Goal: Information Seeking & Learning: Find specific fact

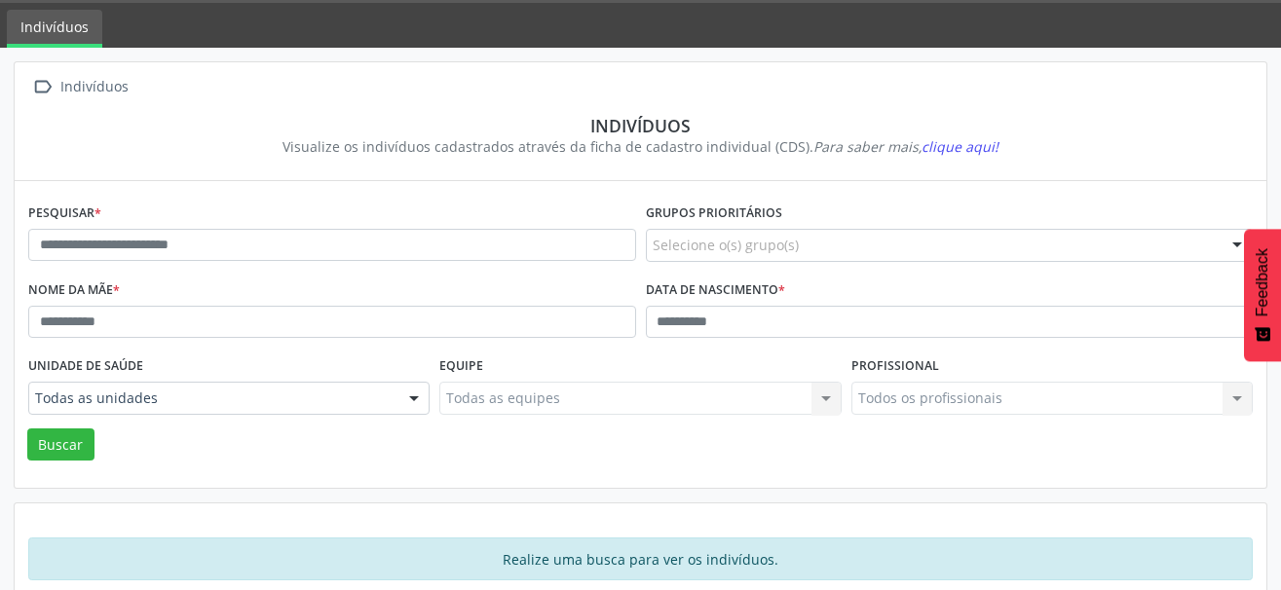
scroll to position [92, 0]
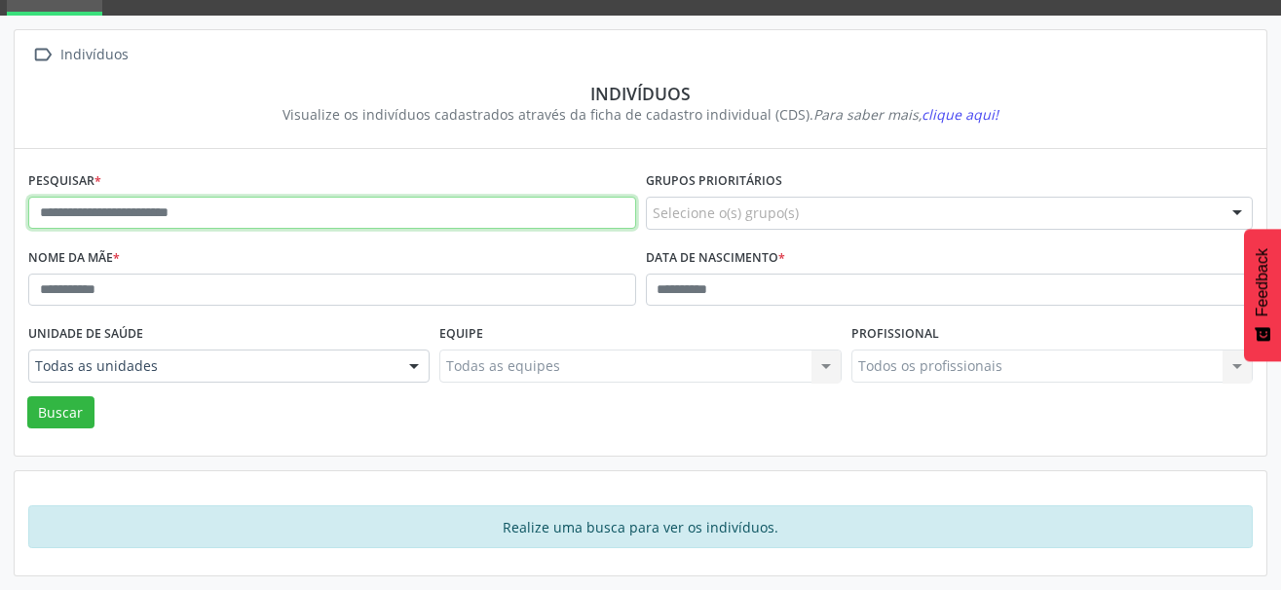
click at [186, 197] on input "text" at bounding box center [332, 213] width 608 height 33
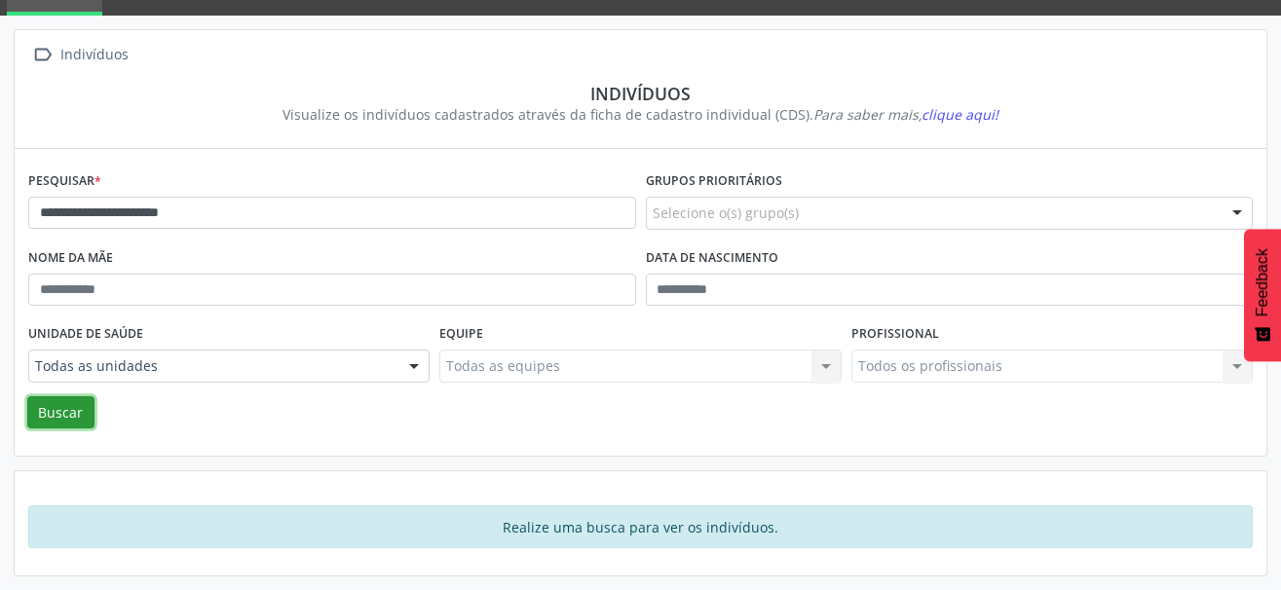
click at [58, 413] on button "Buscar" at bounding box center [60, 412] width 67 height 33
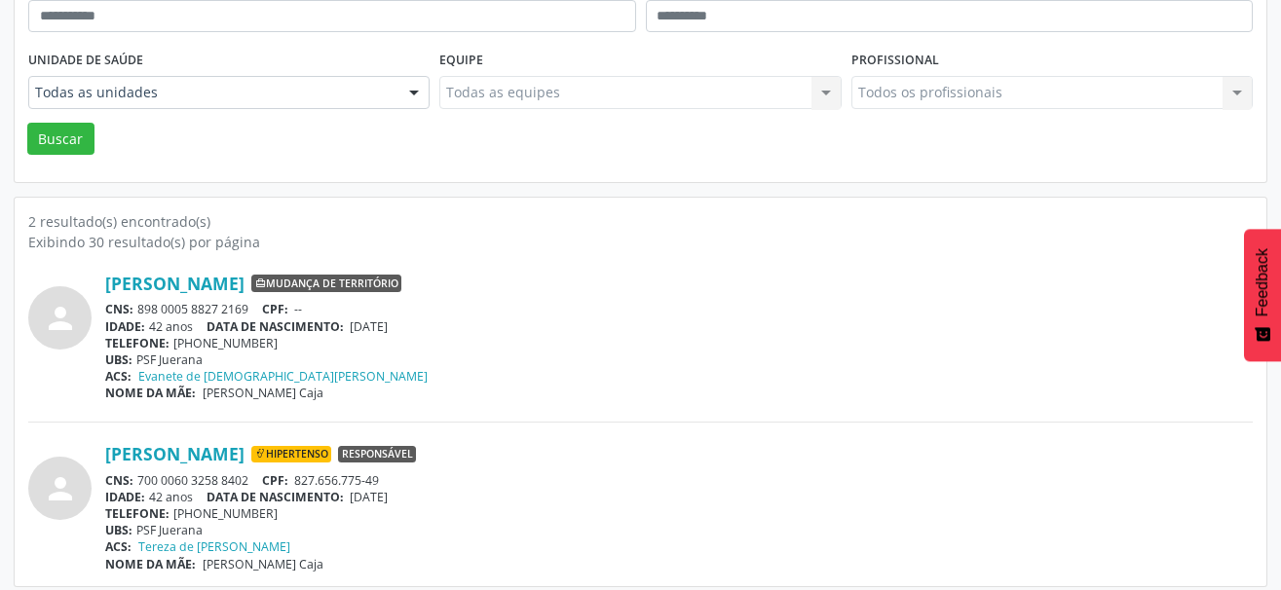
scroll to position [376, 0]
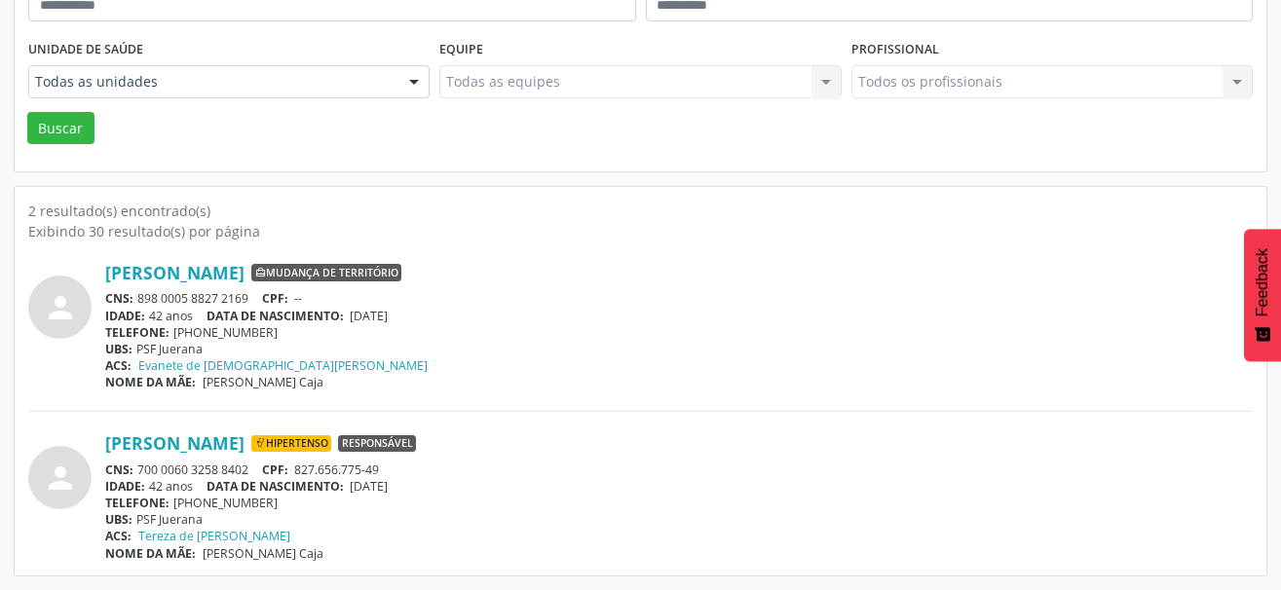
drag, startPoint x: 257, startPoint y: 296, endPoint x: 139, endPoint y: 293, distance: 117.9
click at [139, 293] on div "CNS: 898 0005 8827 2169 CPF: --" at bounding box center [678, 298] width 1147 height 17
copy div "898 0005 8827 2169"
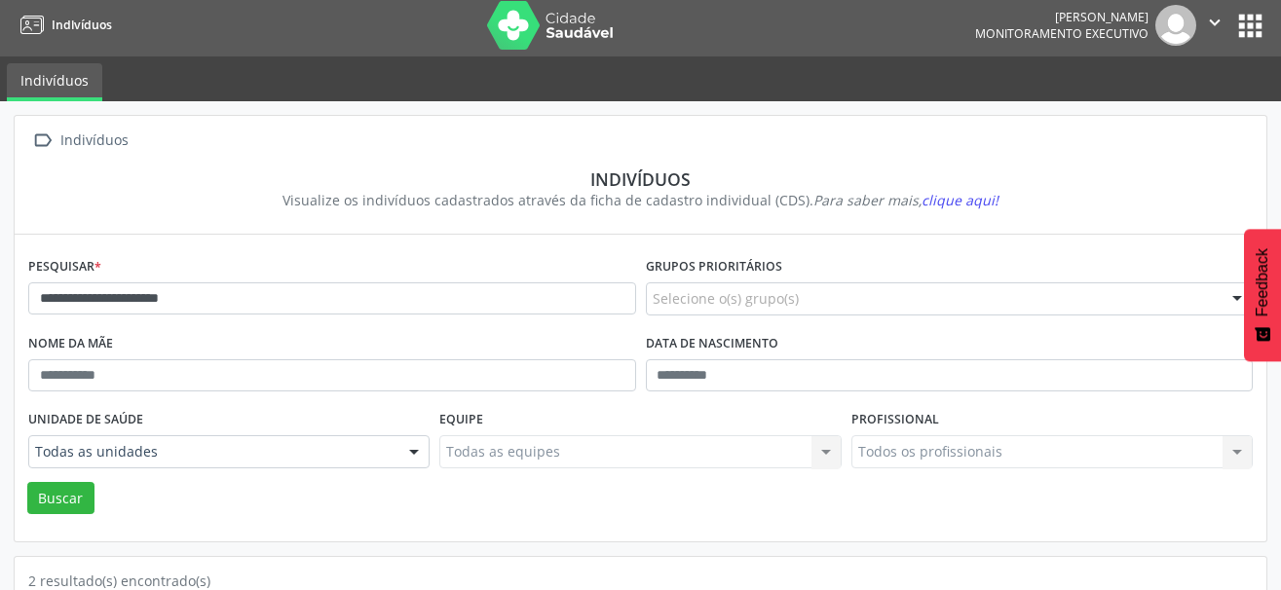
scroll to position [0, 0]
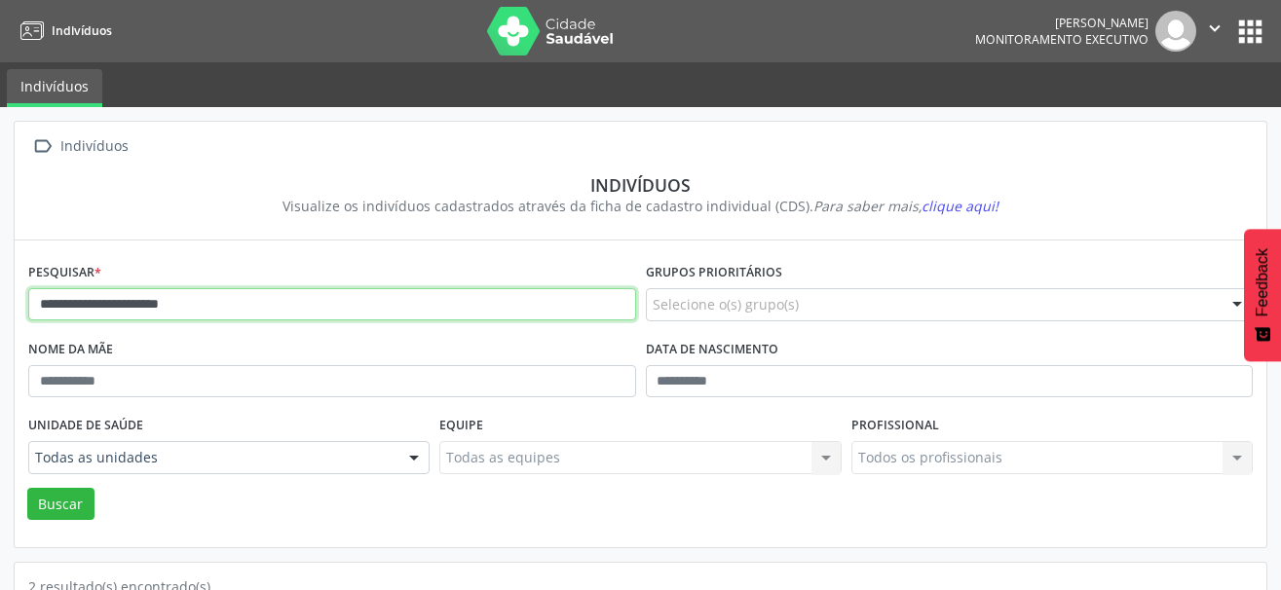
drag, startPoint x: 266, startPoint y: 318, endPoint x: -10, endPoint y: 288, distance: 277.2
click at [0, 288] on html "**********" at bounding box center [640, 295] width 1281 height 590
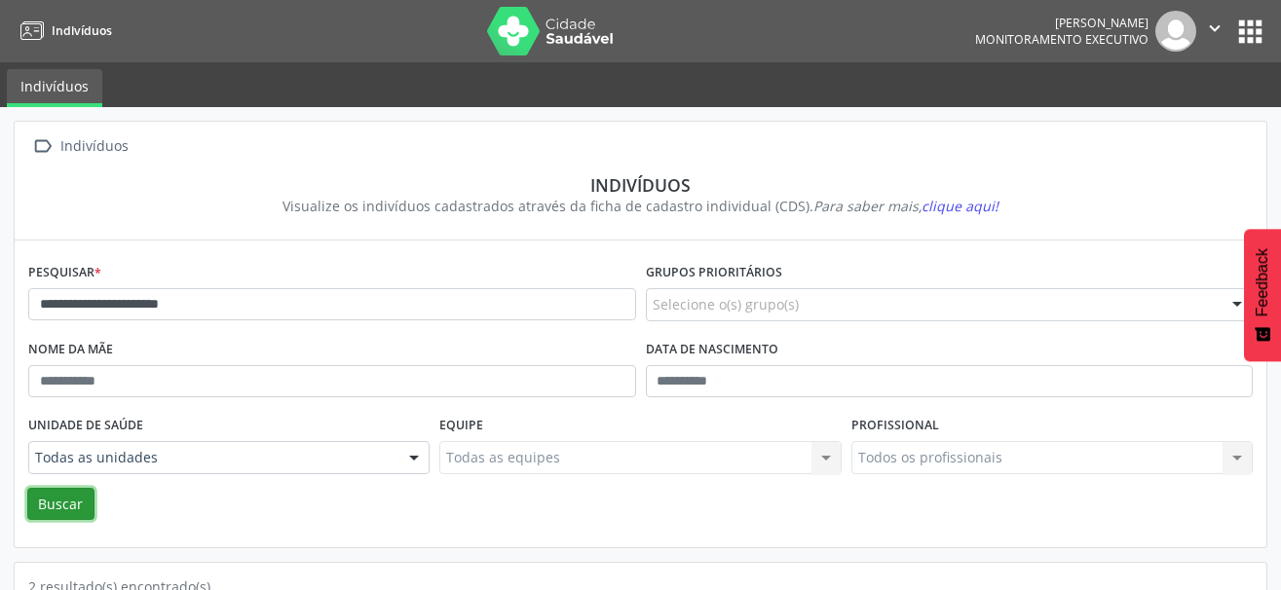
click at [72, 494] on button "Buscar" at bounding box center [60, 504] width 67 height 33
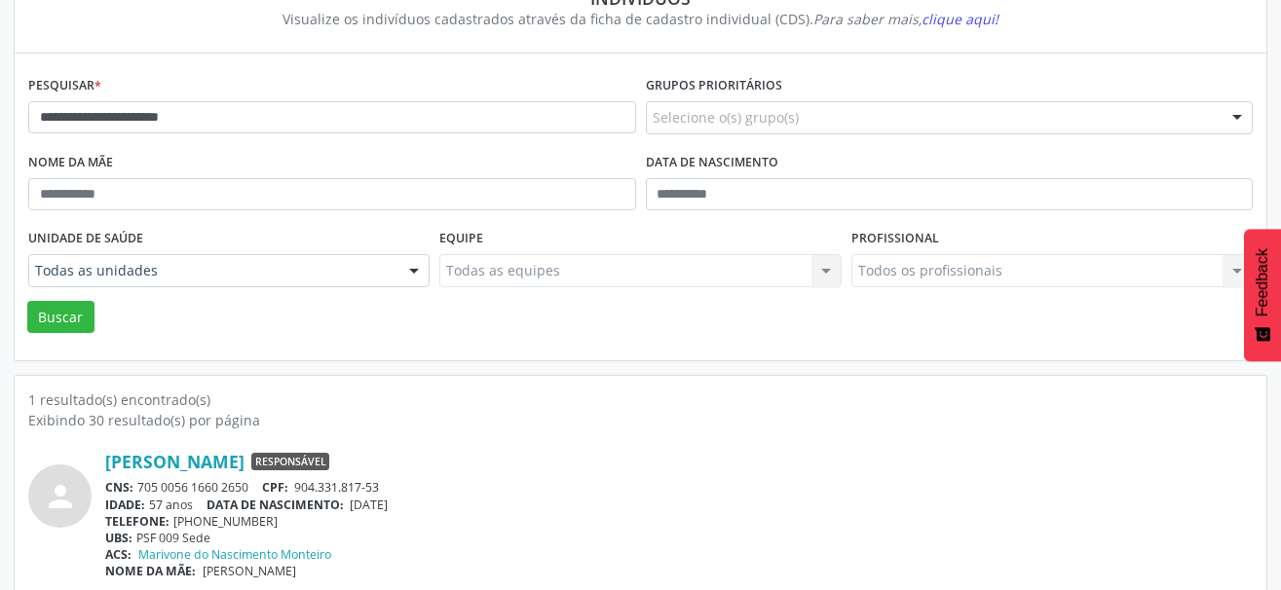
scroll to position [195, 0]
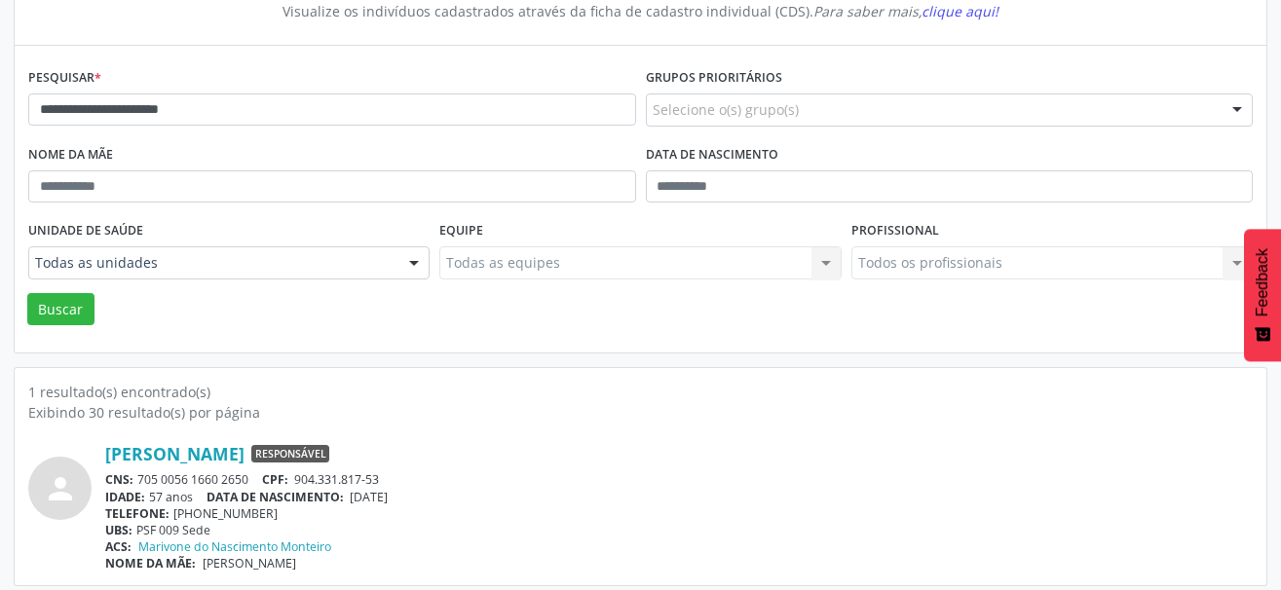
drag, startPoint x: 255, startPoint y: 479, endPoint x: 136, endPoint y: 480, distance: 118.8
click at [136, 480] on div "CNS: 705 0056 1660 2650 CPF: 904.331.817-53" at bounding box center [678, 479] width 1147 height 17
copy div "705 0056 1660 2650"
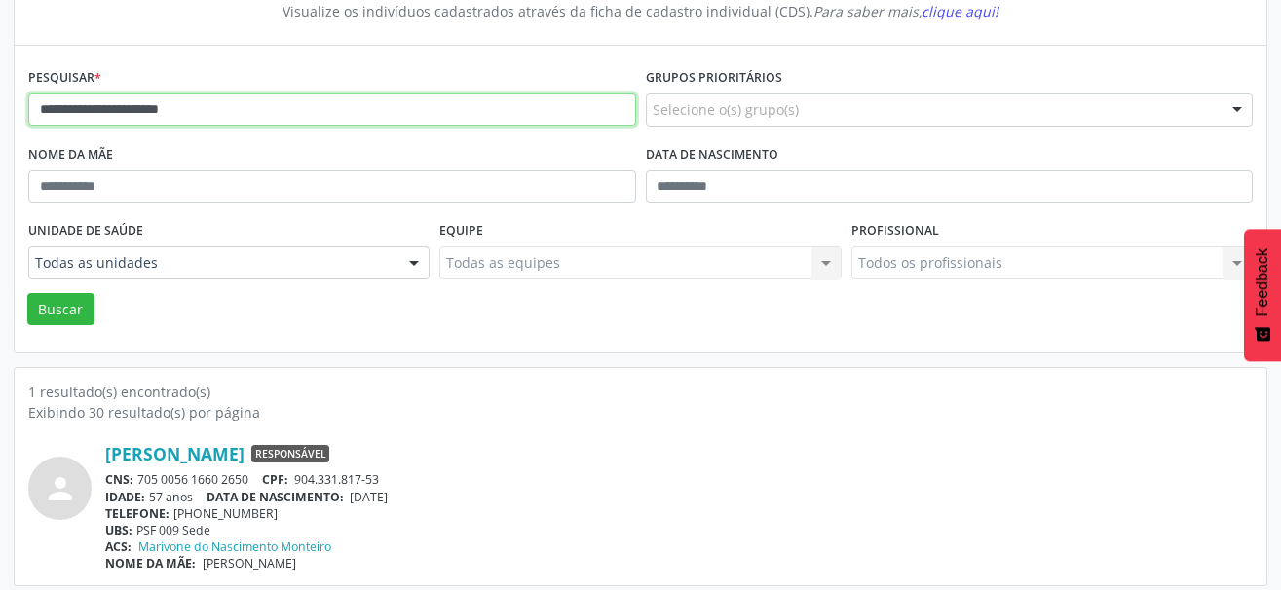
drag, startPoint x: 214, startPoint y: 114, endPoint x: -10, endPoint y: 112, distance: 224.0
click at [0, 112] on html "**********" at bounding box center [640, 100] width 1281 height 590
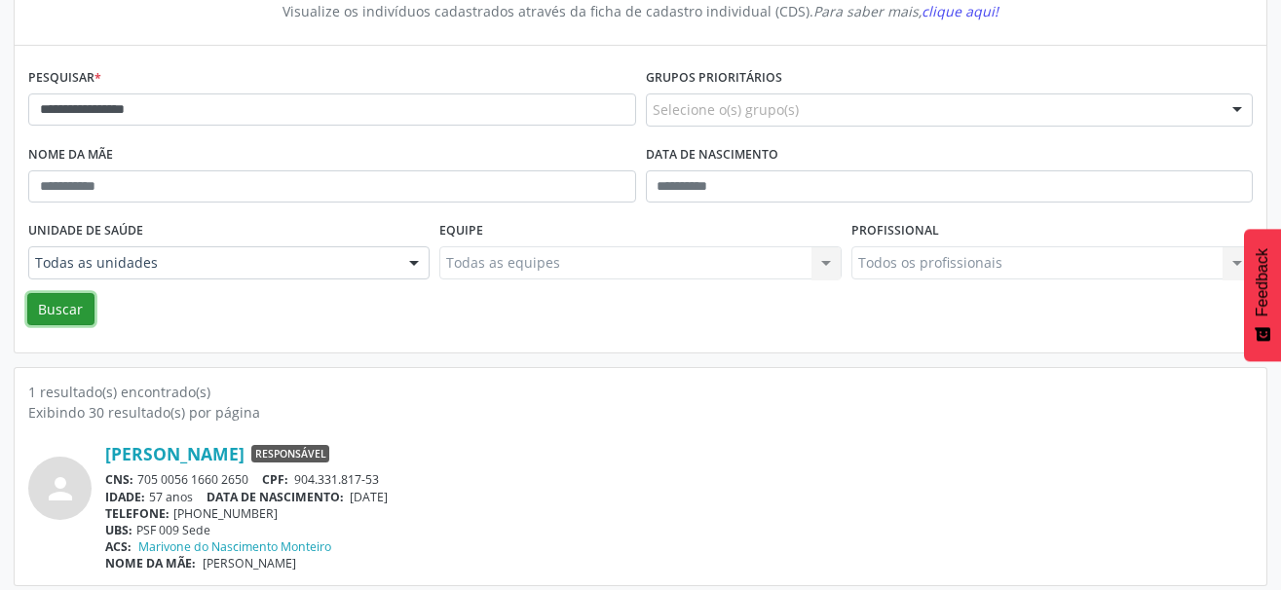
click at [67, 311] on button "Buscar" at bounding box center [60, 309] width 67 height 33
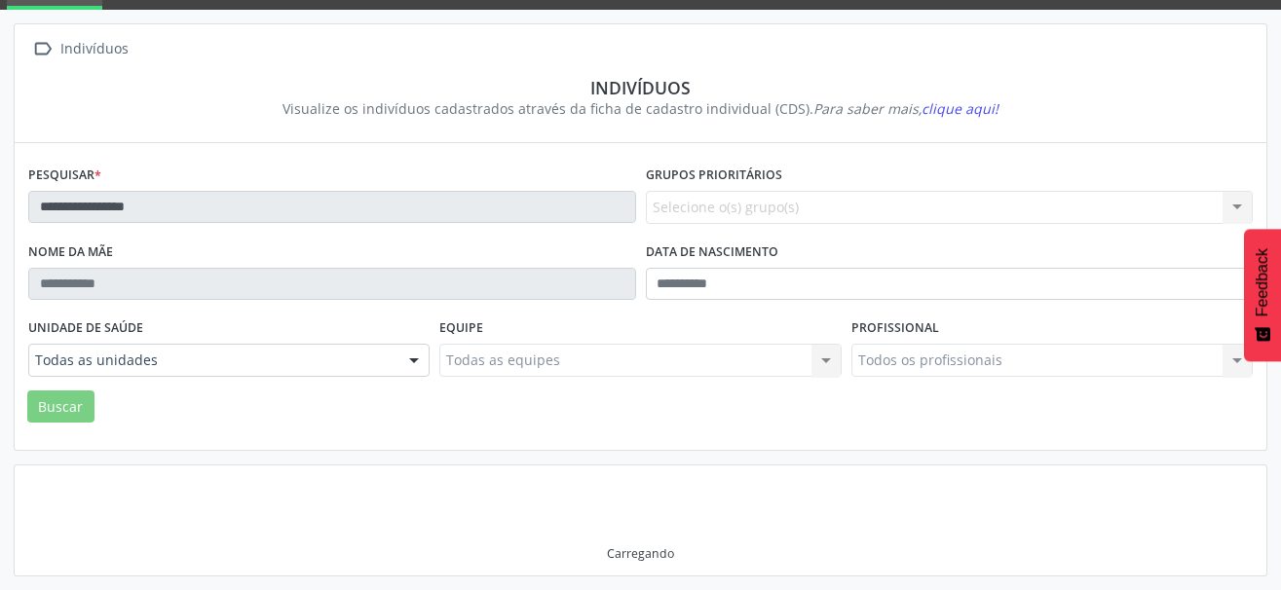
scroll to position [92, 0]
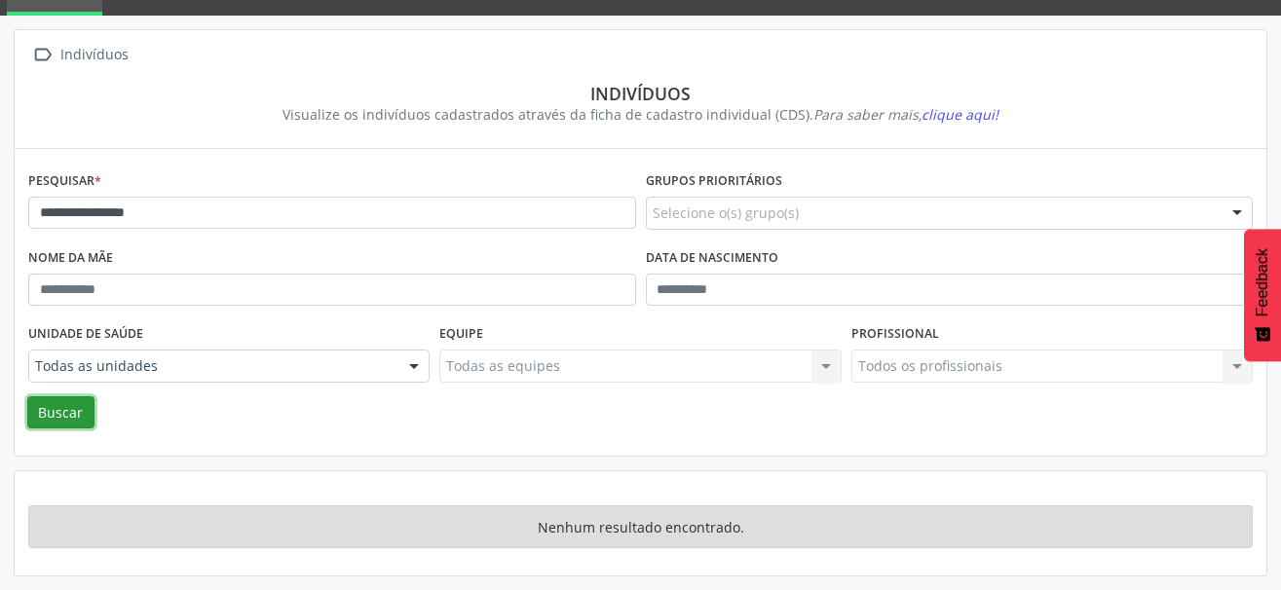
click at [59, 413] on button "Buscar" at bounding box center [60, 412] width 67 height 33
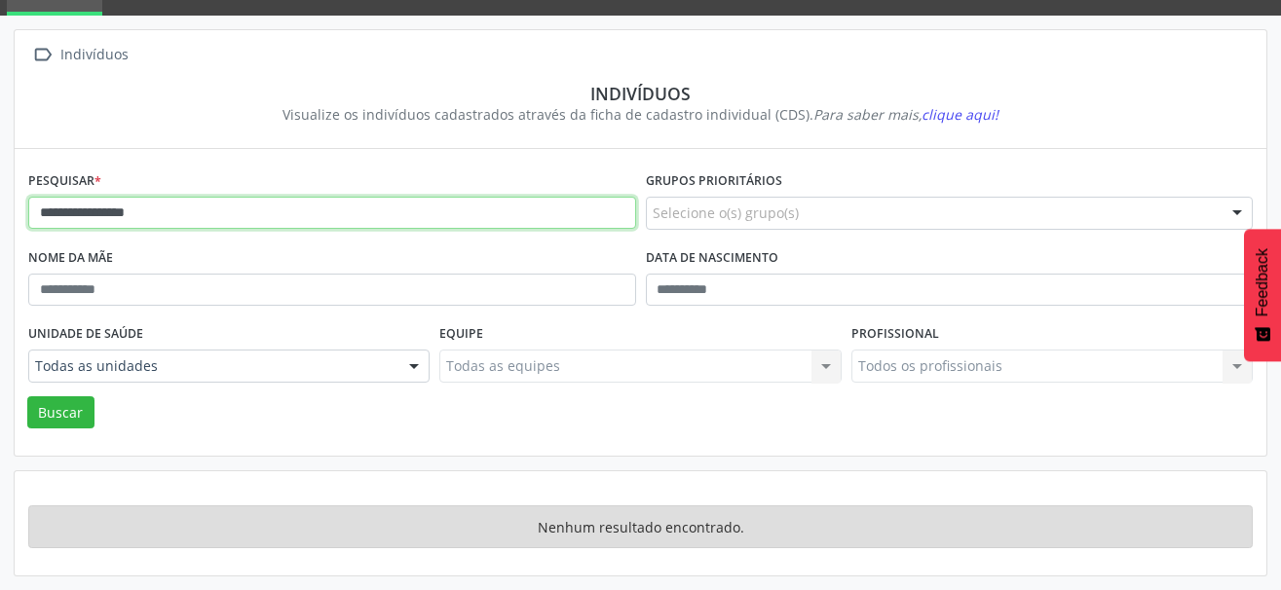
click at [60, 216] on input "**********" at bounding box center [332, 213] width 608 height 33
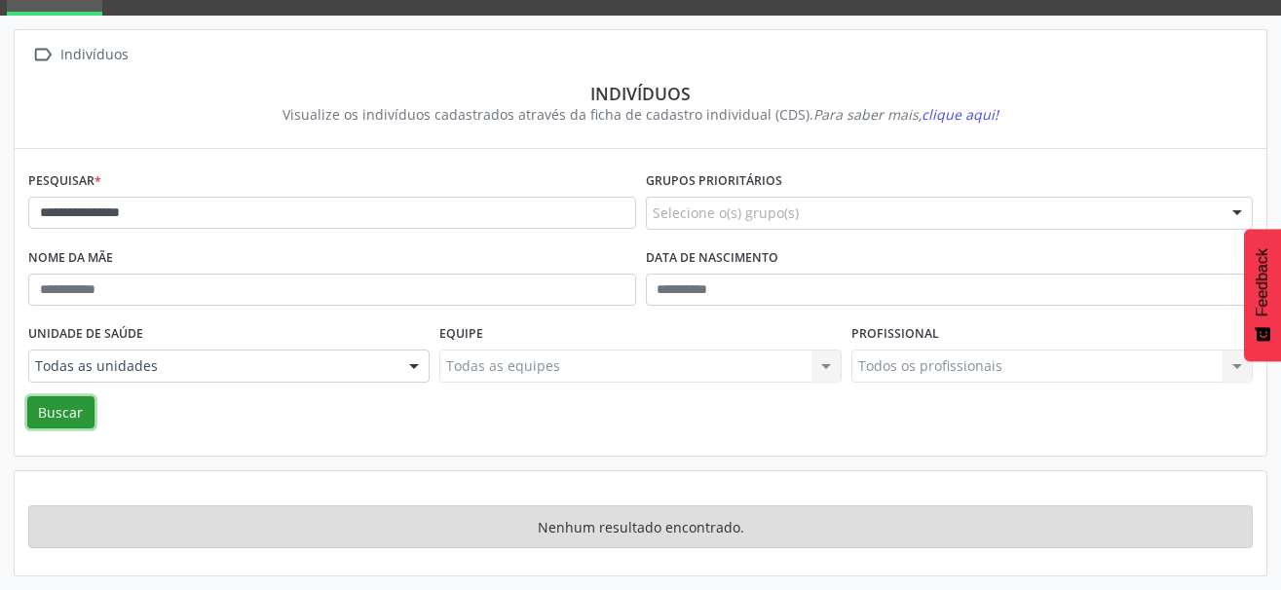
click at [52, 409] on button "Buscar" at bounding box center [60, 412] width 67 height 33
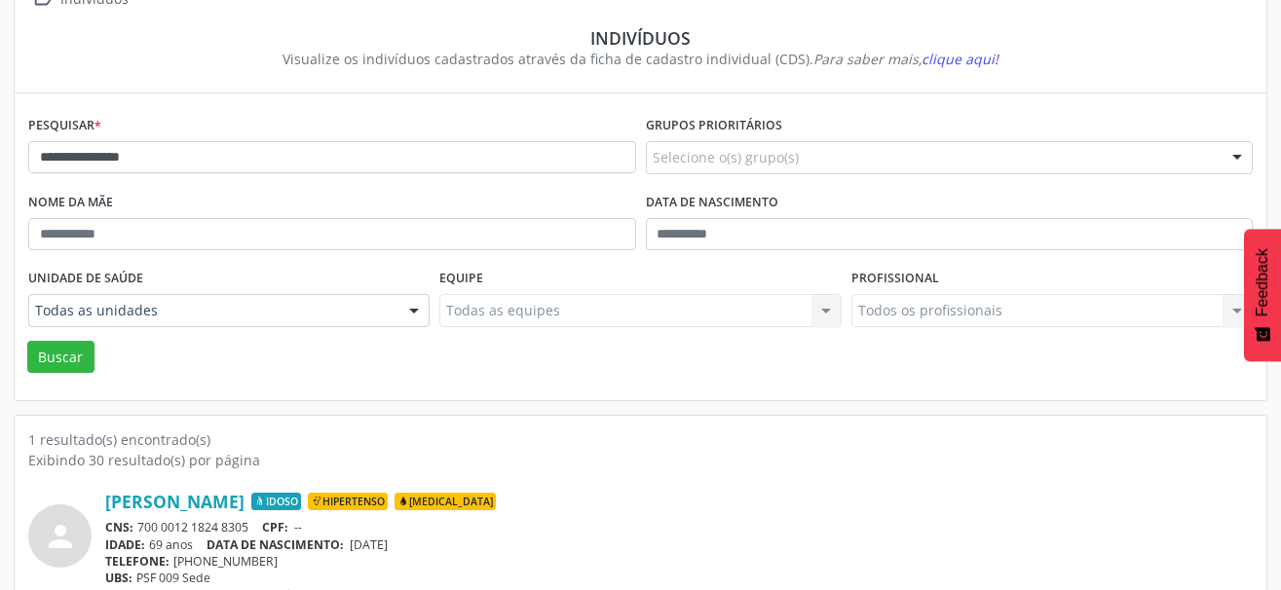
scroll to position [205, 0]
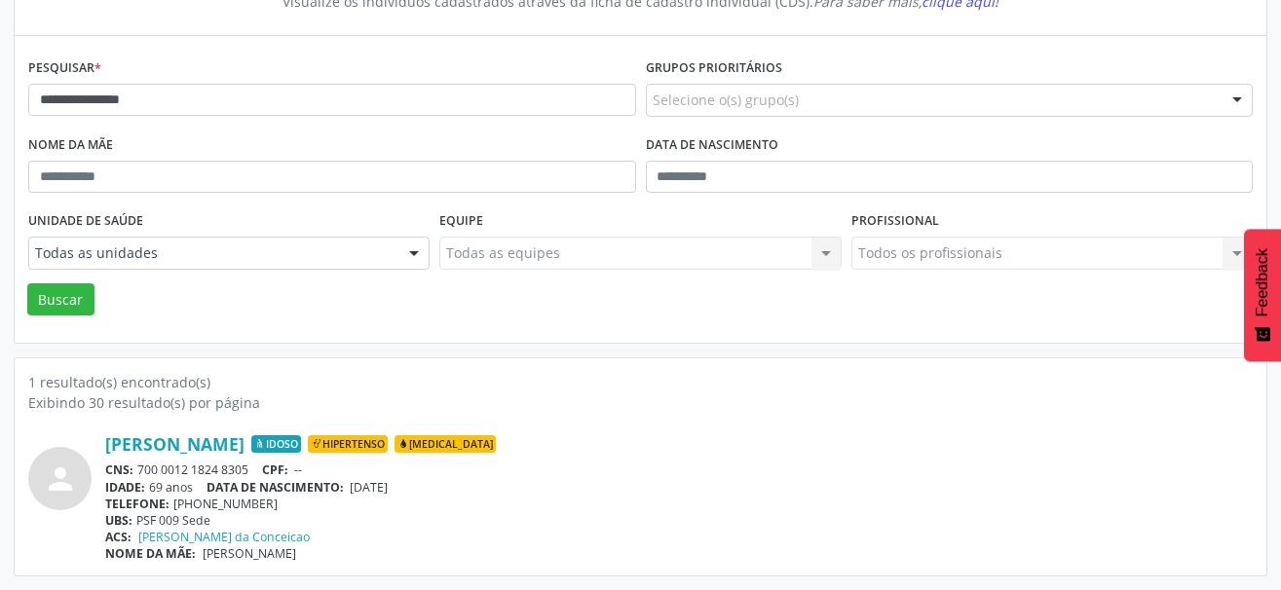
drag, startPoint x: 253, startPoint y: 472, endPoint x: 134, endPoint y: 469, distance: 118.9
click at [134, 469] on div "CNS: 700 0012 1824 8305 CPF: --" at bounding box center [678, 470] width 1147 height 17
copy div "700 0012 1824 8305"
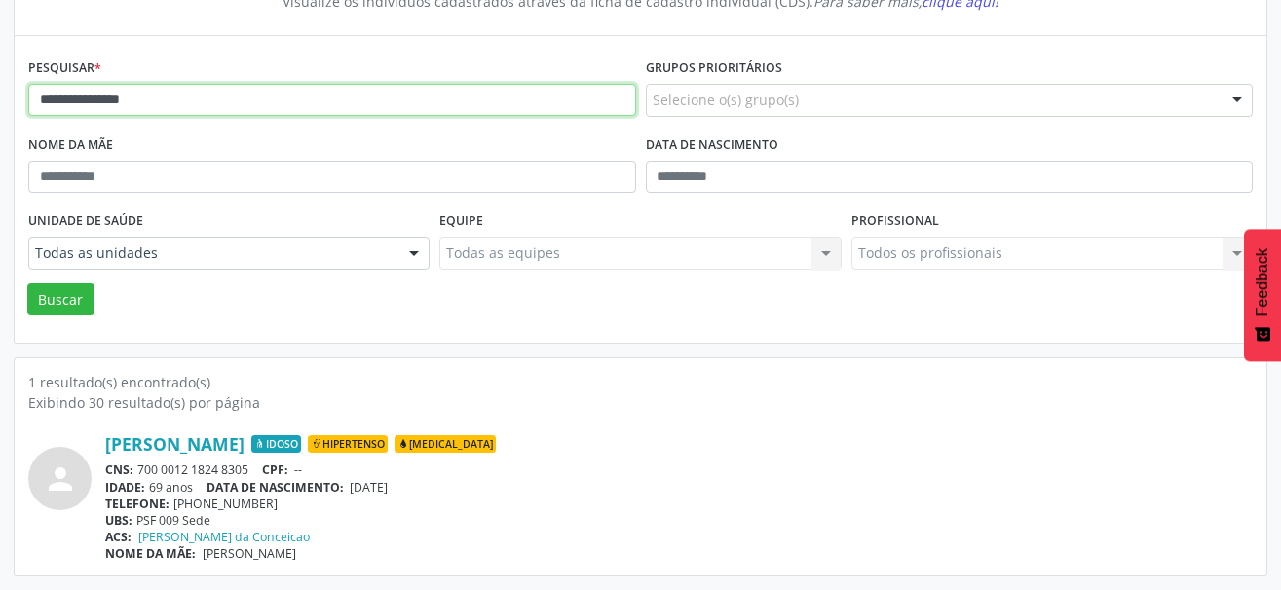
click at [0, 96] on html "**********" at bounding box center [640, 90] width 1281 height 590
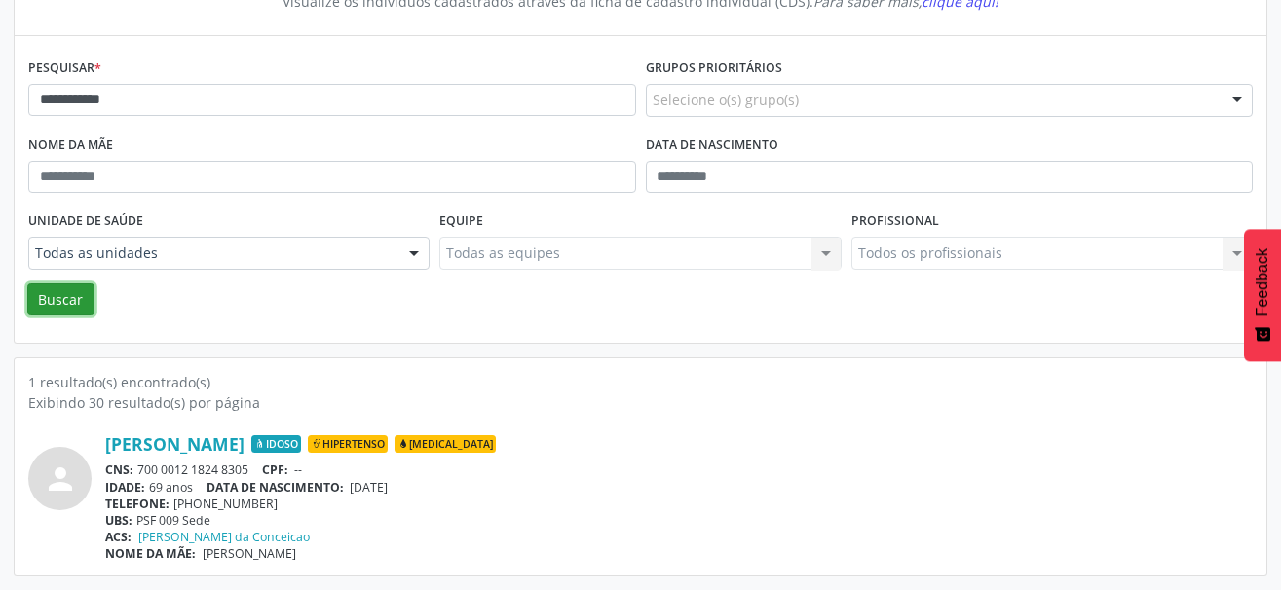
click at [69, 303] on button "Buscar" at bounding box center [60, 299] width 67 height 33
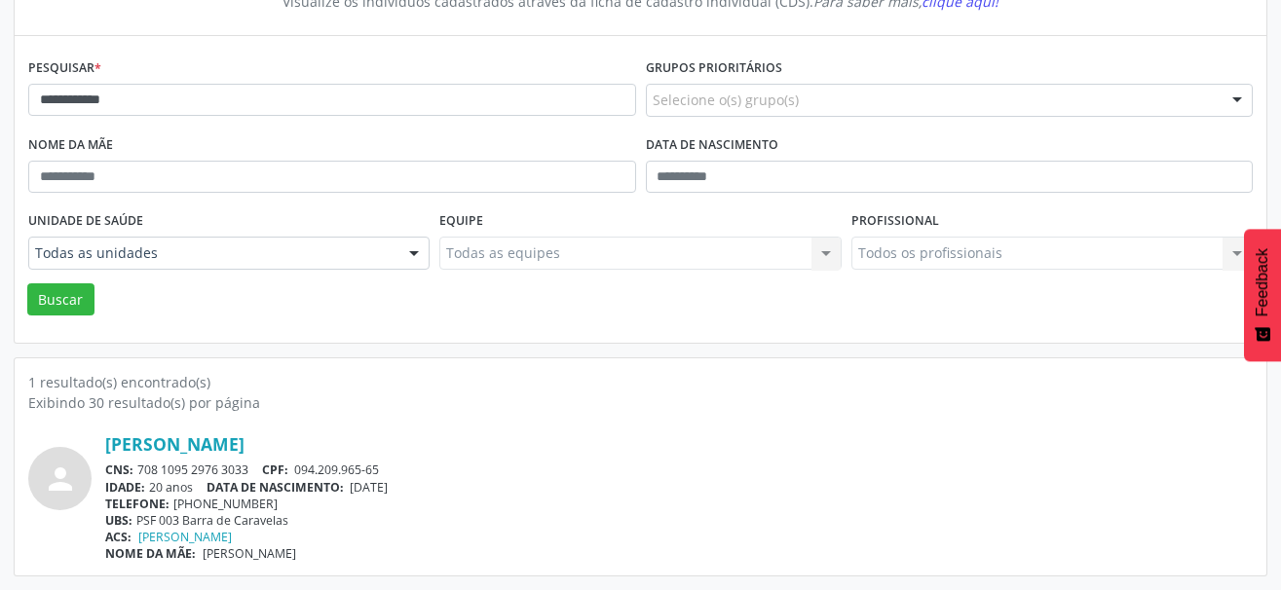
drag, startPoint x: 254, startPoint y: 464, endPoint x: 137, endPoint y: 471, distance: 117.1
click at [137, 471] on div "CNS: 708 1095 2976 3033 CPF: 094.209.965-65" at bounding box center [678, 470] width 1147 height 17
copy div "708 1095 2976 3033"
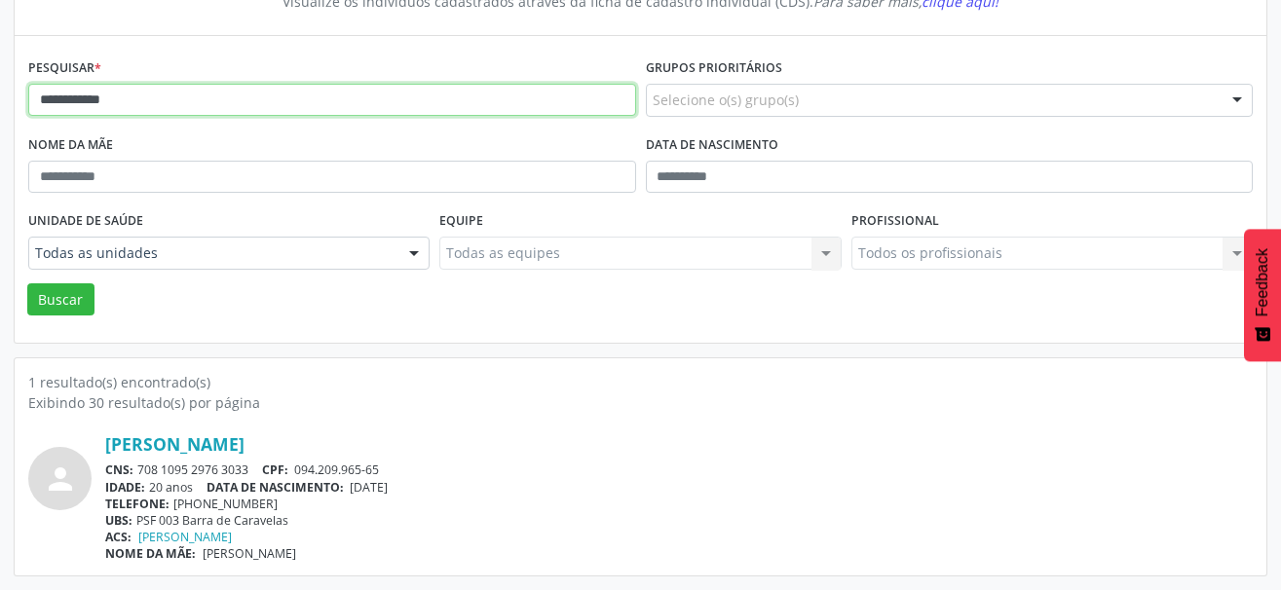
drag, startPoint x: 164, startPoint y: 106, endPoint x: -10, endPoint y: 100, distance: 173.5
click at [0, 100] on html "**********" at bounding box center [640, 90] width 1281 height 590
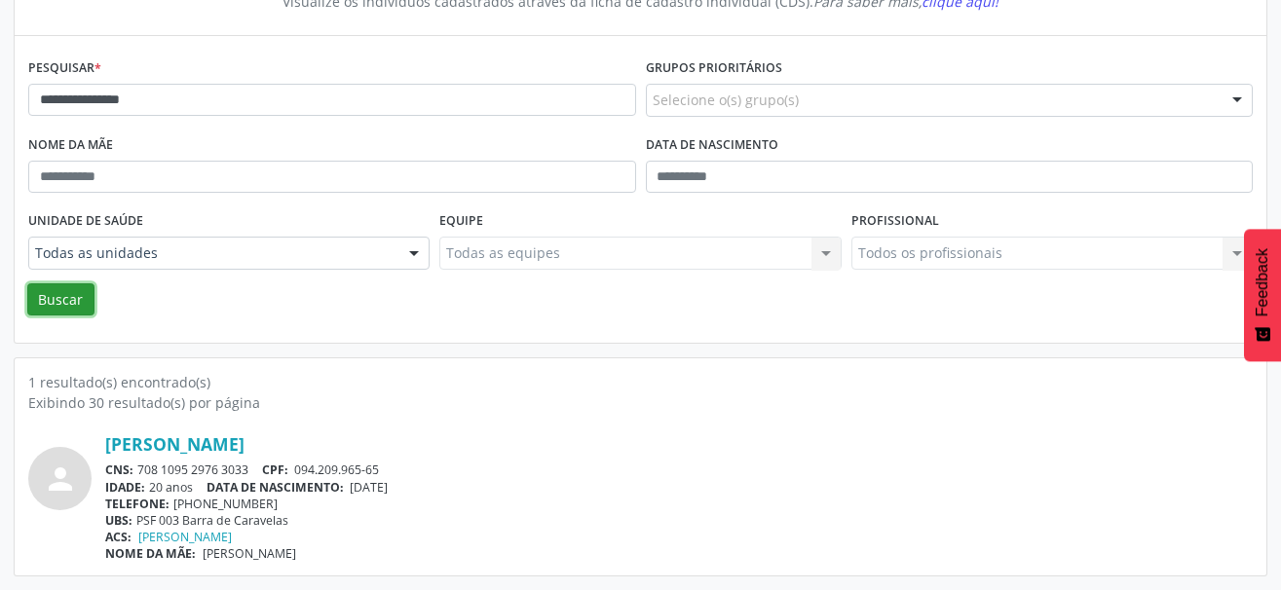
click at [46, 305] on button "Buscar" at bounding box center [60, 299] width 67 height 33
drag, startPoint x: 257, startPoint y: 472, endPoint x: 138, endPoint y: 468, distance: 118.9
click at [138, 468] on div "CNS: 709 6066 0716 5772 CPF: 060.401.475-98" at bounding box center [678, 470] width 1147 height 17
copy div "709 6066 0716 5772"
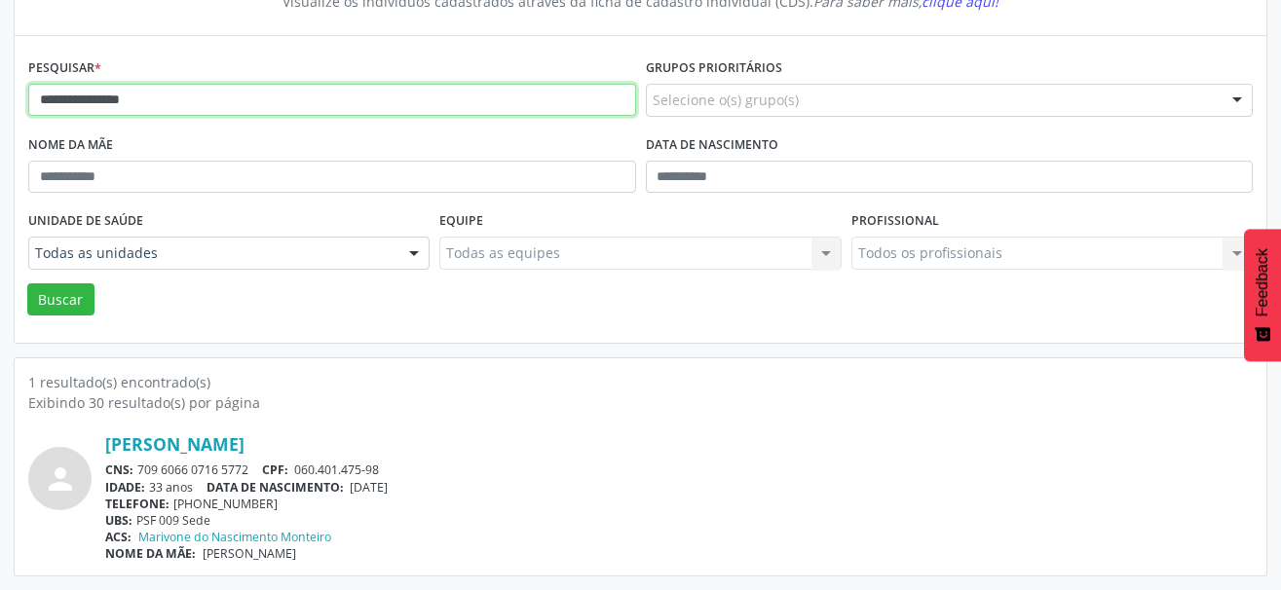
drag, startPoint x: 183, startPoint y: 104, endPoint x: -10, endPoint y: 104, distance: 192.8
click at [0, 104] on html "**********" at bounding box center [640, 90] width 1281 height 590
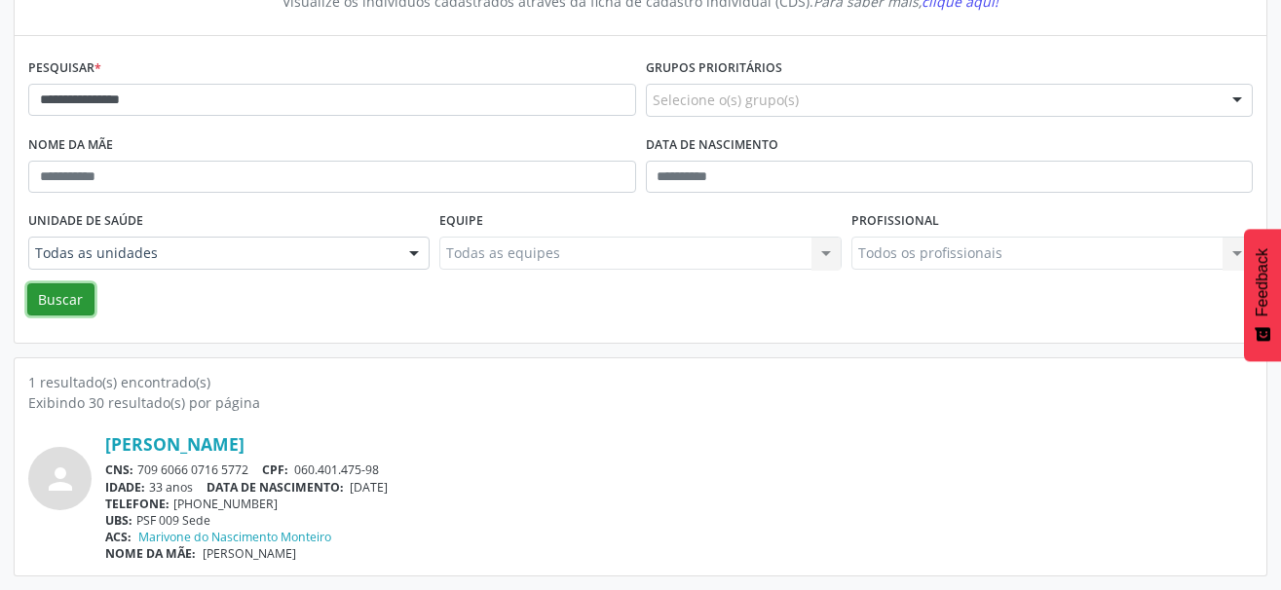
click at [76, 304] on button "Buscar" at bounding box center [60, 299] width 67 height 33
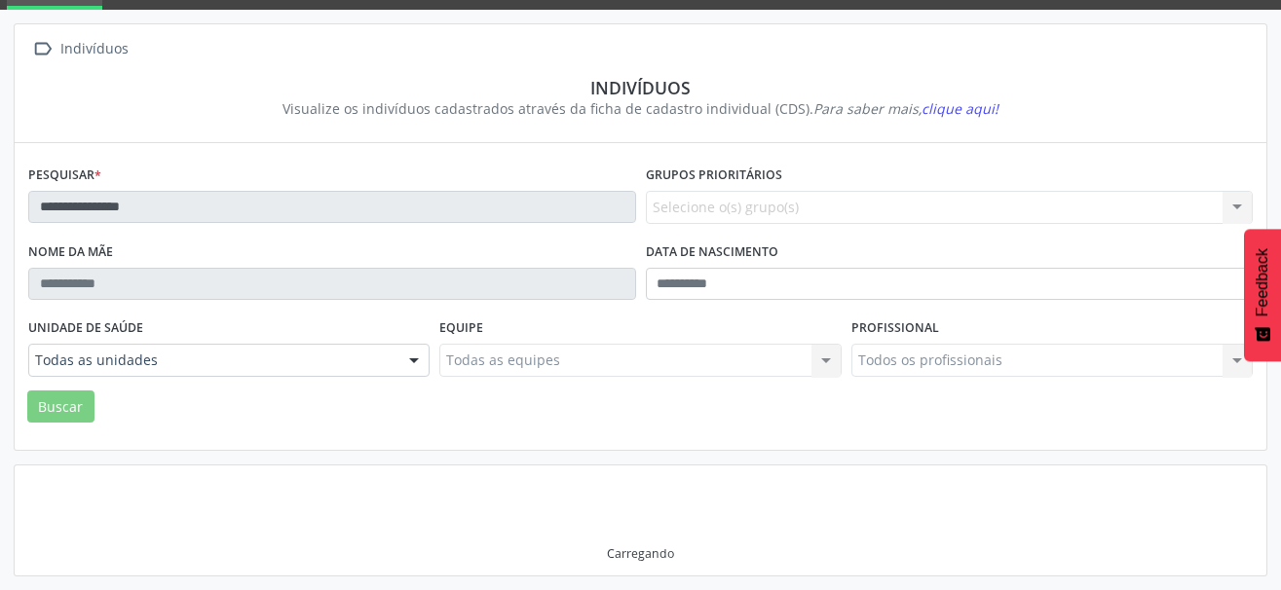
scroll to position [92, 0]
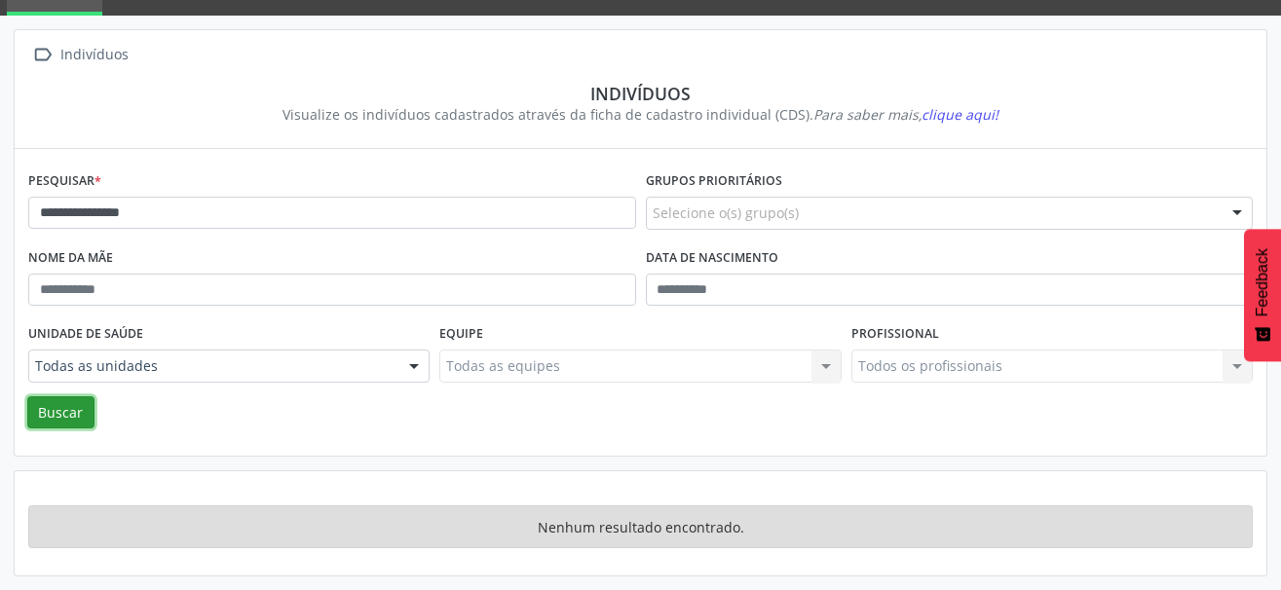
click at [59, 413] on button "Buscar" at bounding box center [60, 412] width 67 height 33
click at [70, 414] on button "Buscar" at bounding box center [60, 412] width 67 height 33
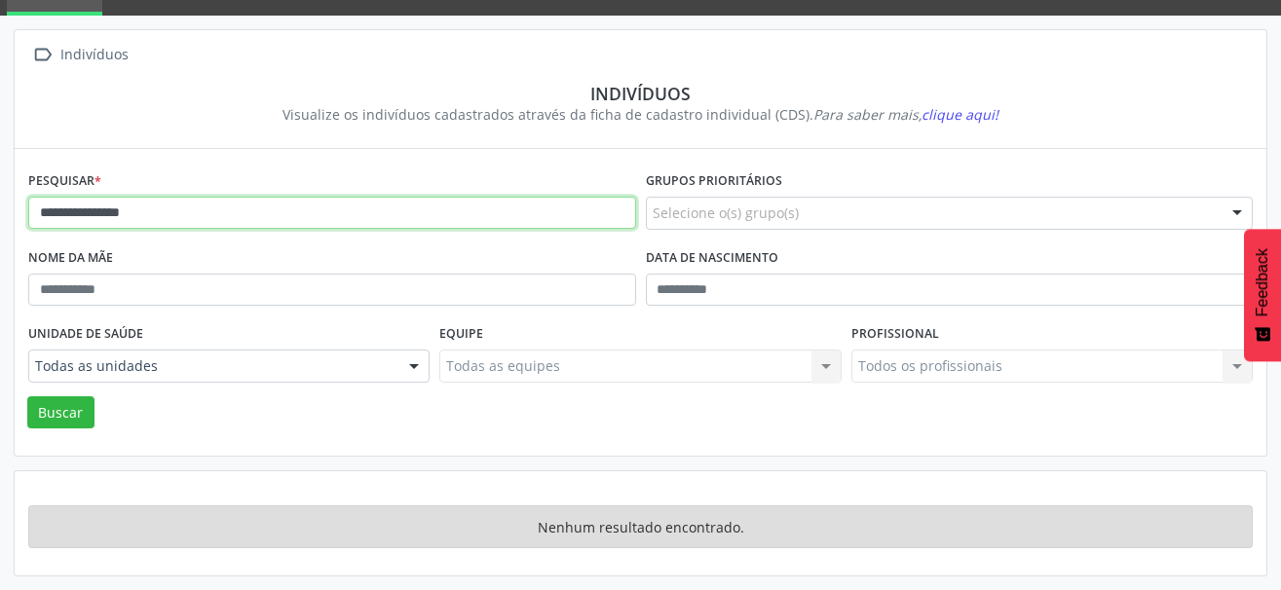
drag, startPoint x: 160, startPoint y: 212, endPoint x: 108, endPoint y: 211, distance: 51.6
click at [108, 211] on input "**********" at bounding box center [332, 213] width 608 height 33
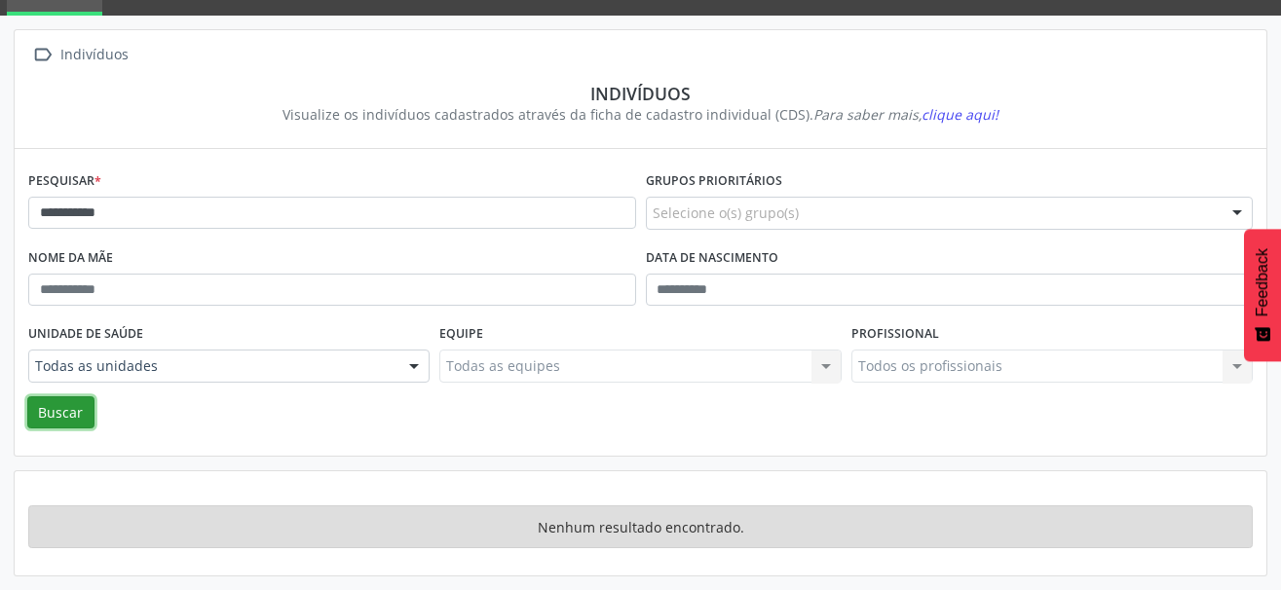
click at [42, 400] on button "Buscar" at bounding box center [60, 412] width 67 height 33
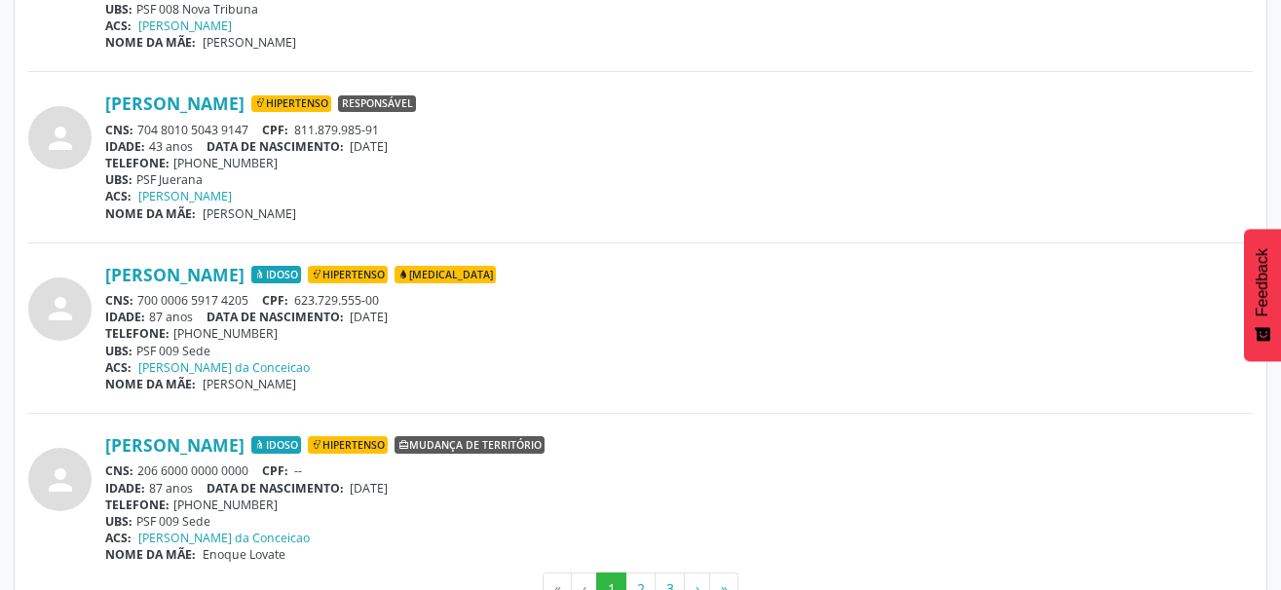
scroll to position [5214, 0]
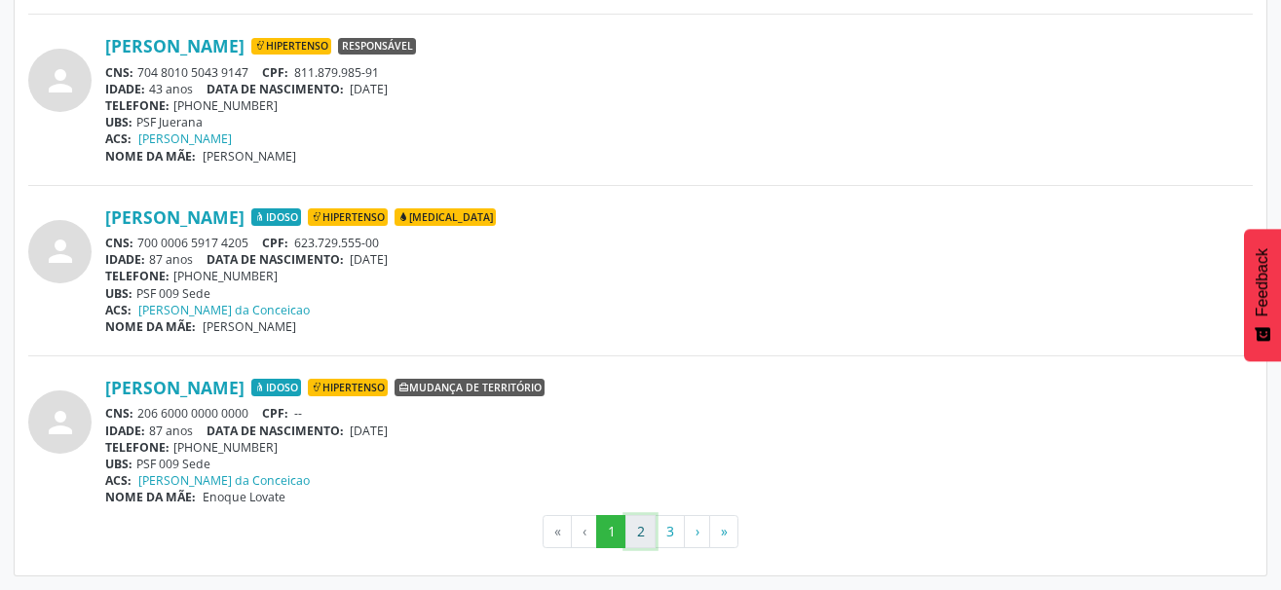
click at [639, 529] on button "2" at bounding box center [640, 531] width 30 height 33
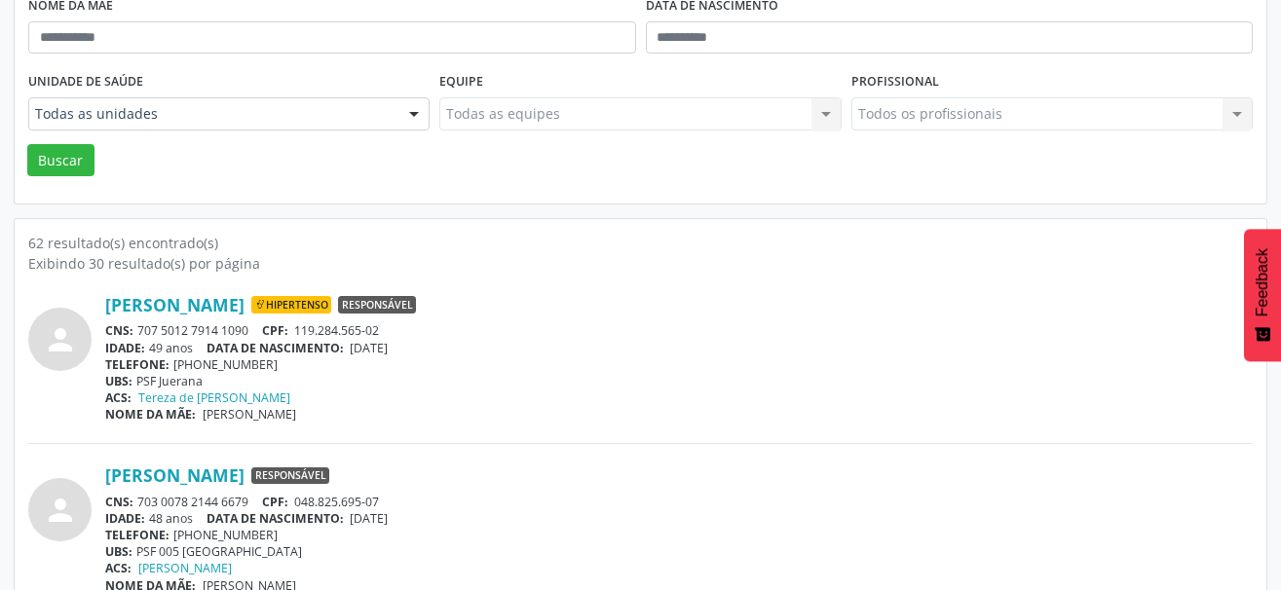
scroll to position [0, 0]
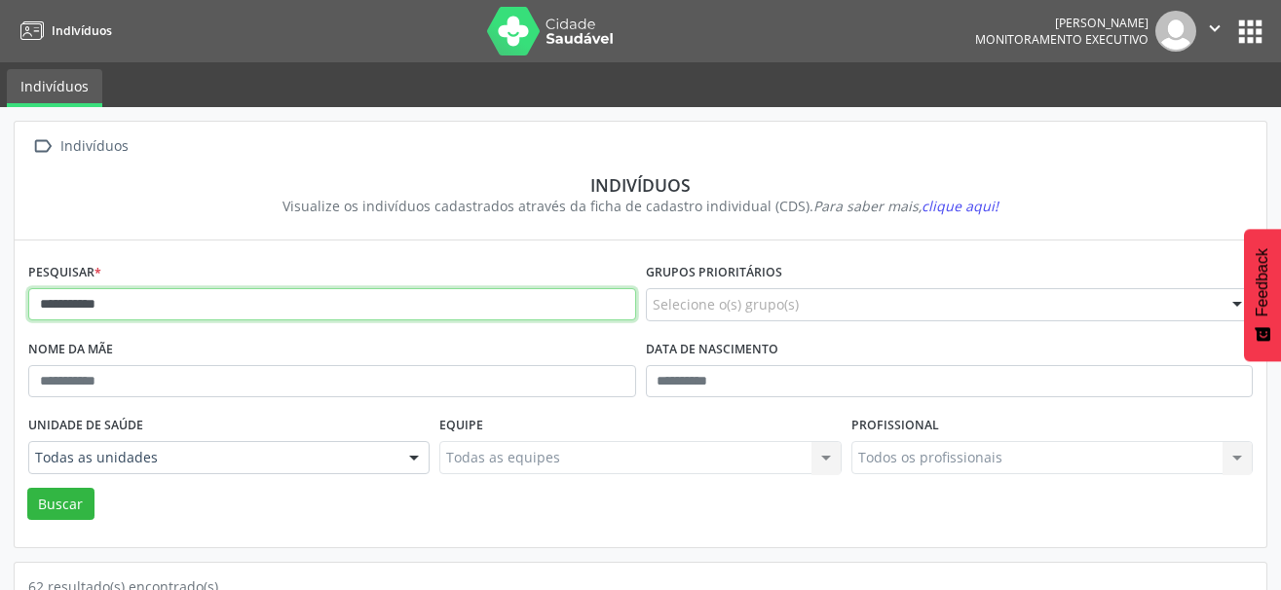
drag, startPoint x: 147, startPoint y: 303, endPoint x: -8, endPoint y: 303, distance: 154.9
click at [0, 303] on html "**********" at bounding box center [640, 295] width 1281 height 590
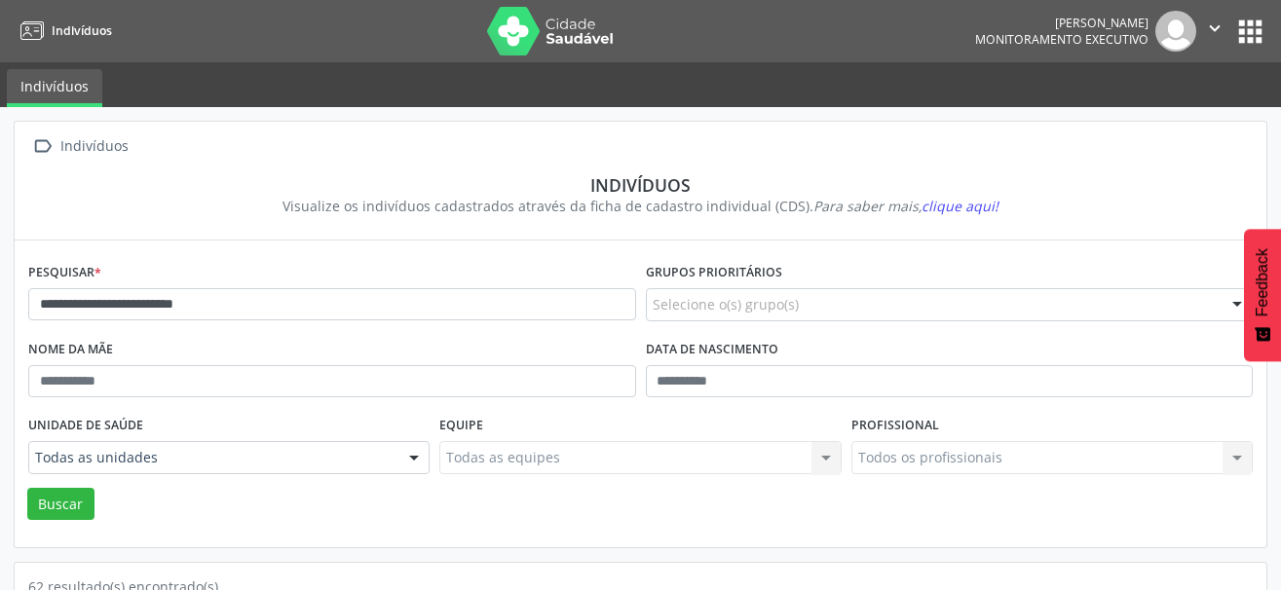
scroll to position [292, 0]
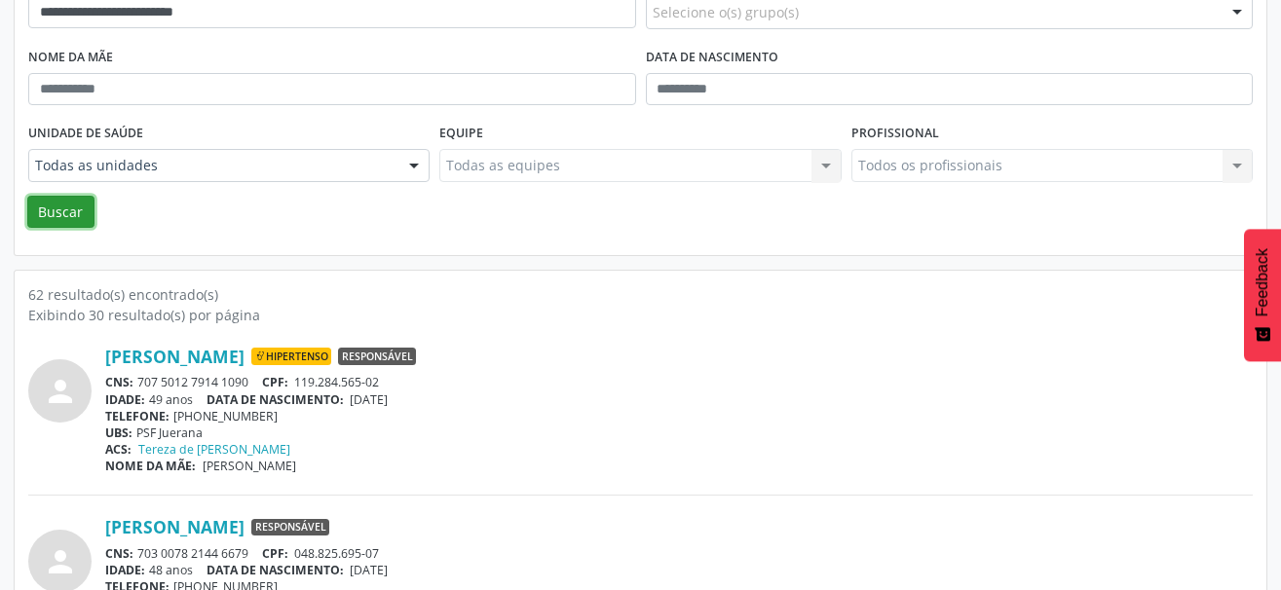
click at [69, 222] on button "Buscar" at bounding box center [60, 212] width 67 height 33
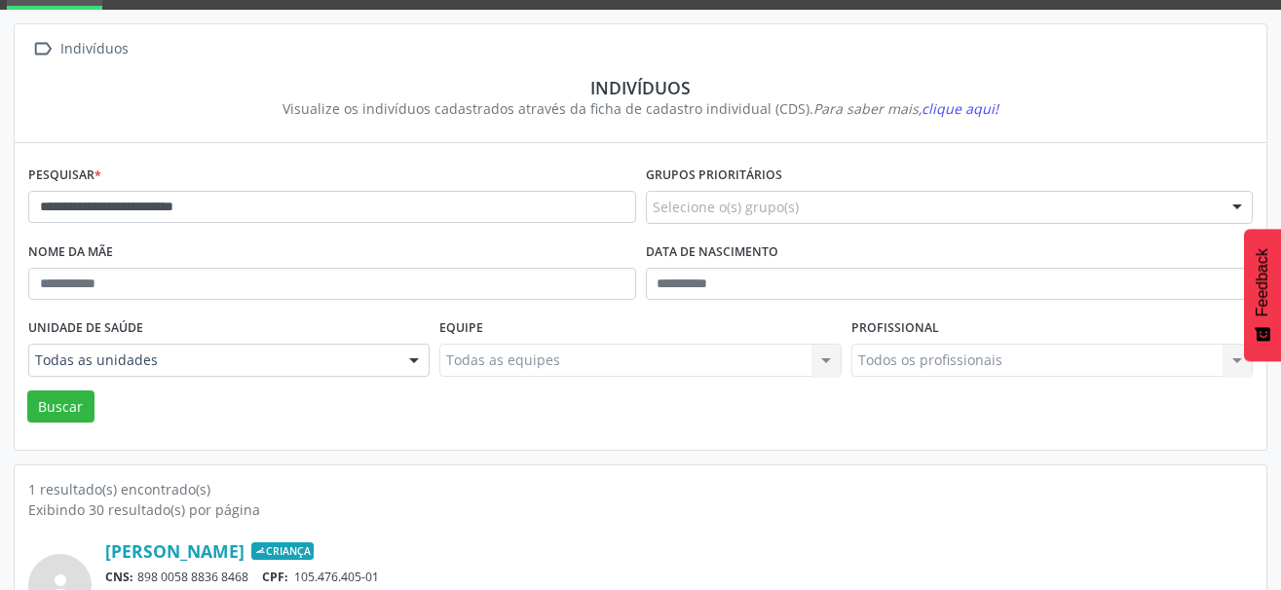
scroll to position [205, 0]
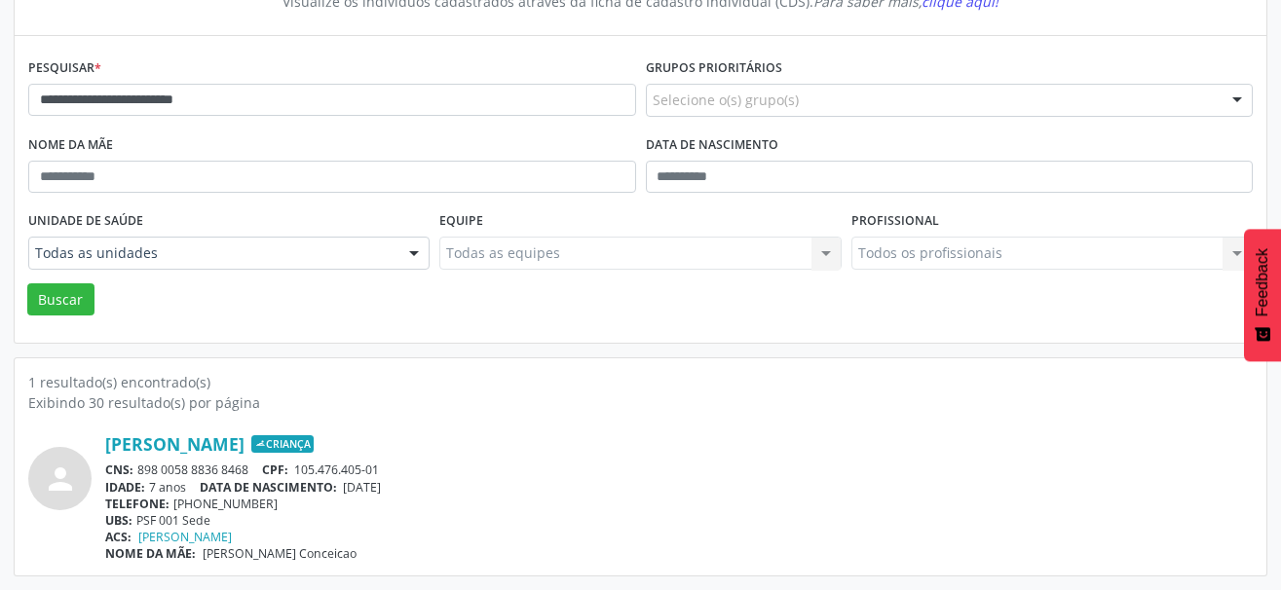
drag, startPoint x: 253, startPoint y: 465, endPoint x: 138, endPoint y: 471, distance: 115.1
click at [138, 471] on div "CNS: 898 0058 8836 8468 CPF: 105.476.405-01" at bounding box center [678, 470] width 1147 height 17
copy div "898 0058 8836 8468"
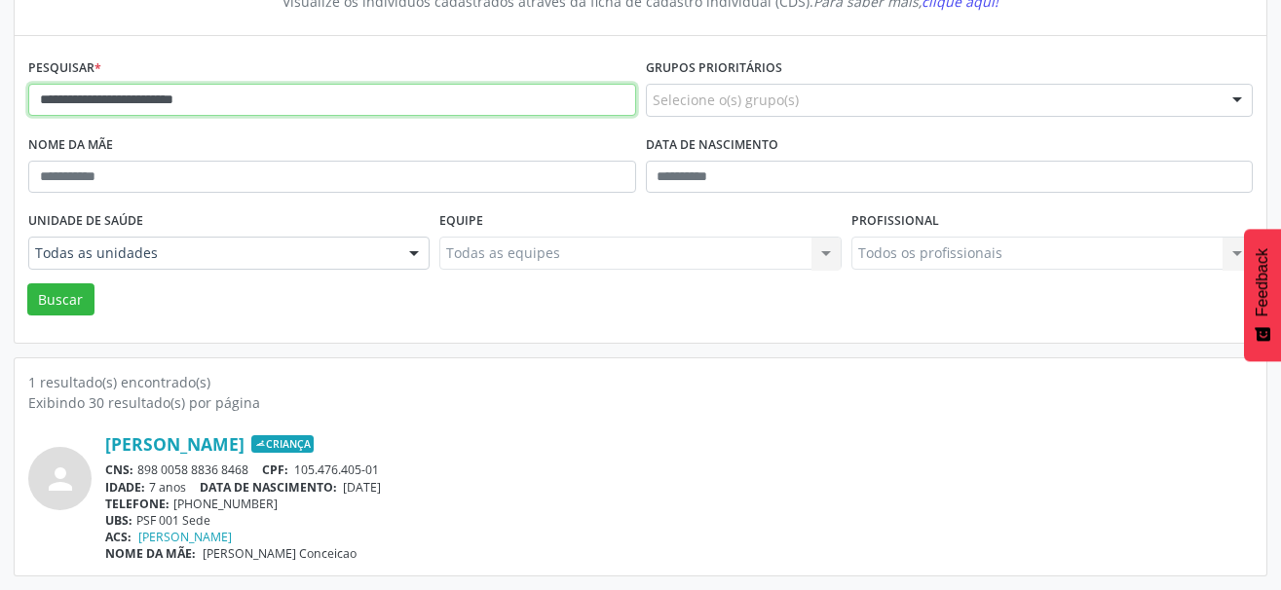
drag, startPoint x: 289, startPoint y: 90, endPoint x: -10, endPoint y: 118, distance: 300.3
click at [0, 118] on html "**********" at bounding box center [640, 90] width 1281 height 590
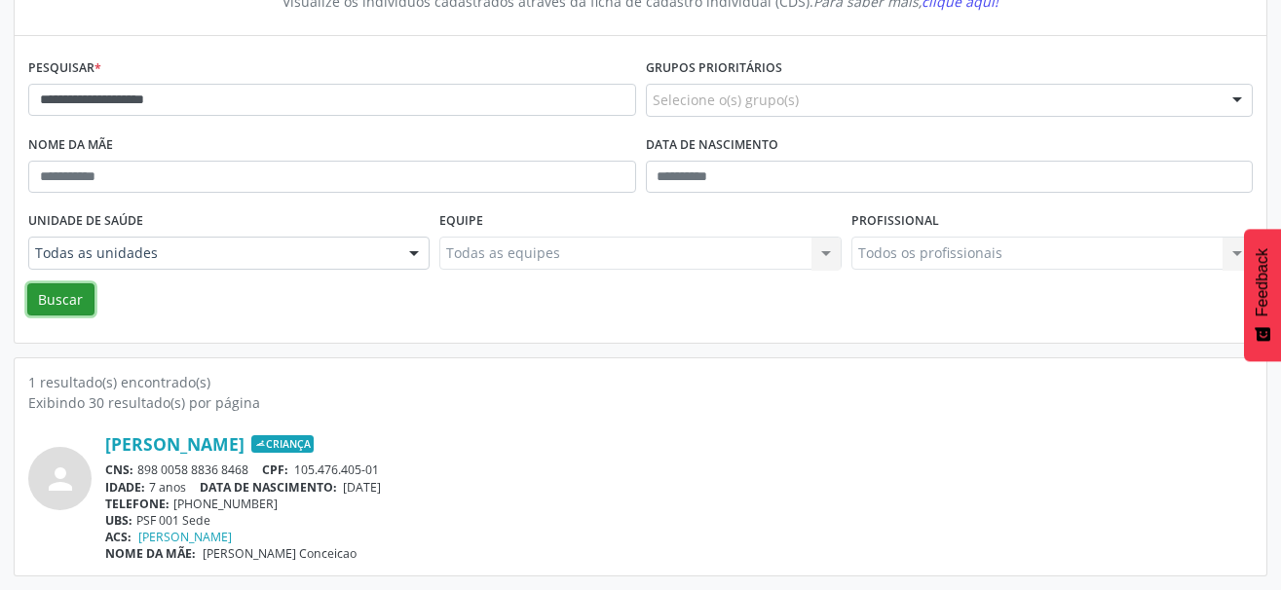
click at [54, 310] on button "Buscar" at bounding box center [60, 299] width 67 height 33
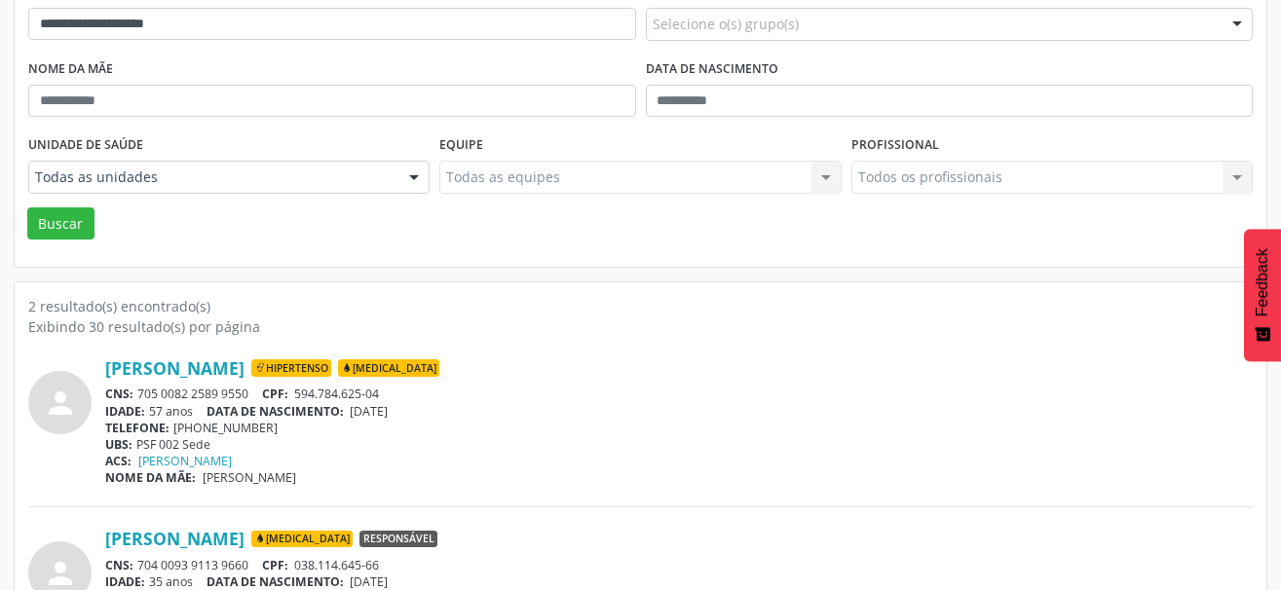
scroll to position [302, 0]
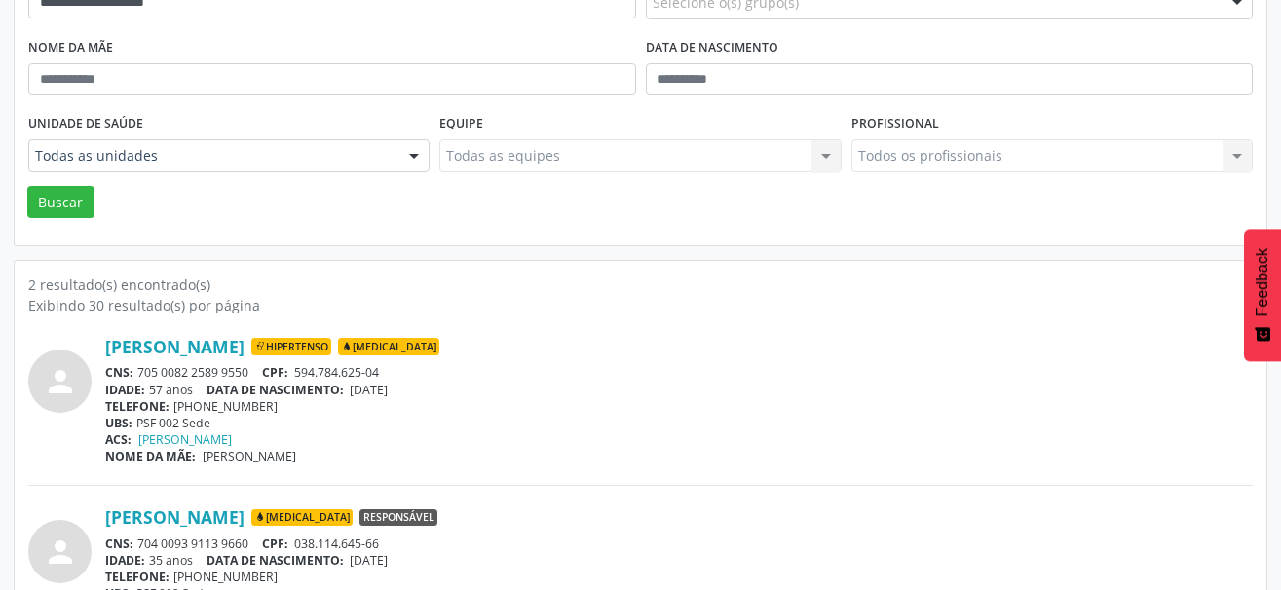
drag, startPoint x: 252, startPoint y: 373, endPoint x: 136, endPoint y: 376, distance: 115.9
click at [136, 376] on div "CNS: 705 0082 2589 9550 CPF: 594.784.625-04" at bounding box center [678, 372] width 1147 height 17
copy div "705 0082 2589 9550"
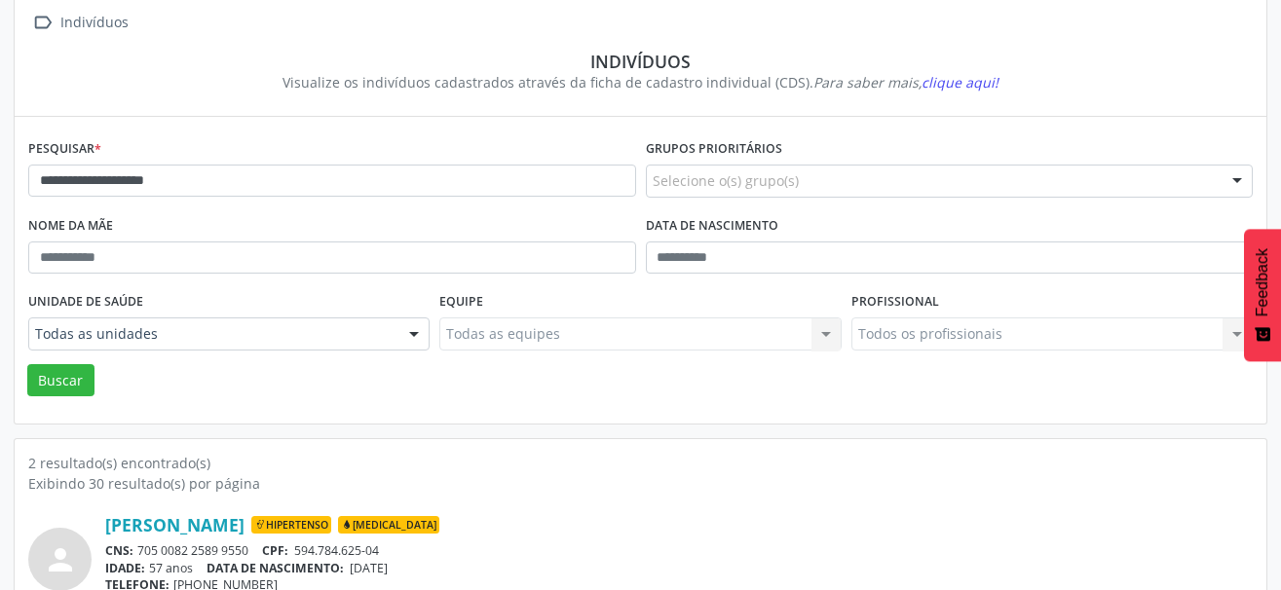
scroll to position [107, 0]
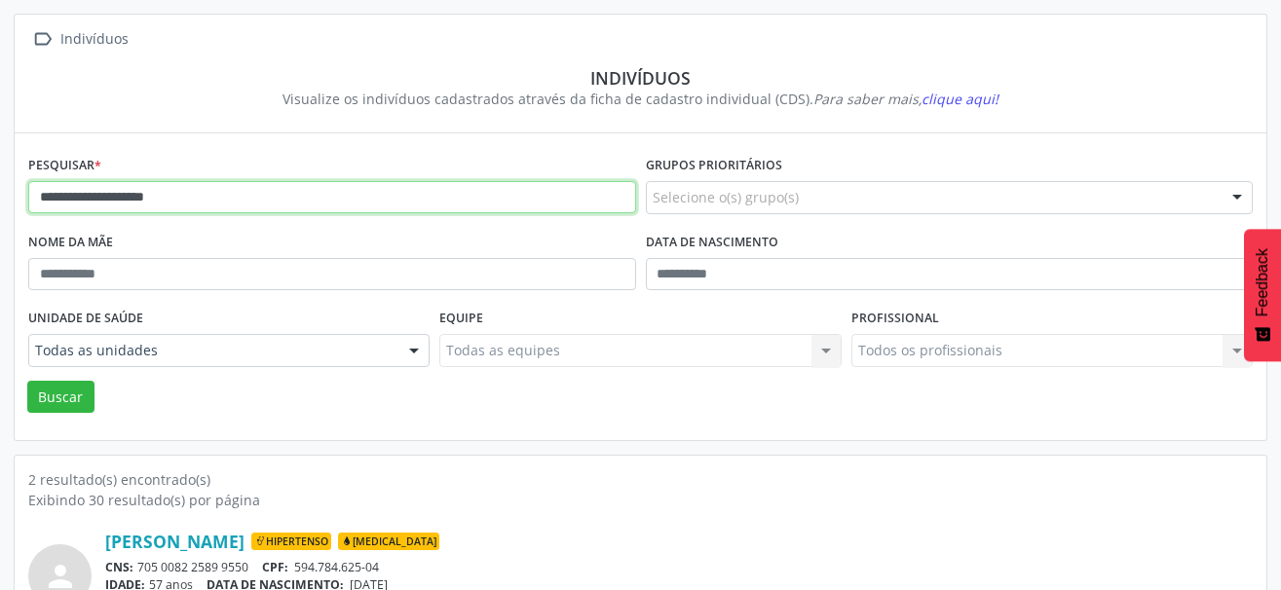
drag, startPoint x: 233, startPoint y: 199, endPoint x: -7, endPoint y: 224, distance: 240.9
click at [0, 224] on html "**********" at bounding box center [640, 188] width 1281 height 590
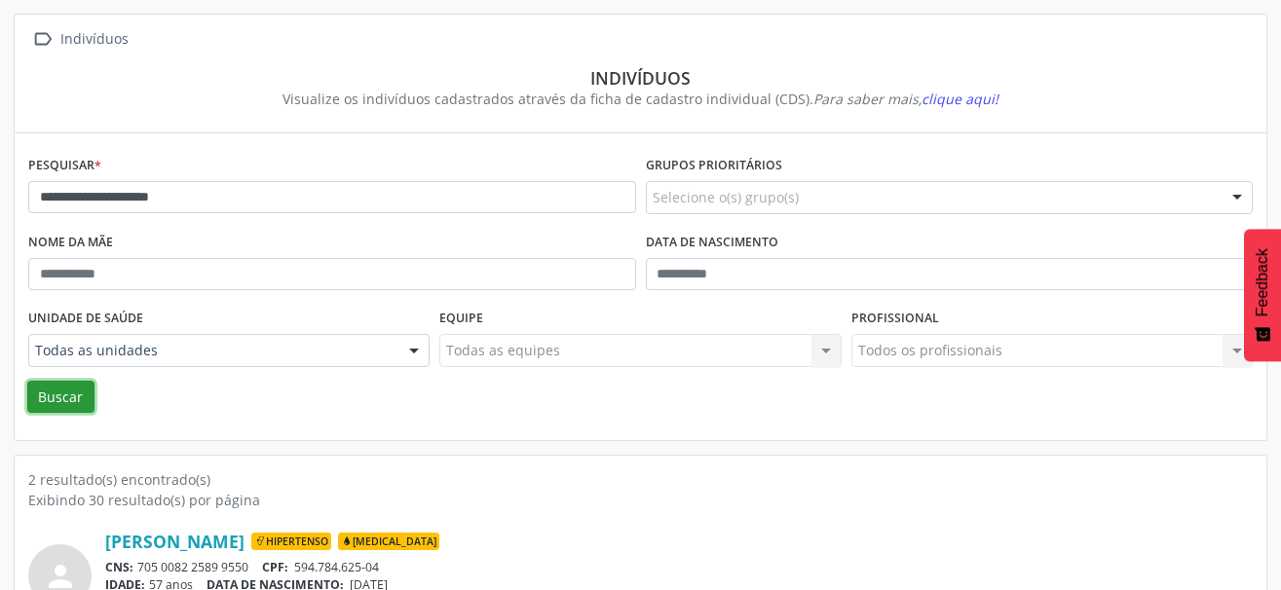
click at [47, 405] on button "Buscar" at bounding box center [60, 397] width 67 height 33
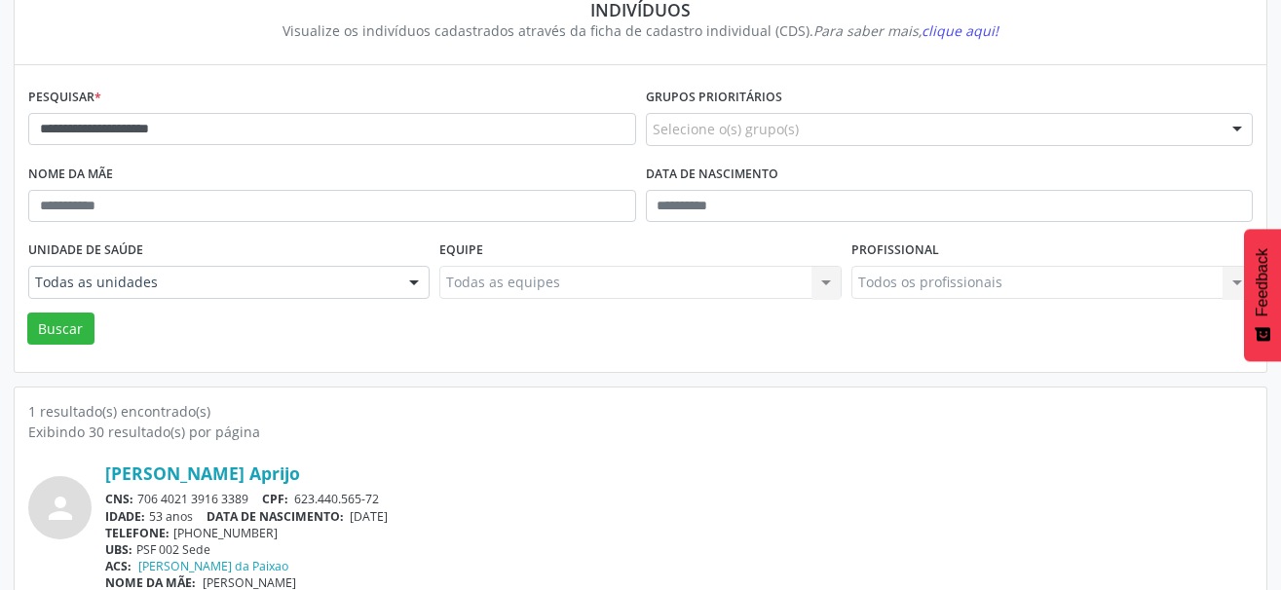
scroll to position [205, 0]
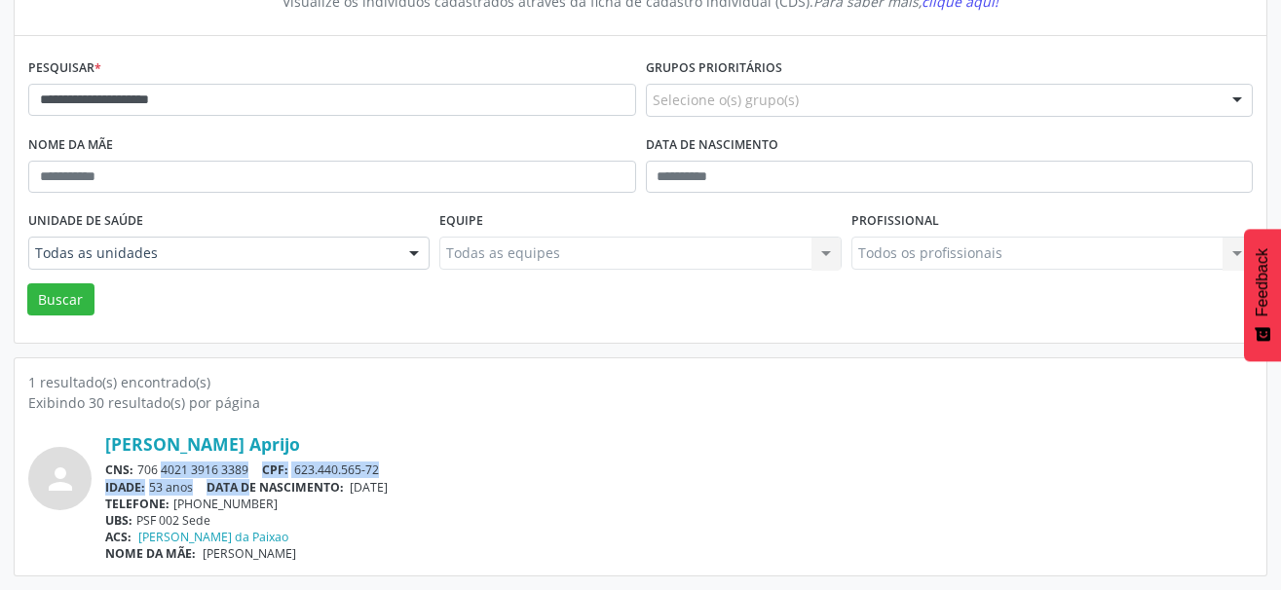
drag, startPoint x: 255, startPoint y: 479, endPoint x: 142, endPoint y: 464, distance: 114.0
click at [142, 464] on div "[PERSON_NAME] Aprijo CNS: 706 4021 3916 3389 CPF: 623.440.565-72 IDADE: 53 anos…" at bounding box center [678, 497] width 1147 height 129
click at [142, 464] on div "CNS: 706 4021 3916 3389 CPF: 623.440.565-72" at bounding box center [678, 470] width 1147 height 17
drag, startPoint x: 254, startPoint y: 467, endPoint x: 141, endPoint y: 473, distance: 113.2
click at [141, 473] on div "CNS: 706 4021 3916 3389 CPF: 623.440.565-72" at bounding box center [678, 470] width 1147 height 17
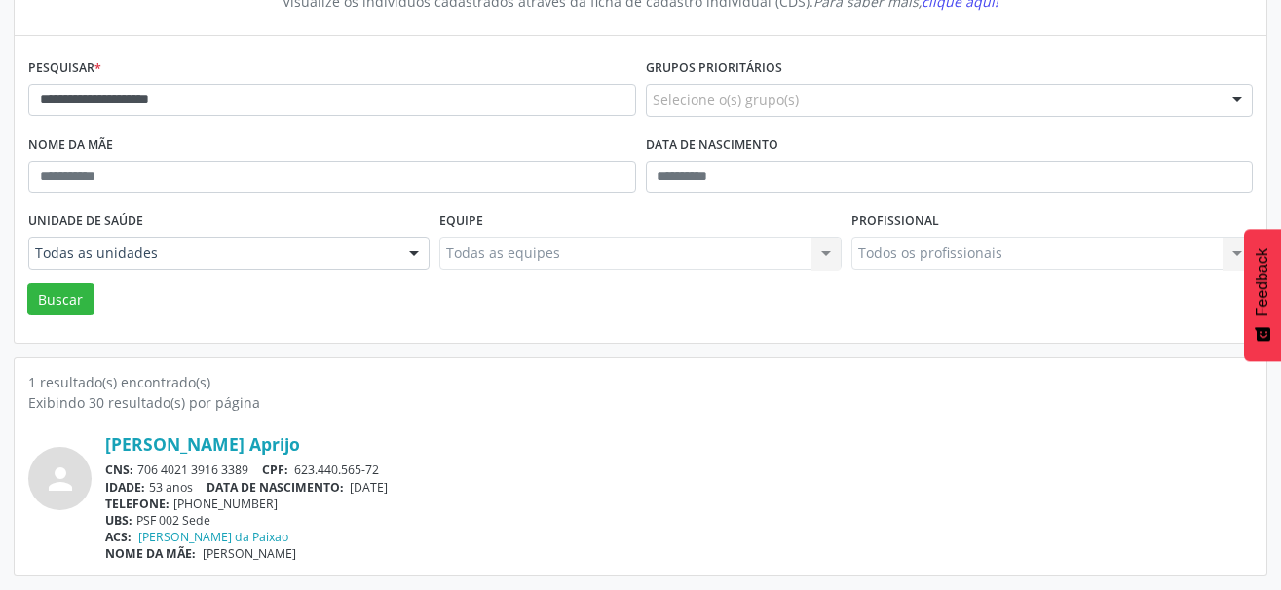
copy div "706 4021 3916 3389"
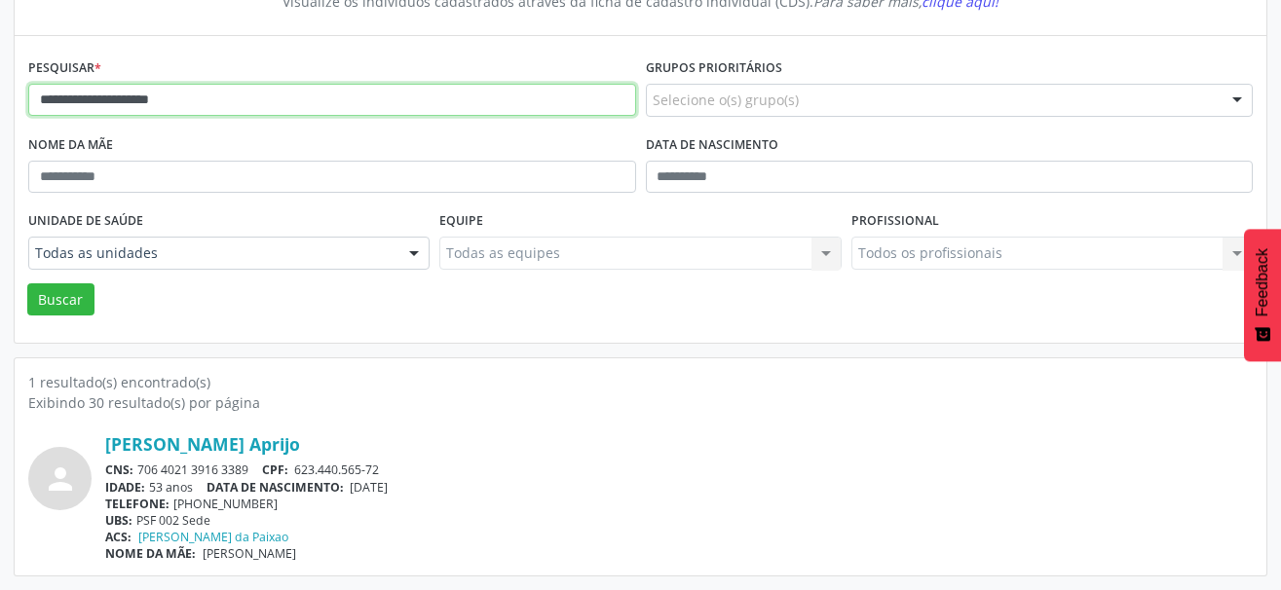
drag, startPoint x: 229, startPoint y: 105, endPoint x: -10, endPoint y: 104, distance: 238.6
click at [0, 104] on html "**********" at bounding box center [640, 90] width 1281 height 590
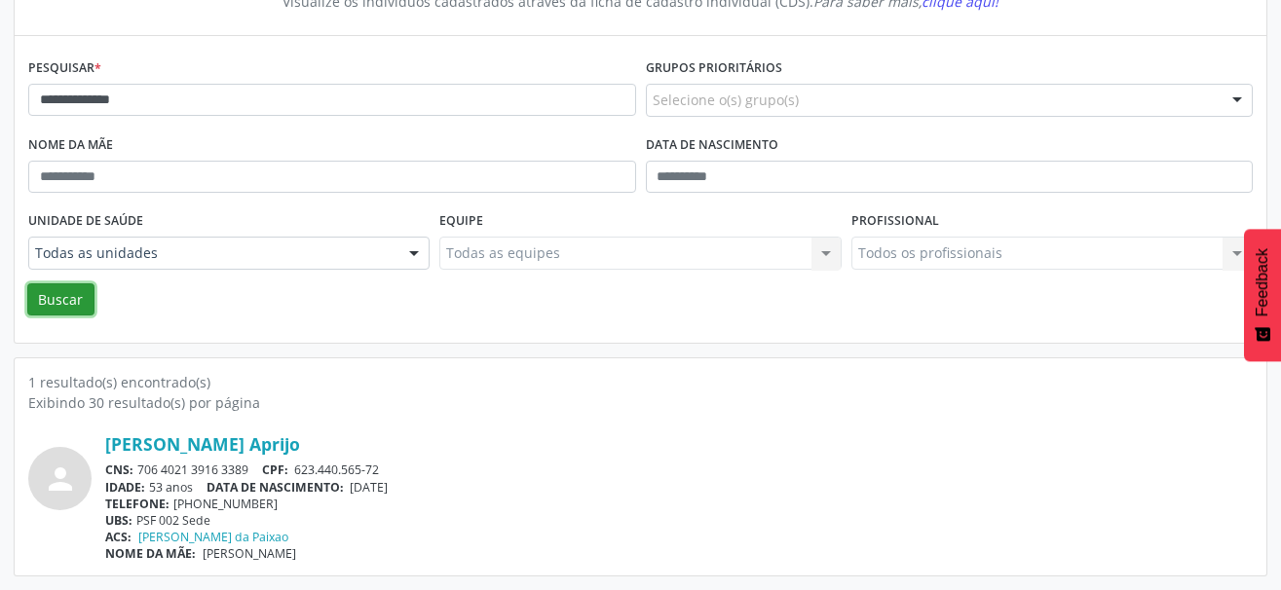
click at [62, 298] on button "Buscar" at bounding box center [60, 299] width 67 height 33
drag, startPoint x: 253, startPoint y: 467, endPoint x: 132, endPoint y: 467, distance: 120.8
click at [132, 467] on div "CNS: 707 6012 8894 2695 CPF: 108.661.937-40" at bounding box center [678, 470] width 1147 height 17
copy div "707 6012 8894 2695"
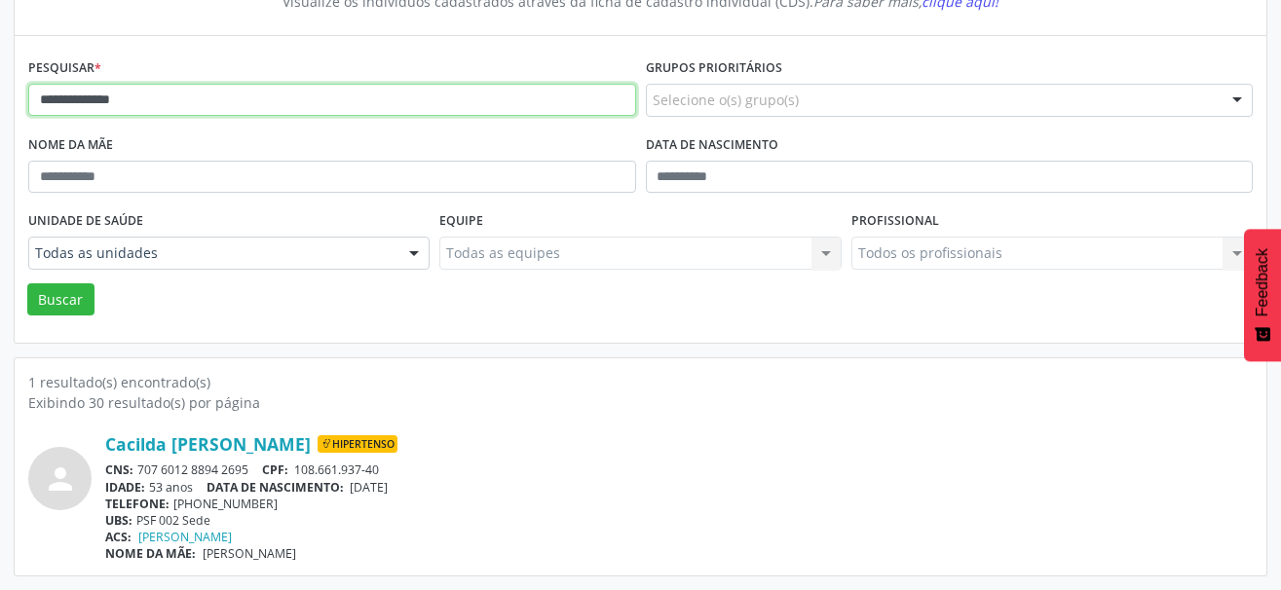
drag, startPoint x: 186, startPoint y: 108, endPoint x: 21, endPoint y: 175, distance: 177.8
click at [0, 109] on html "**********" at bounding box center [640, 90] width 1281 height 590
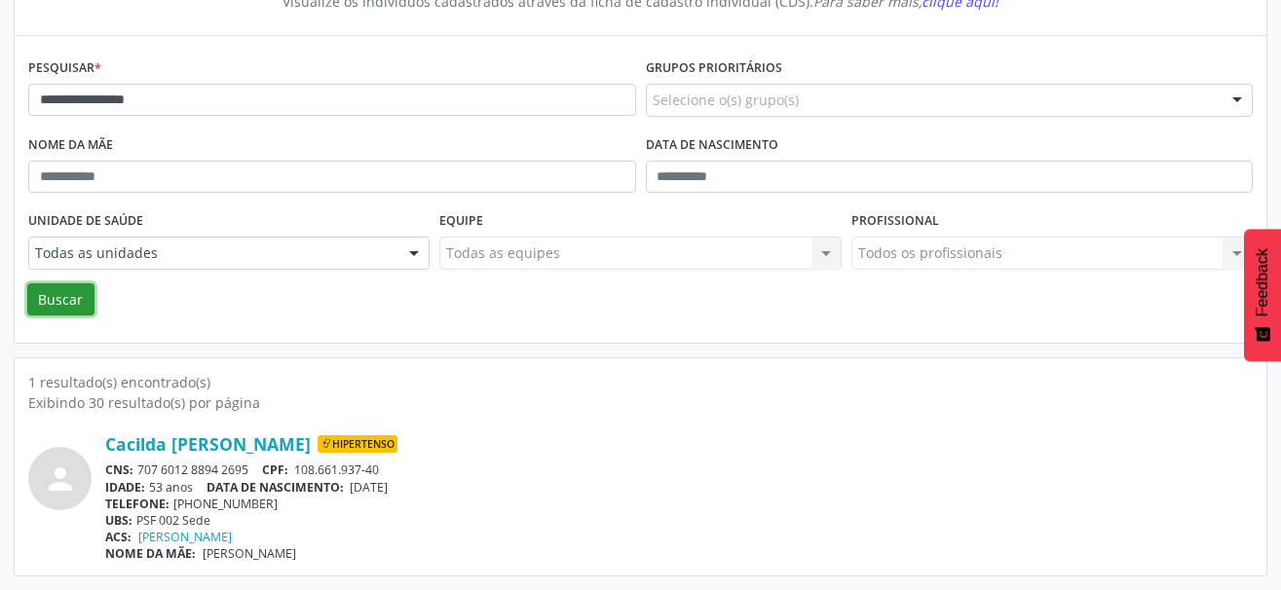
click at [75, 291] on button "Buscar" at bounding box center [60, 299] width 67 height 33
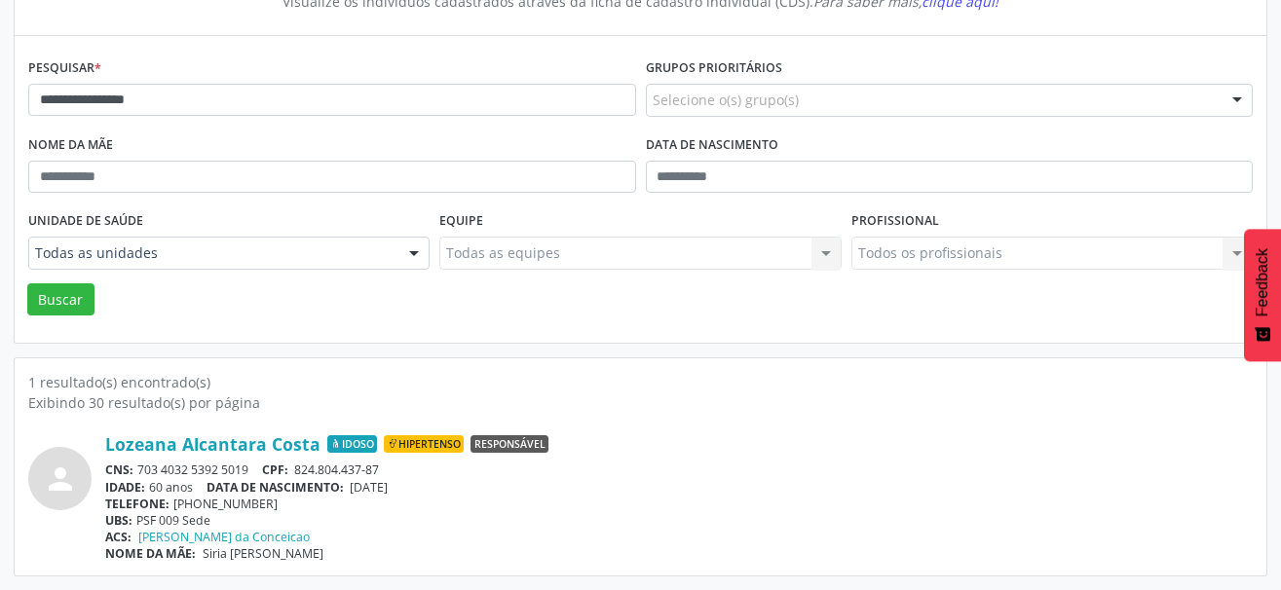
drag, startPoint x: 257, startPoint y: 471, endPoint x: 134, endPoint y: 471, distance: 122.7
click at [134, 471] on div "CNS: 703 4032 5392 5019 CPF: 824.804.437-87" at bounding box center [678, 470] width 1147 height 17
copy div "703 4032 5392 5019"
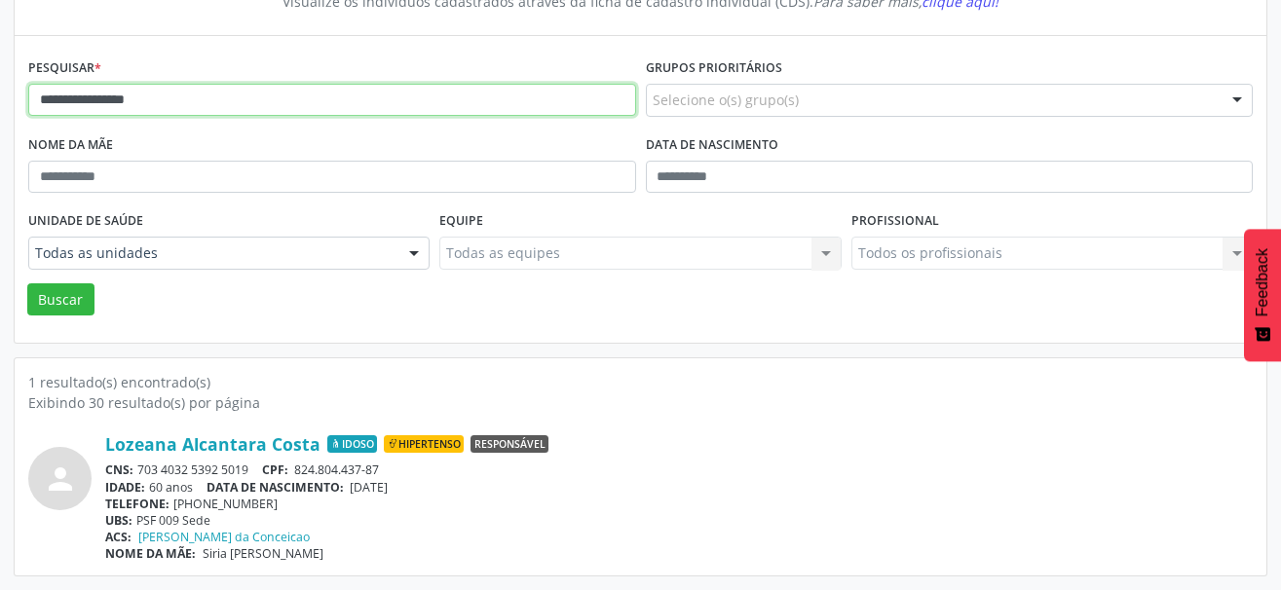
drag, startPoint x: 211, startPoint y: 101, endPoint x: -10, endPoint y: 58, distance: 225.2
click at [0, 58] on html "**********" at bounding box center [640, 90] width 1281 height 590
click at [141, 104] on input "**********" at bounding box center [332, 100] width 608 height 33
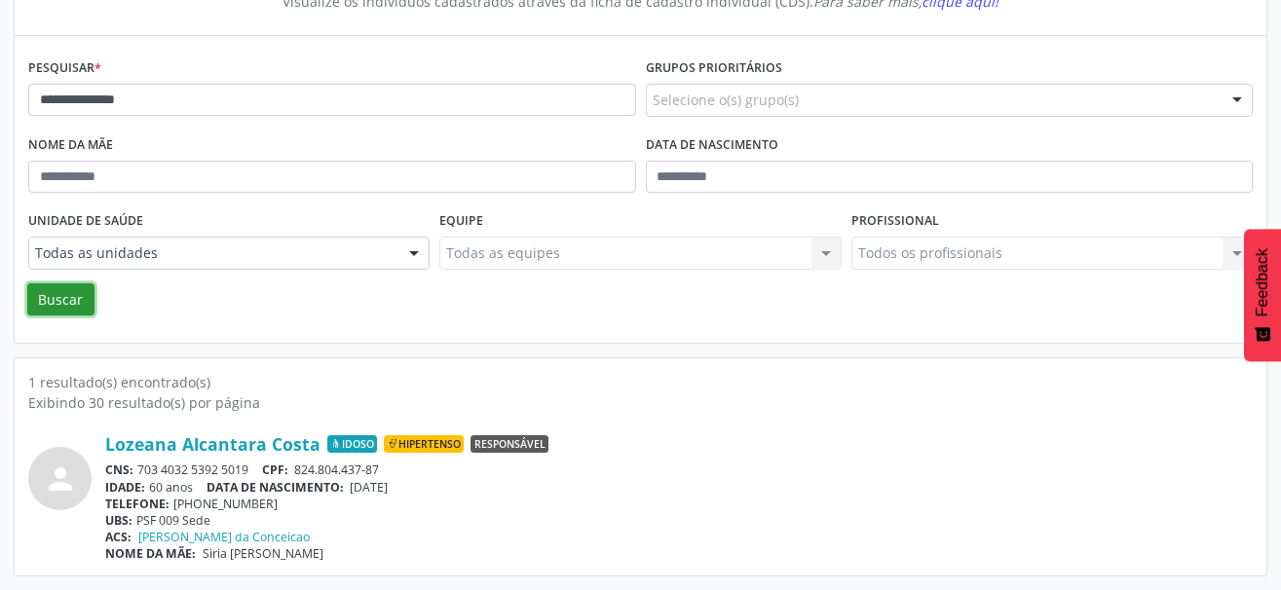
click at [45, 297] on button "Buscar" at bounding box center [60, 299] width 67 height 33
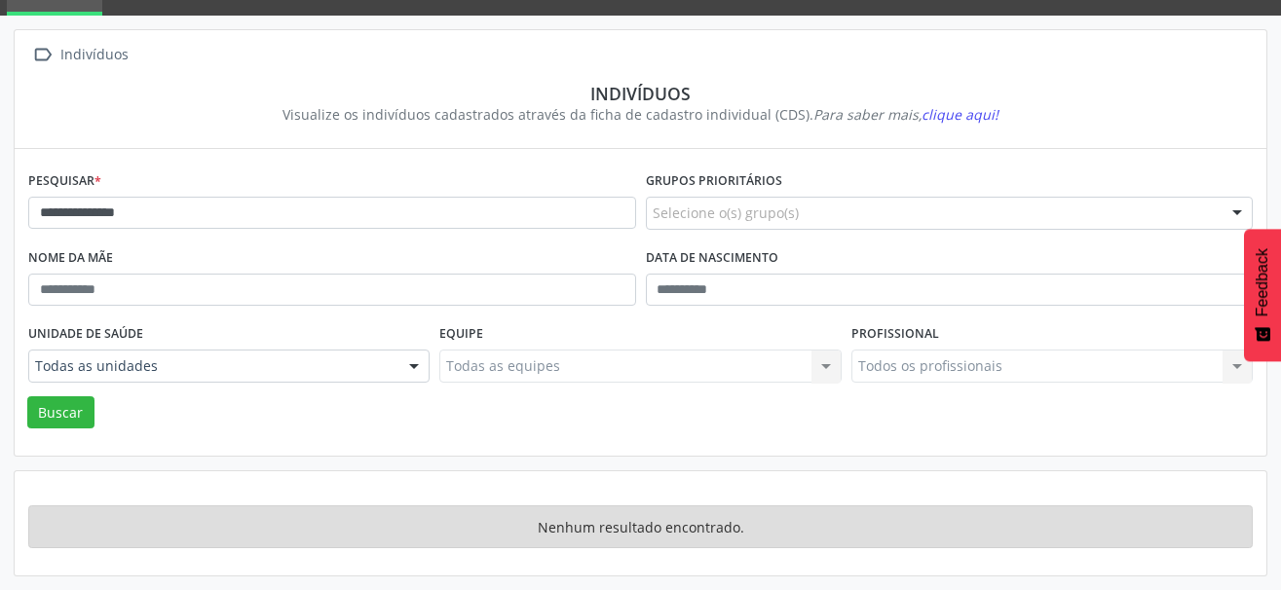
scroll to position [92, 0]
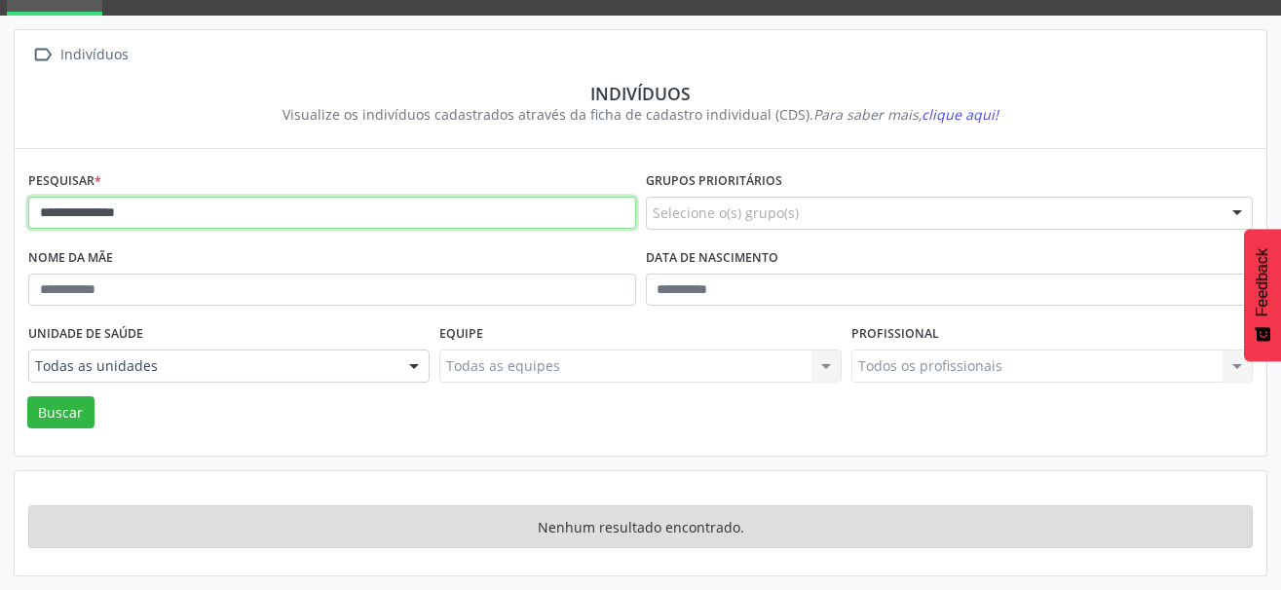
click at [185, 223] on input "**********" at bounding box center [332, 213] width 608 height 33
drag, startPoint x: 202, startPoint y: 212, endPoint x: -10, endPoint y: 196, distance: 212.0
click at [0, 196] on html "**********" at bounding box center [640, 203] width 1281 height 590
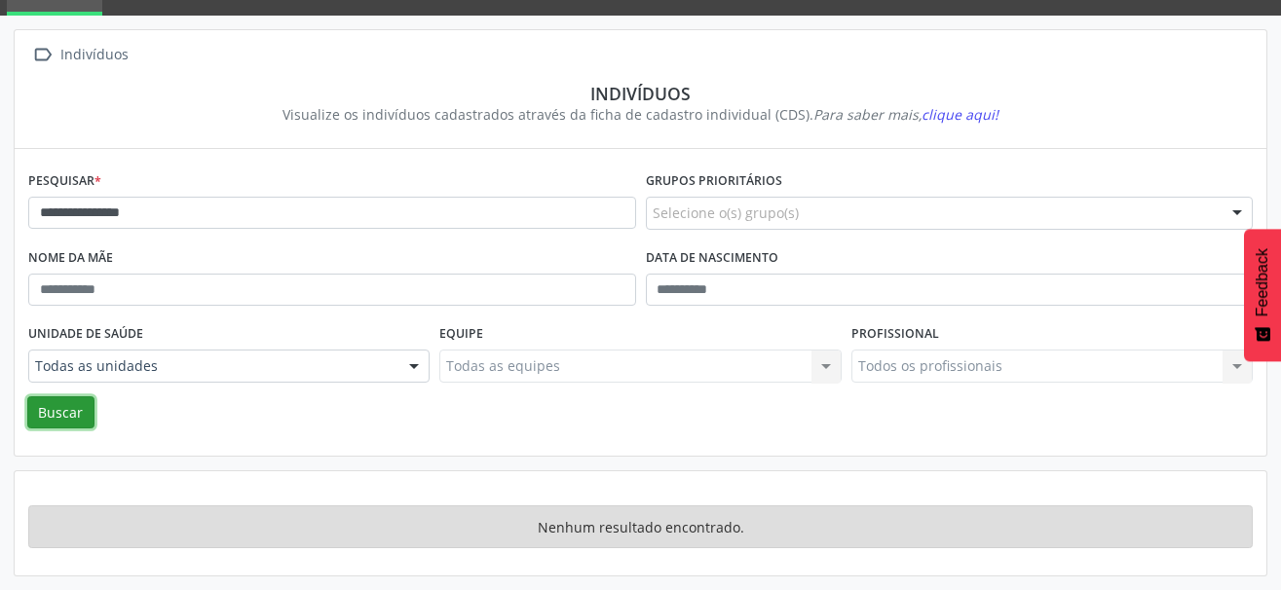
click at [62, 415] on button "Buscar" at bounding box center [60, 412] width 67 height 33
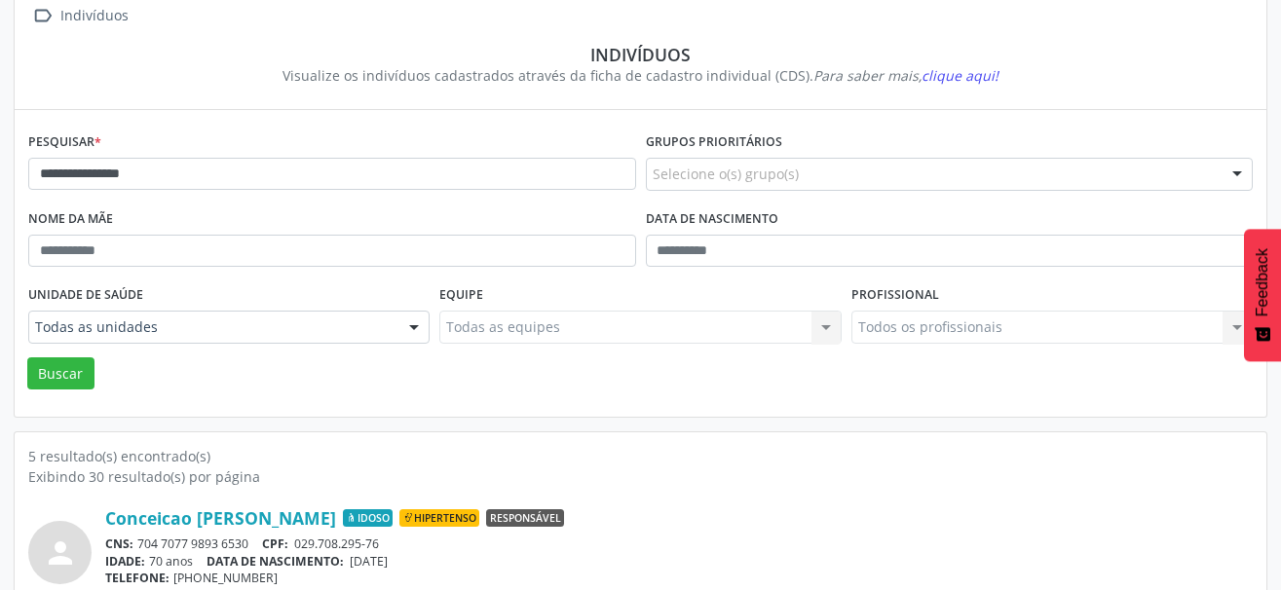
scroll to position [286, 0]
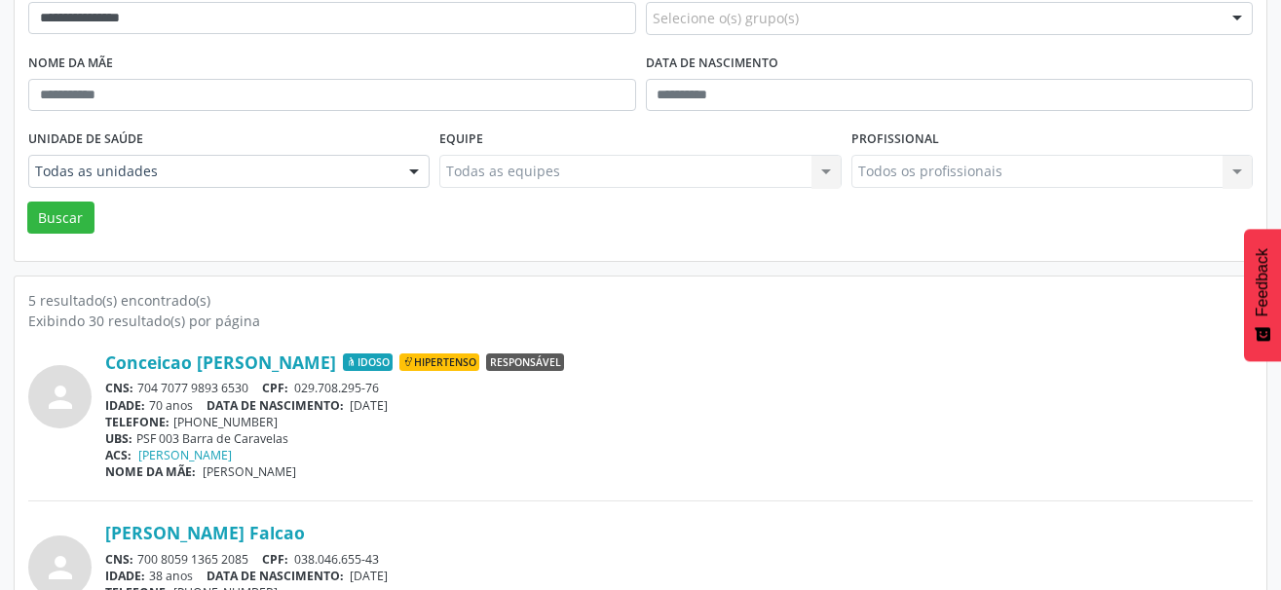
drag, startPoint x: 257, startPoint y: 387, endPoint x: 135, endPoint y: 388, distance: 121.7
click at [135, 388] on div "CNS: 704 7077 9893 6530 CPF: 029.708.295-76" at bounding box center [678, 388] width 1147 height 17
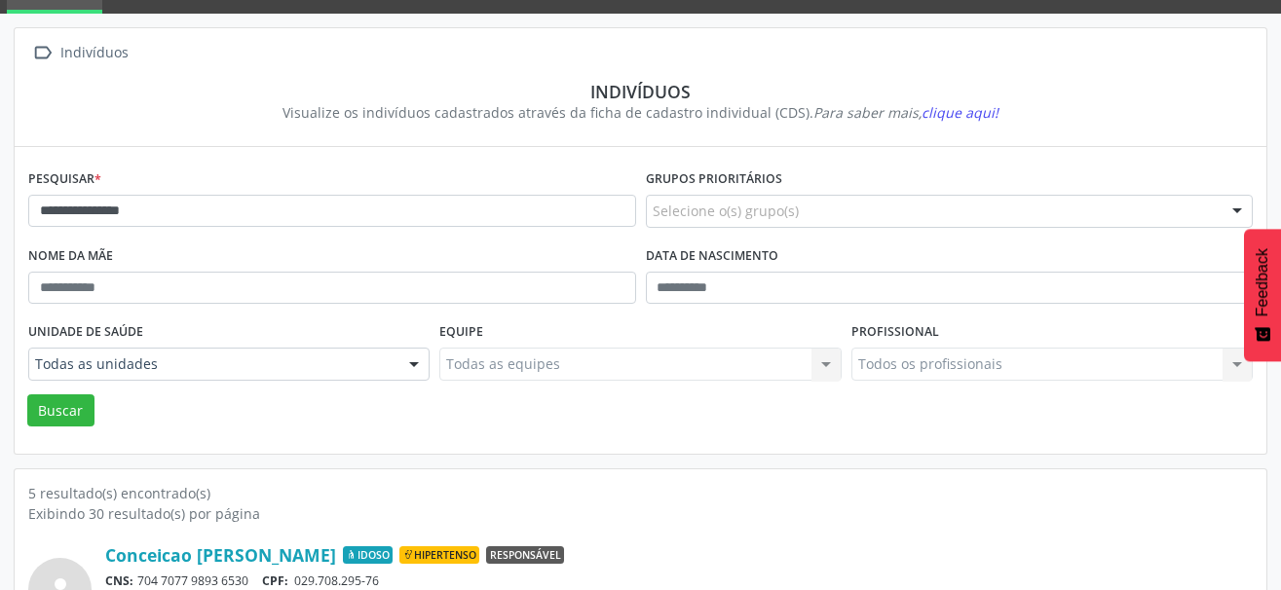
scroll to position [92, 0]
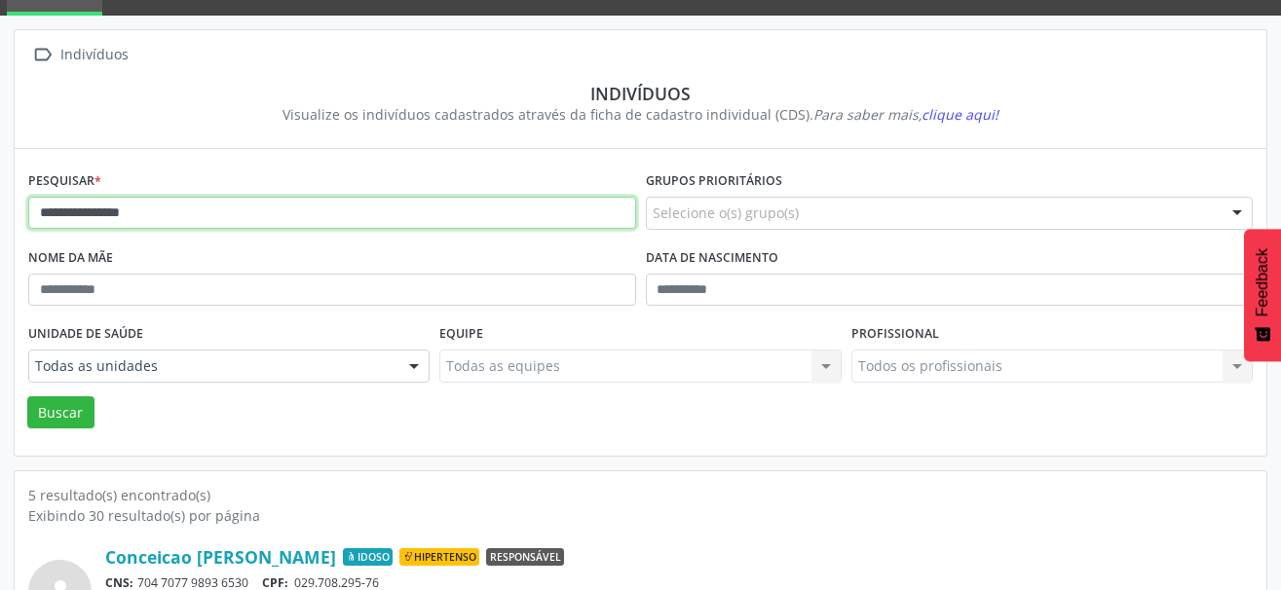
drag, startPoint x: 217, startPoint y: 213, endPoint x: -10, endPoint y: 210, distance: 226.9
click at [0, 210] on html "**********" at bounding box center [640, 203] width 1281 height 590
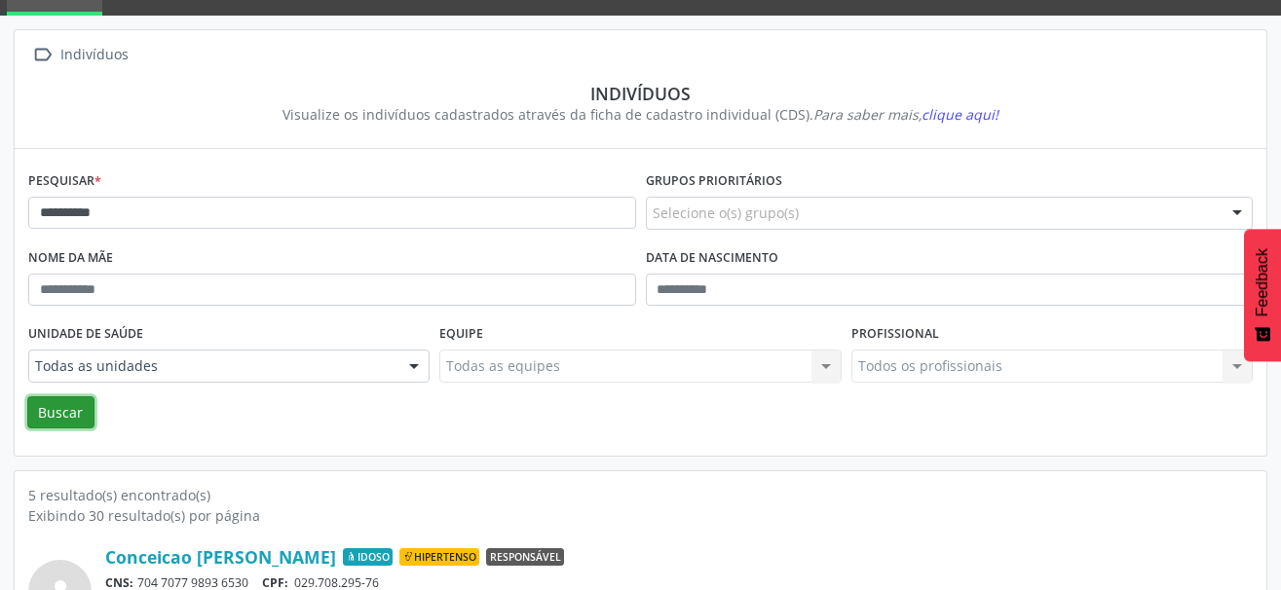
click at [48, 419] on button "Buscar" at bounding box center [60, 412] width 67 height 33
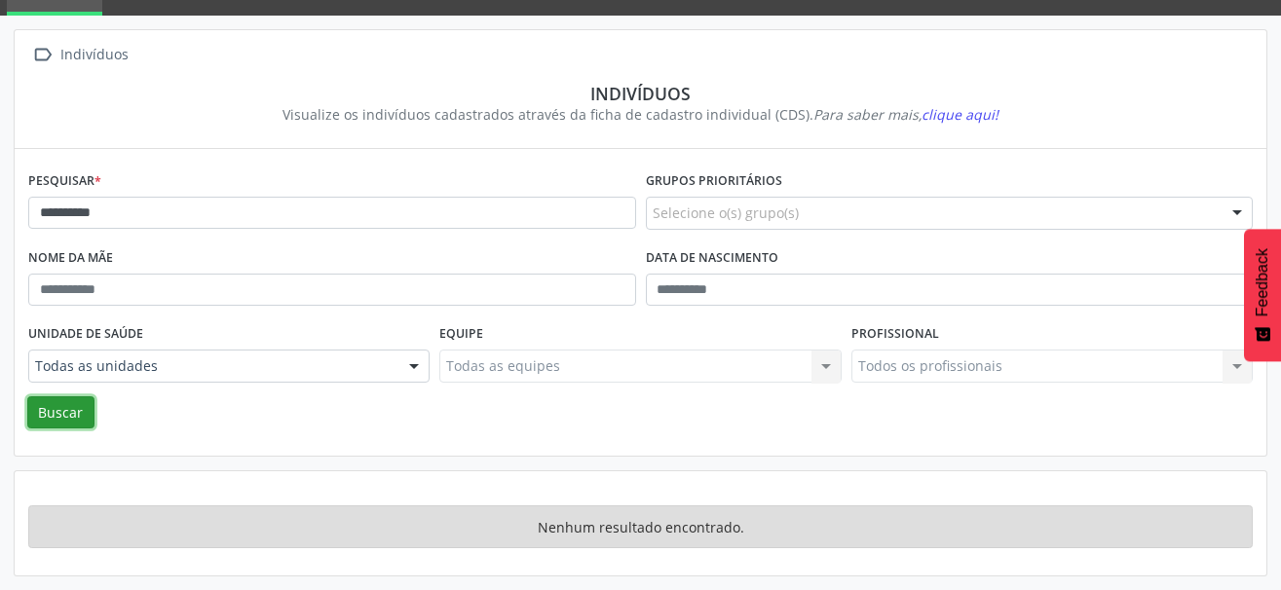
click at [50, 415] on button "Buscar" at bounding box center [60, 412] width 67 height 33
click at [74, 410] on button "Buscar" at bounding box center [60, 412] width 67 height 33
click at [55, 414] on button "Buscar" at bounding box center [60, 412] width 67 height 33
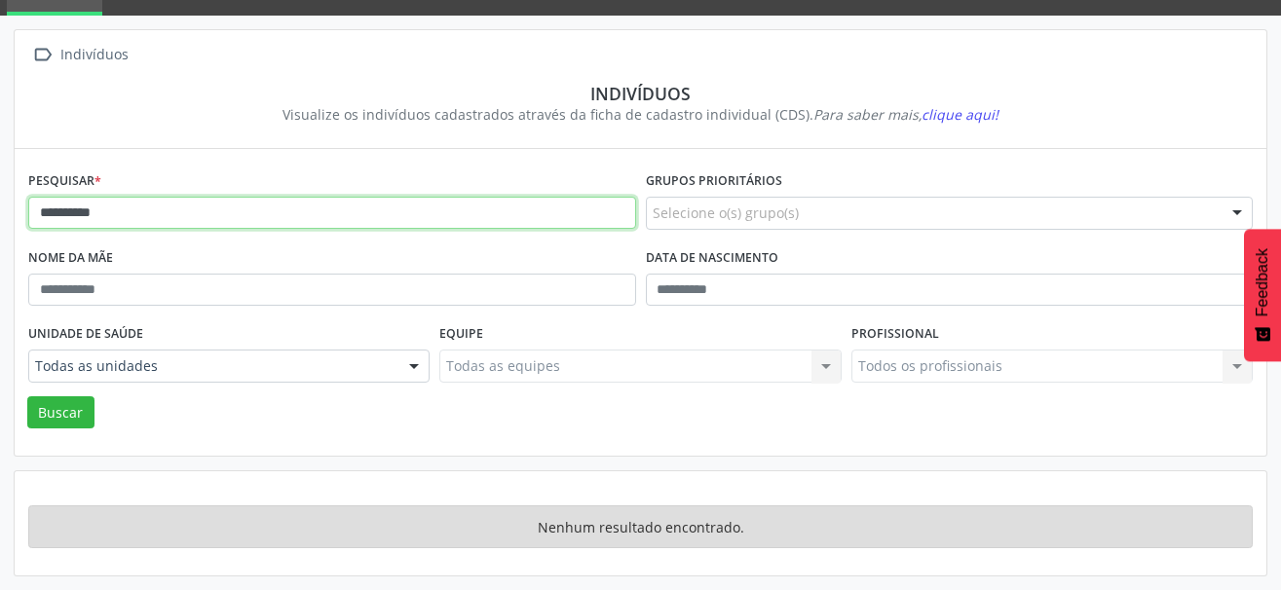
click at [162, 221] on input "**********" at bounding box center [332, 213] width 608 height 33
drag, startPoint x: 162, startPoint y: 221, endPoint x: 84, endPoint y: 209, distance: 78.8
click at [84, 209] on input "**********" at bounding box center [332, 213] width 608 height 33
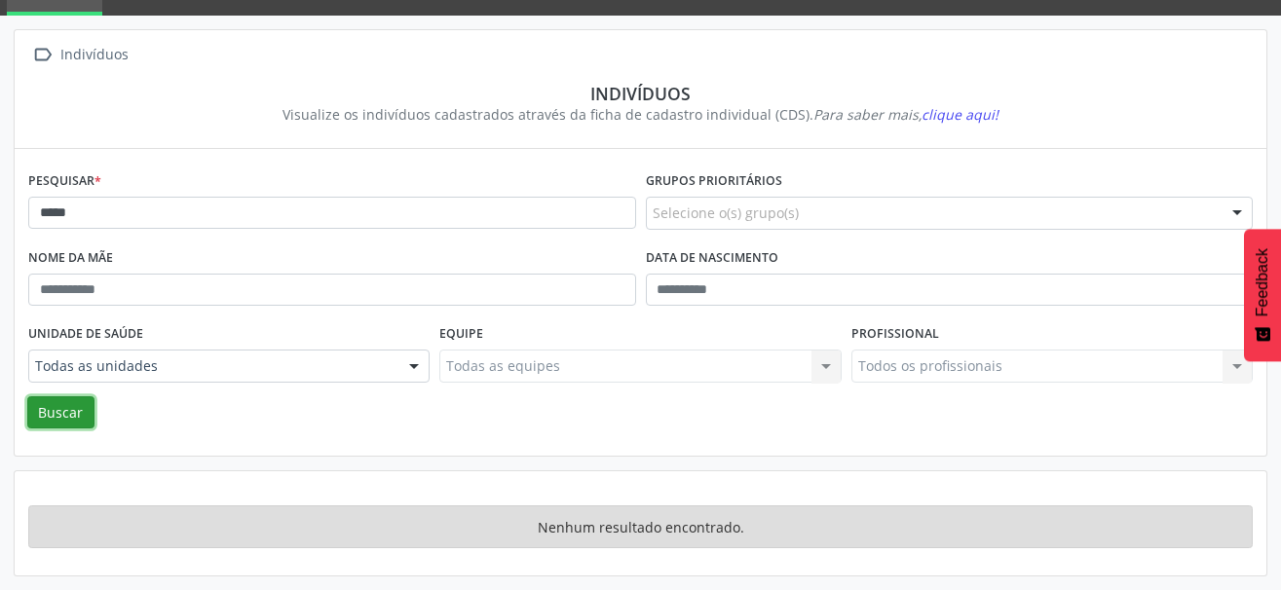
click at [59, 420] on button "Buscar" at bounding box center [60, 412] width 67 height 33
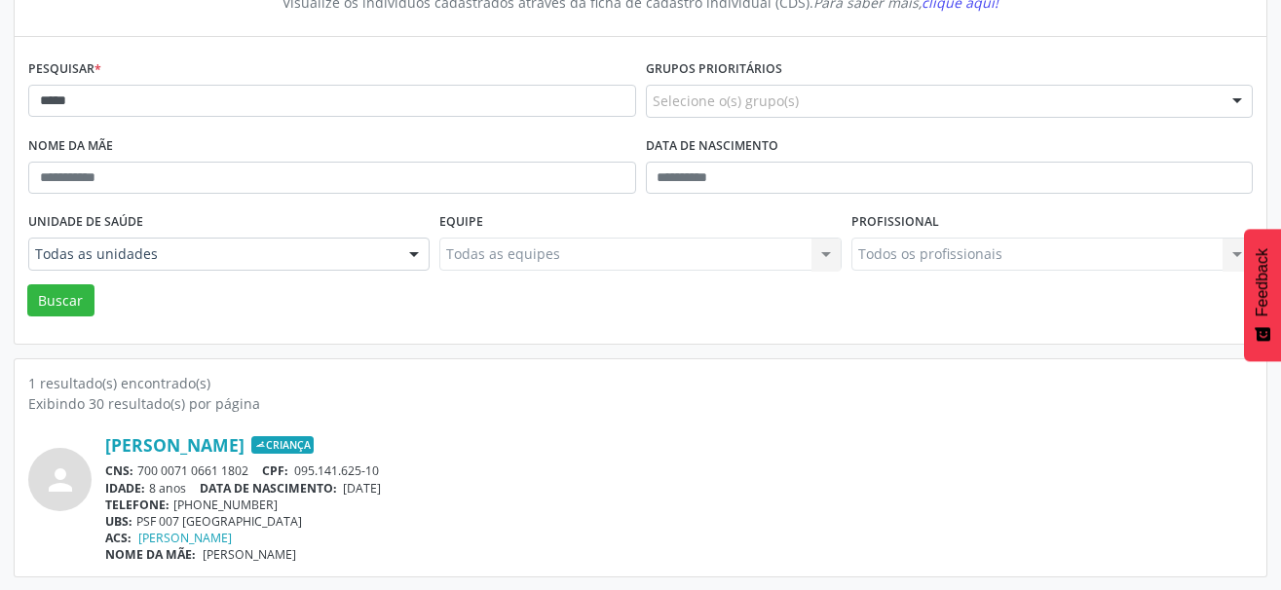
scroll to position [205, 0]
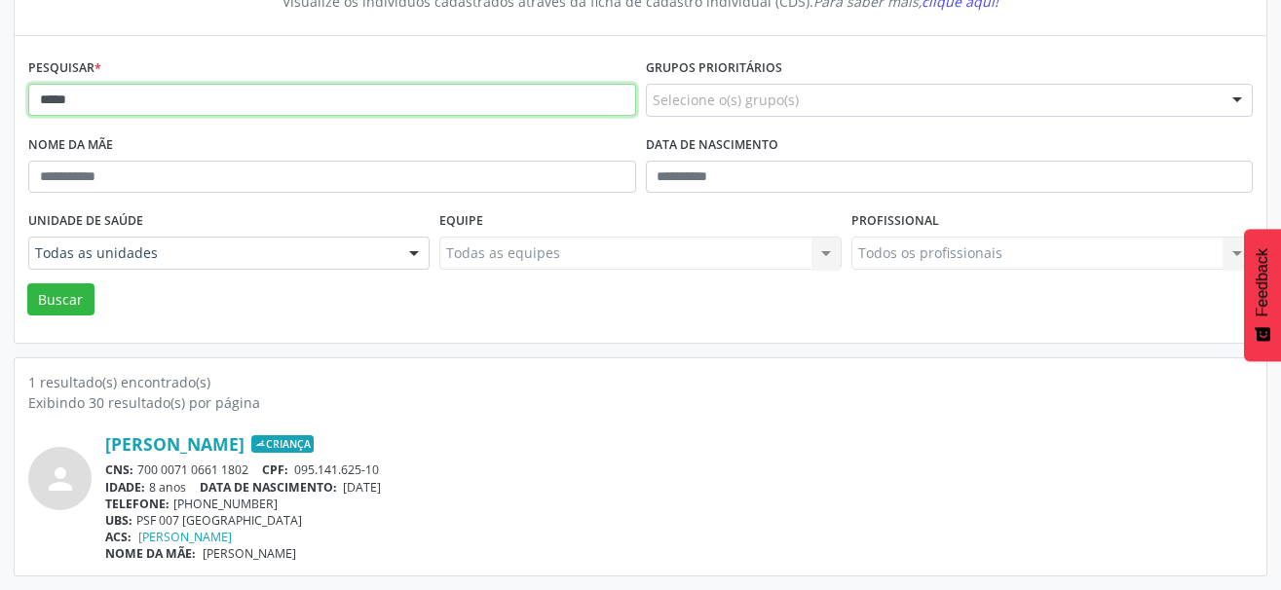
click at [95, 107] on input "*****" at bounding box center [332, 100] width 608 height 33
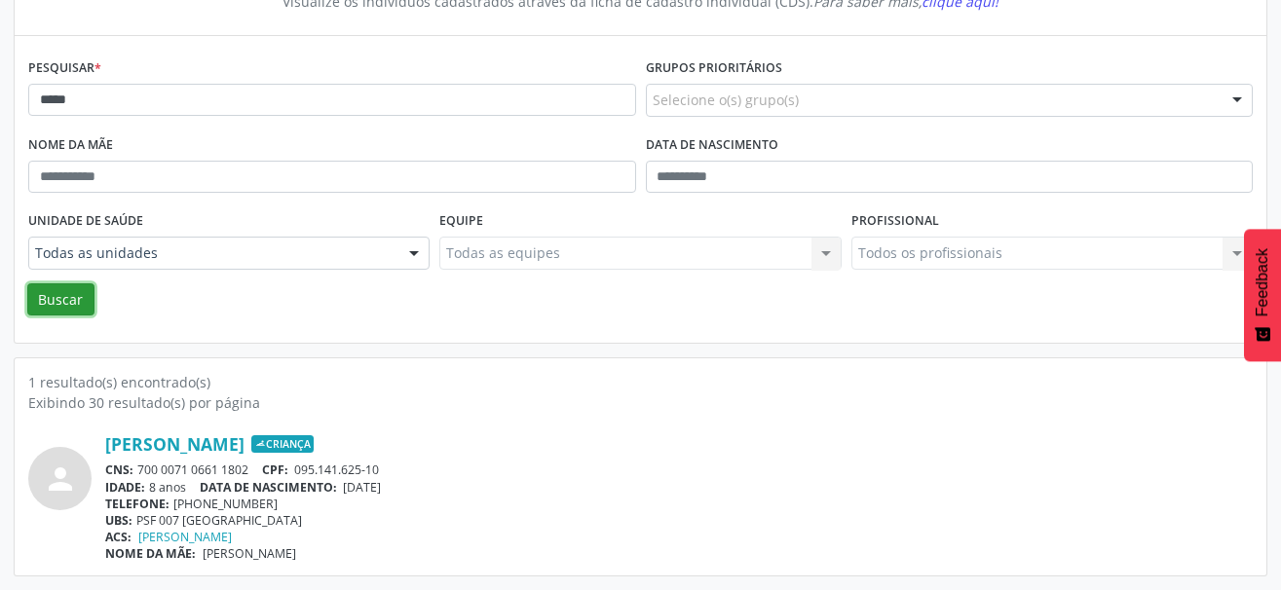
click at [46, 303] on button "Buscar" at bounding box center [60, 299] width 67 height 33
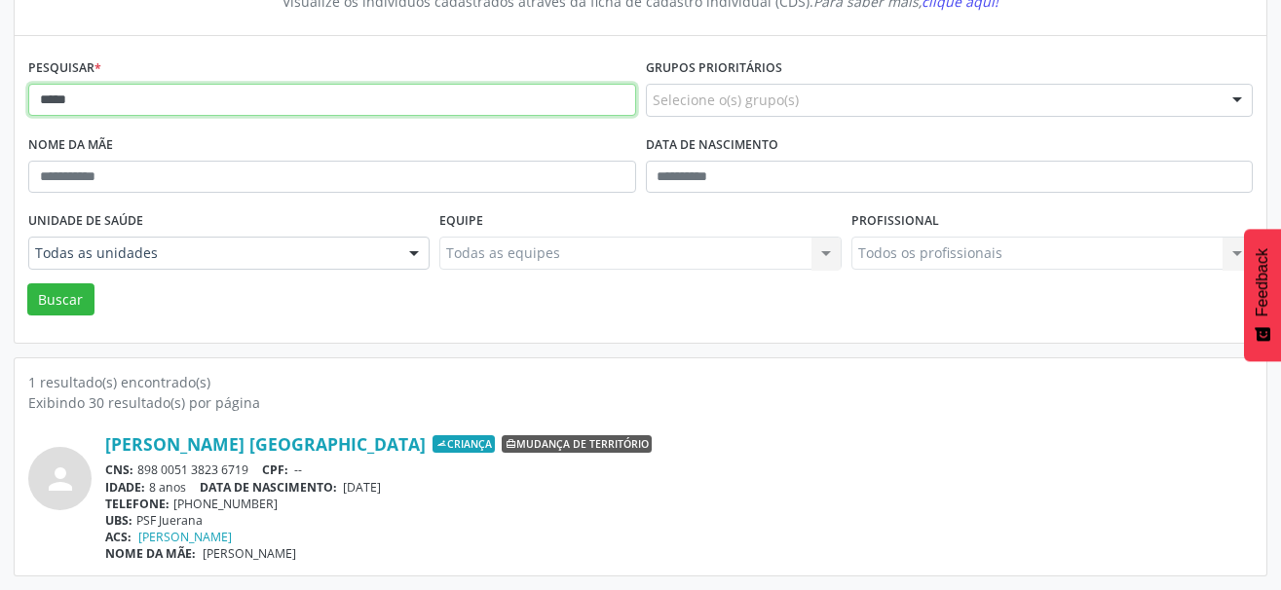
click at [95, 108] on input "*****" at bounding box center [332, 100] width 608 height 33
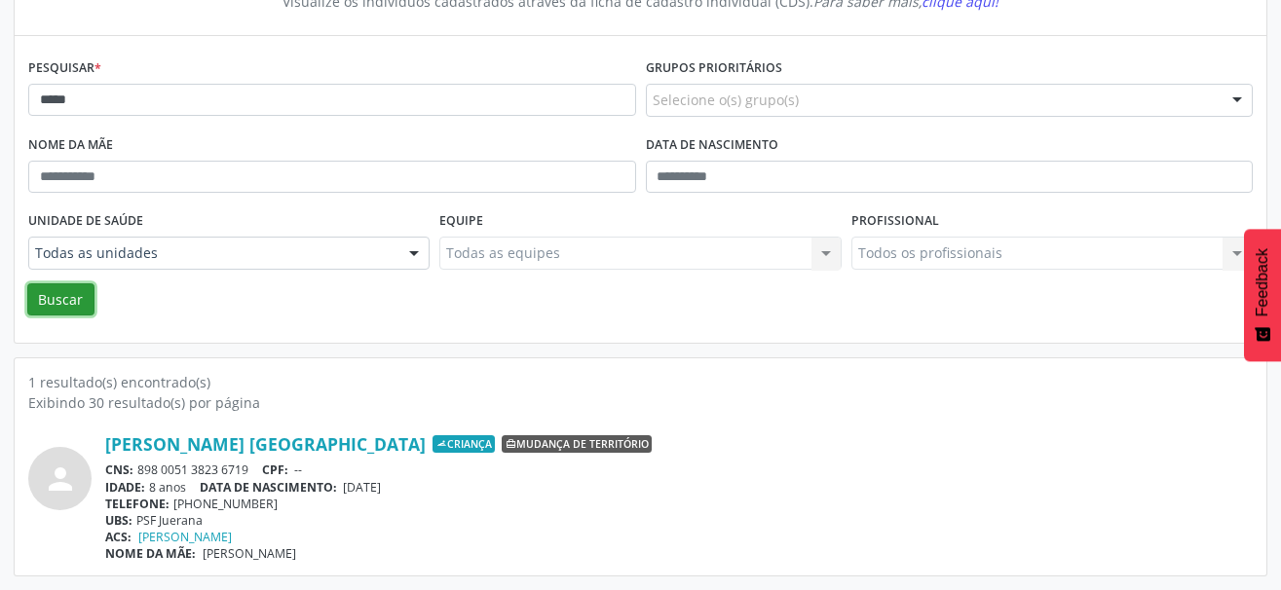
click at [61, 289] on button "Buscar" at bounding box center [60, 299] width 67 height 33
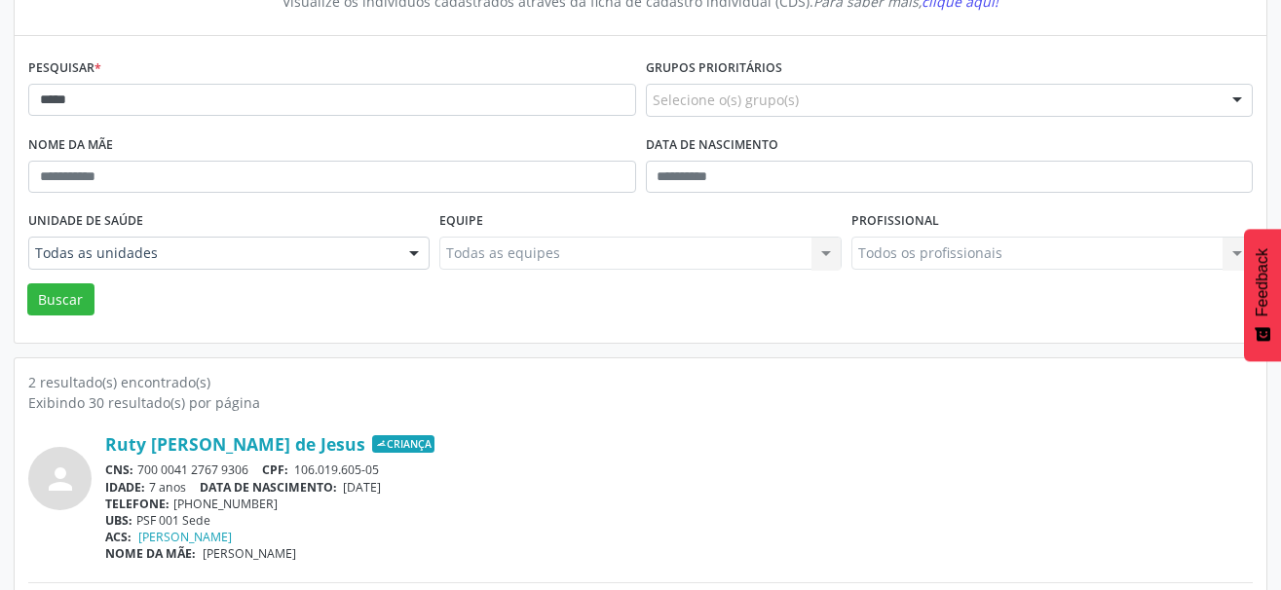
scroll to position [376, 0]
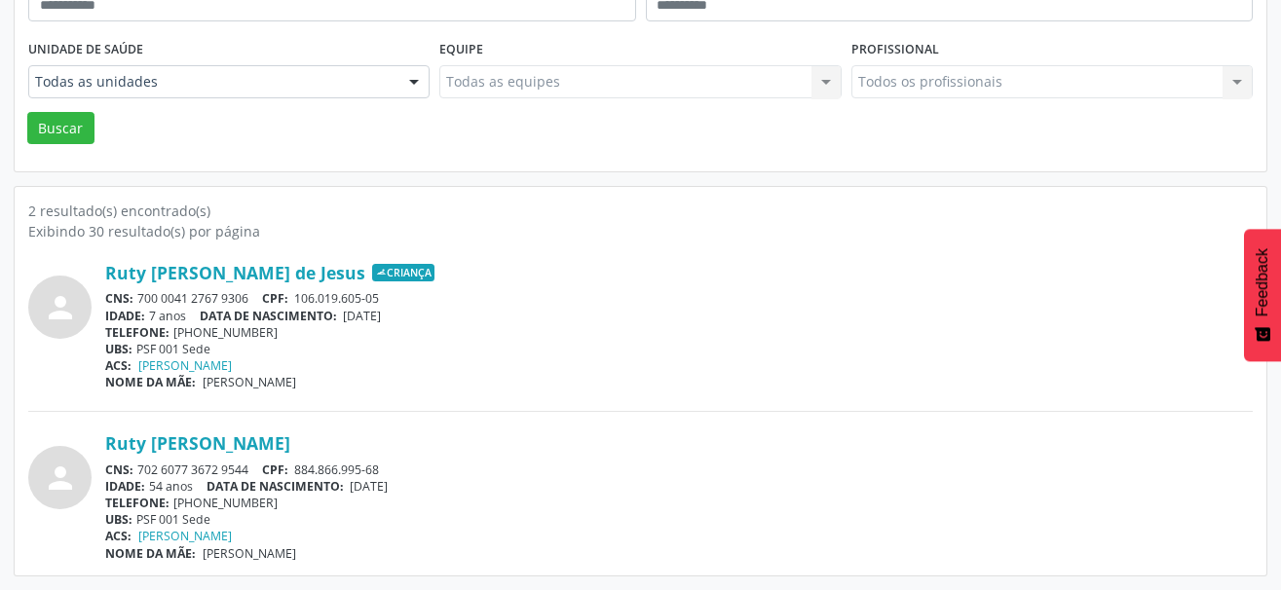
drag, startPoint x: 255, startPoint y: 470, endPoint x: 138, endPoint y: 476, distance: 117.0
click at [138, 476] on div "CNS: 702 6077 3672 9544 CPF: 884.866.995-68" at bounding box center [678, 470] width 1147 height 17
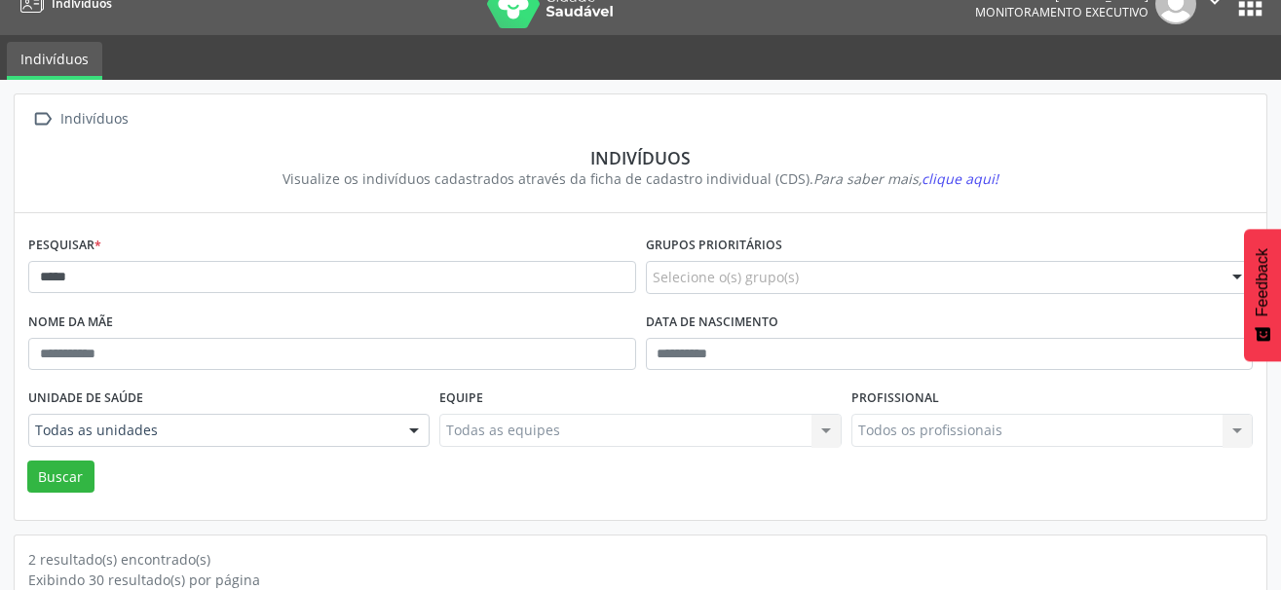
scroll to position [0, 0]
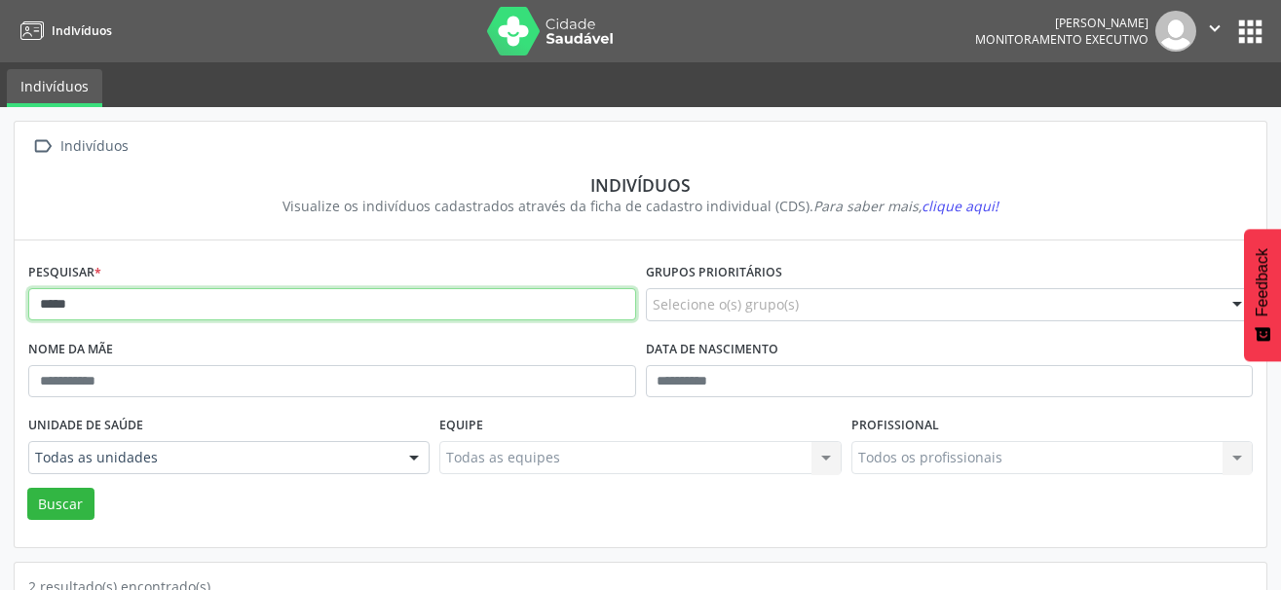
drag, startPoint x: 152, startPoint y: 309, endPoint x: -10, endPoint y: 293, distance: 162.4
click at [0, 293] on html "Indivíduos [PERSON_NAME] Monitoramento Executivo  Configurações Sair apps Indi…" at bounding box center [640, 295] width 1281 height 590
click at [210, 307] on input "****" at bounding box center [332, 304] width 608 height 33
drag, startPoint x: 132, startPoint y: 302, endPoint x: -10, endPoint y: 300, distance: 142.2
click at [0, 300] on html "Indivíduos [PERSON_NAME] Monitoramento Executivo  Configurações Sair apps Indi…" at bounding box center [640, 295] width 1281 height 590
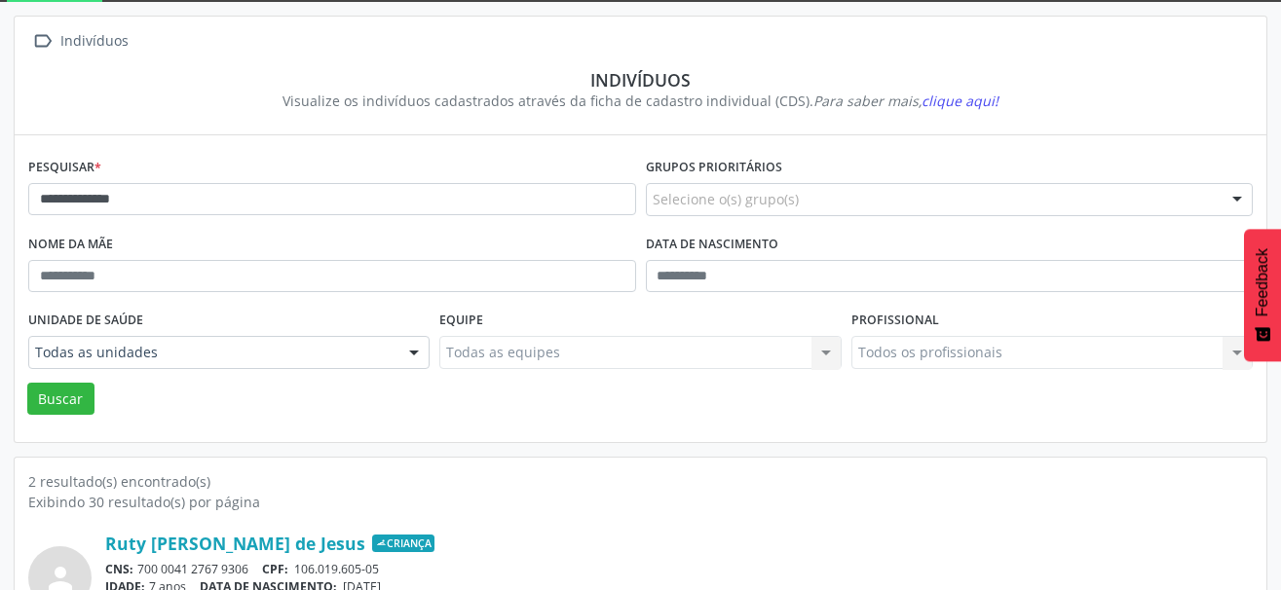
scroll to position [292, 0]
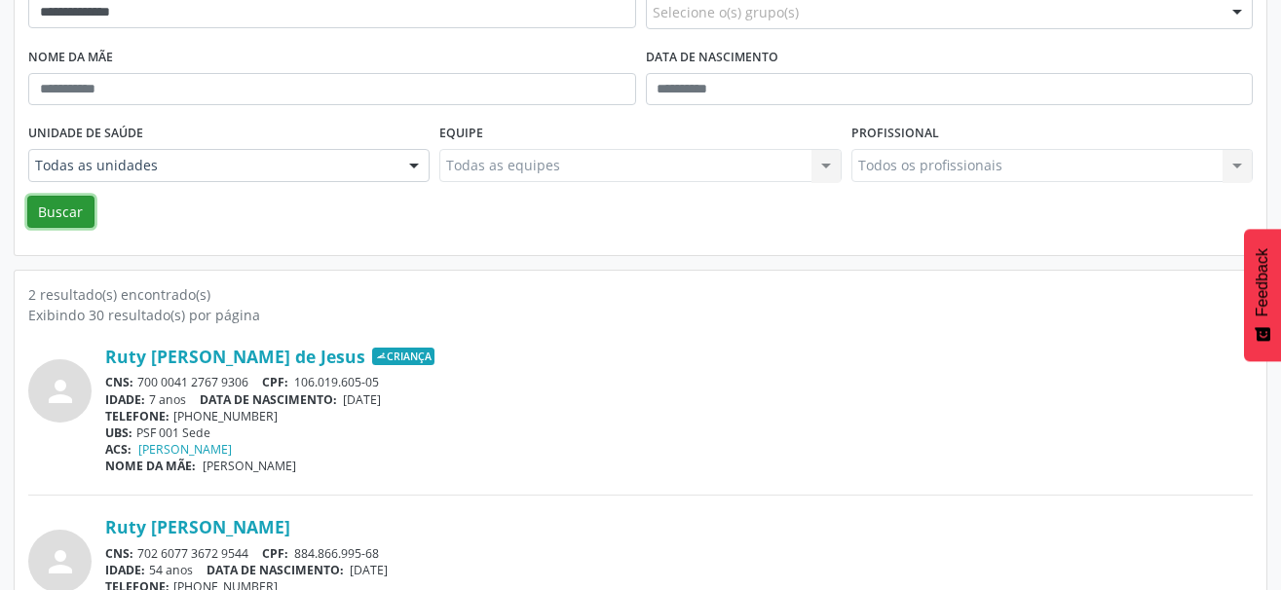
click at [61, 210] on button "Buscar" at bounding box center [60, 212] width 67 height 33
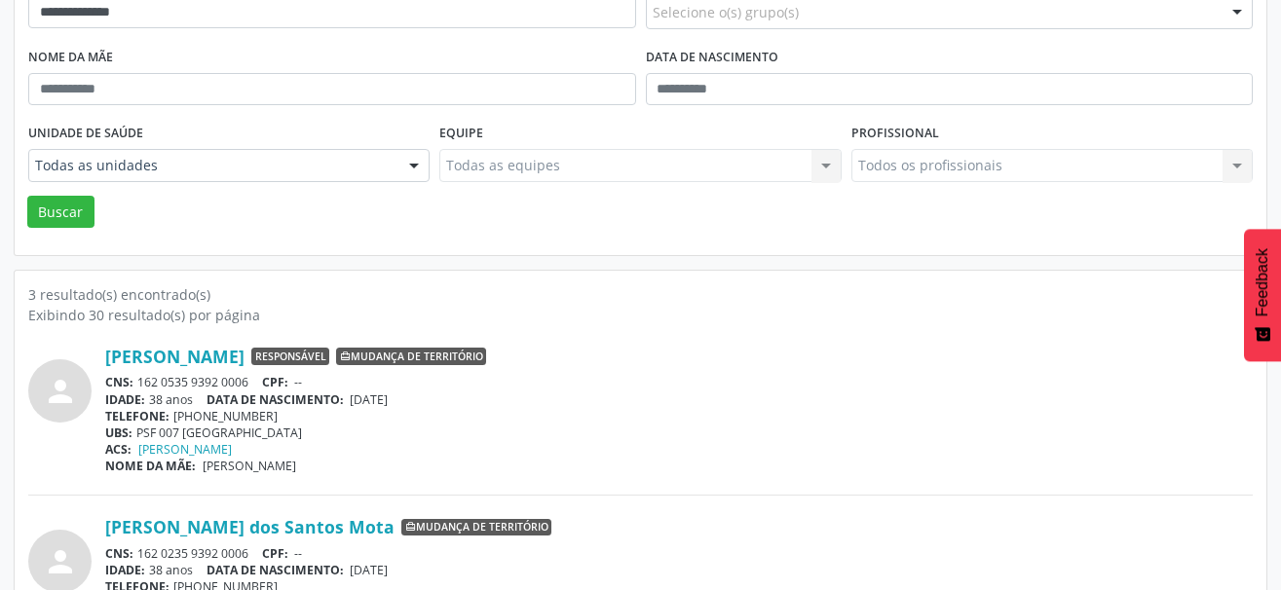
drag, startPoint x: 258, startPoint y: 382, endPoint x: 140, endPoint y: 381, distance: 117.9
click at [140, 381] on div "CNS: 162 0535 9392 0006 CPF: --" at bounding box center [678, 382] width 1147 height 17
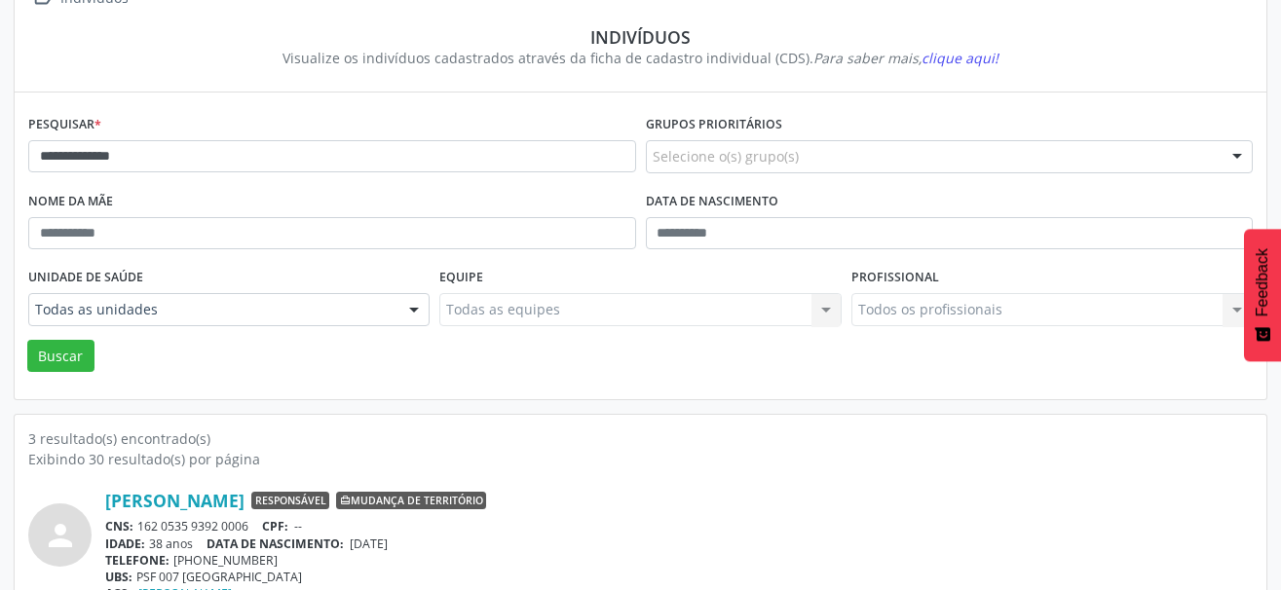
scroll to position [97, 0]
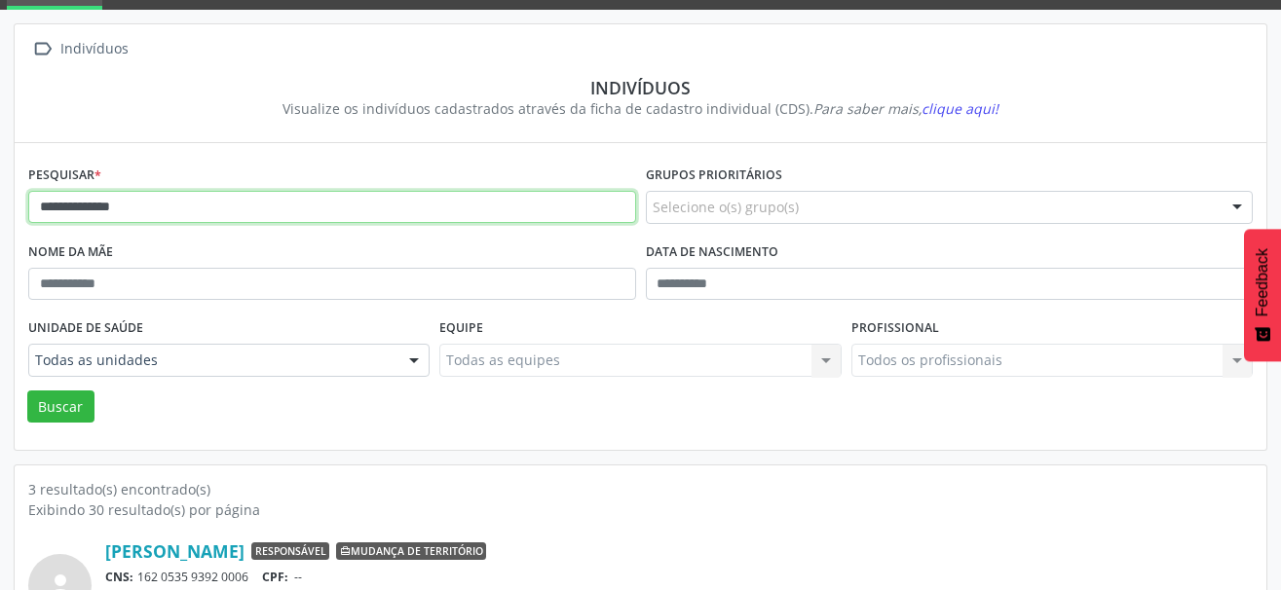
drag, startPoint x: 102, startPoint y: 206, endPoint x: -10, endPoint y: 200, distance: 112.2
click at [0, 200] on html "**********" at bounding box center [640, 198] width 1281 height 590
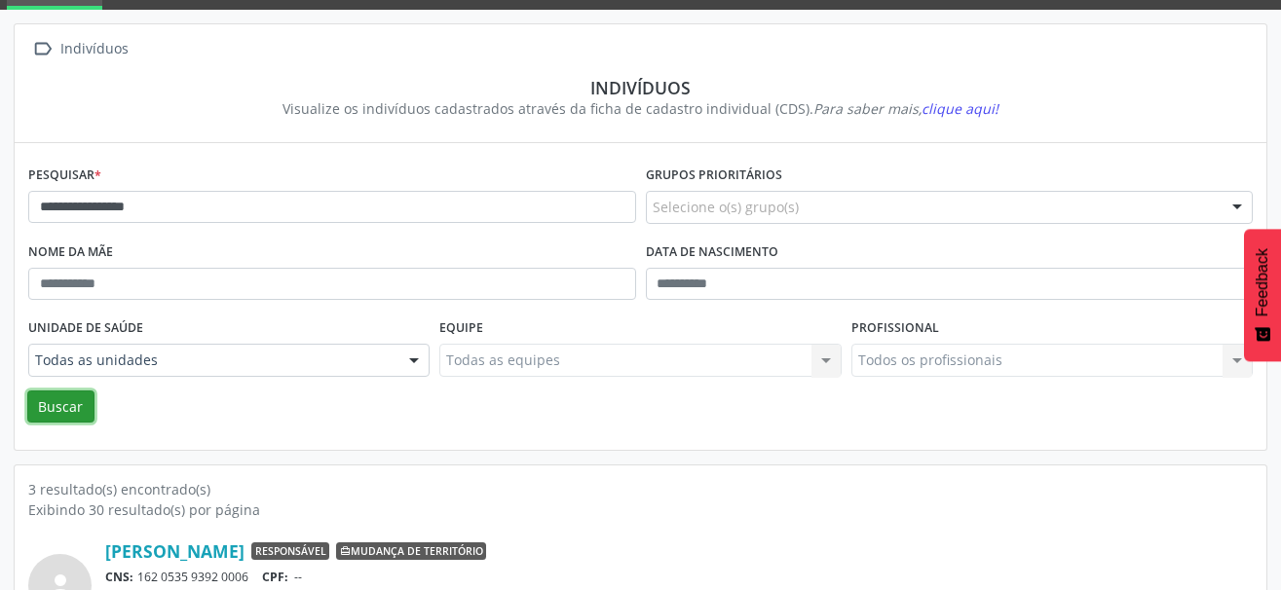
click at [72, 402] on button "Buscar" at bounding box center [60, 407] width 67 height 33
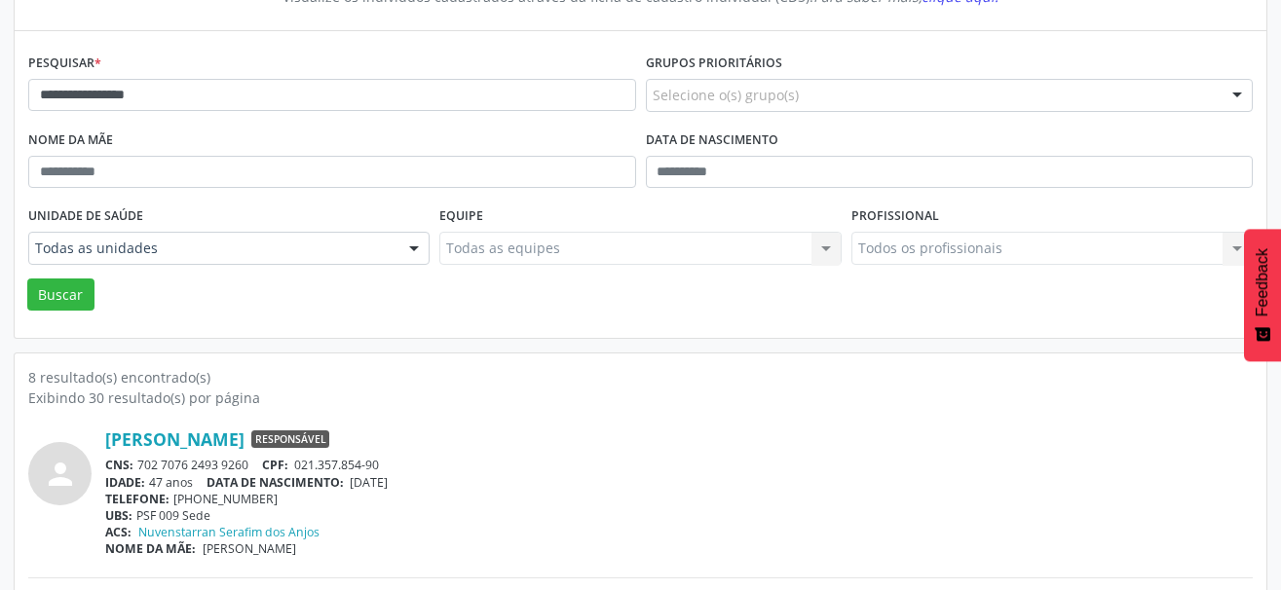
scroll to position [292, 0]
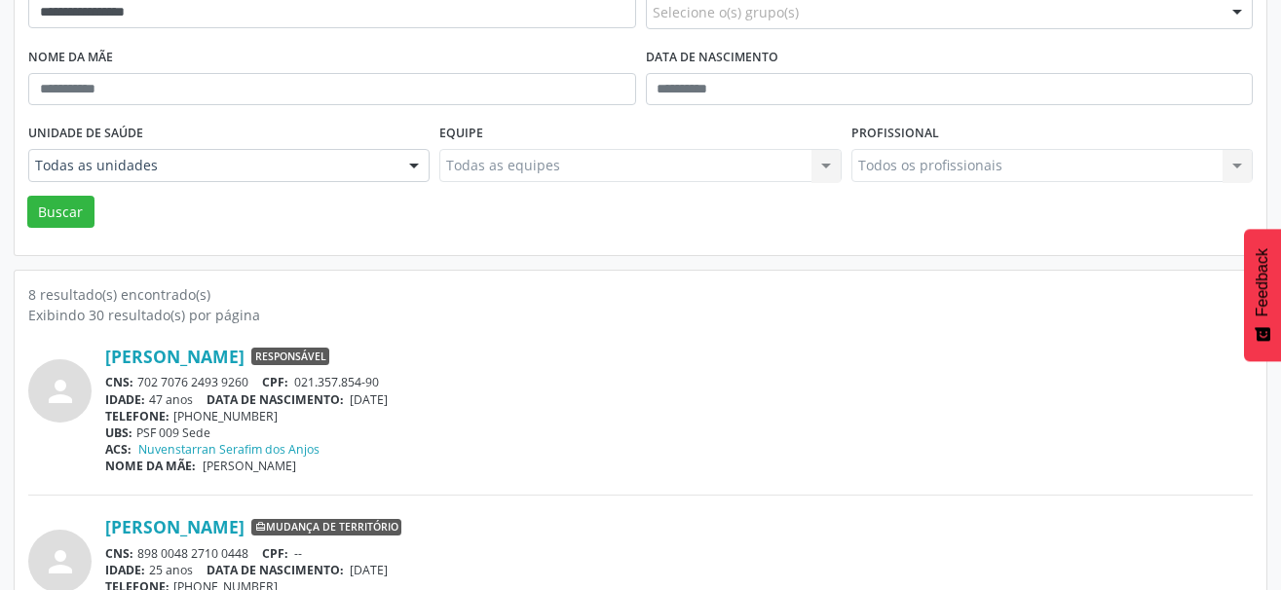
drag, startPoint x: 254, startPoint y: 385, endPoint x: 138, endPoint y: 385, distance: 115.9
click at [138, 385] on div "CNS: 702 7076 2493 9260 CPF: 021.357.854-90" at bounding box center [678, 382] width 1147 height 17
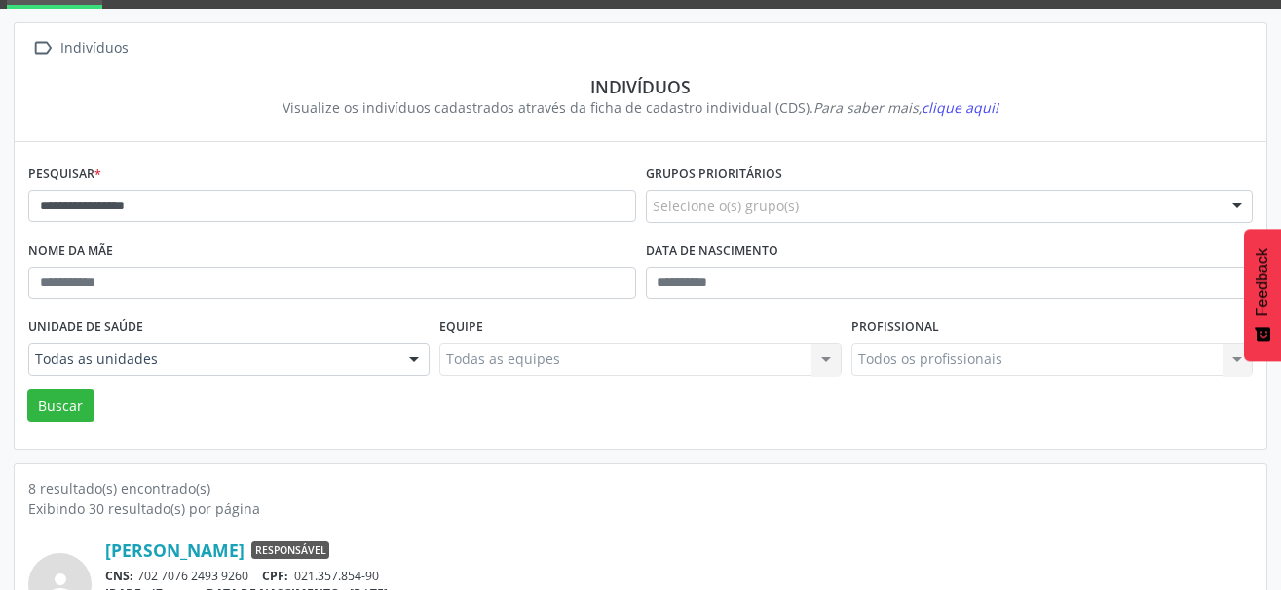
scroll to position [97, 0]
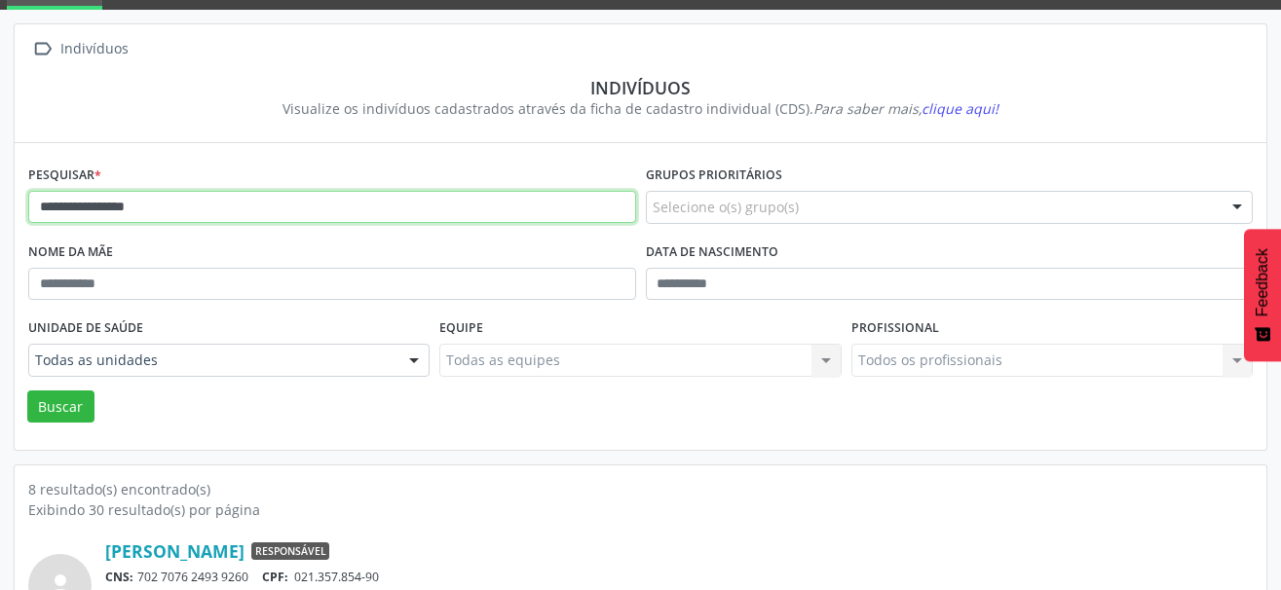
drag, startPoint x: 204, startPoint y: 197, endPoint x: -10, endPoint y: 190, distance: 213.4
click at [0, 190] on html "**********" at bounding box center [640, 198] width 1281 height 590
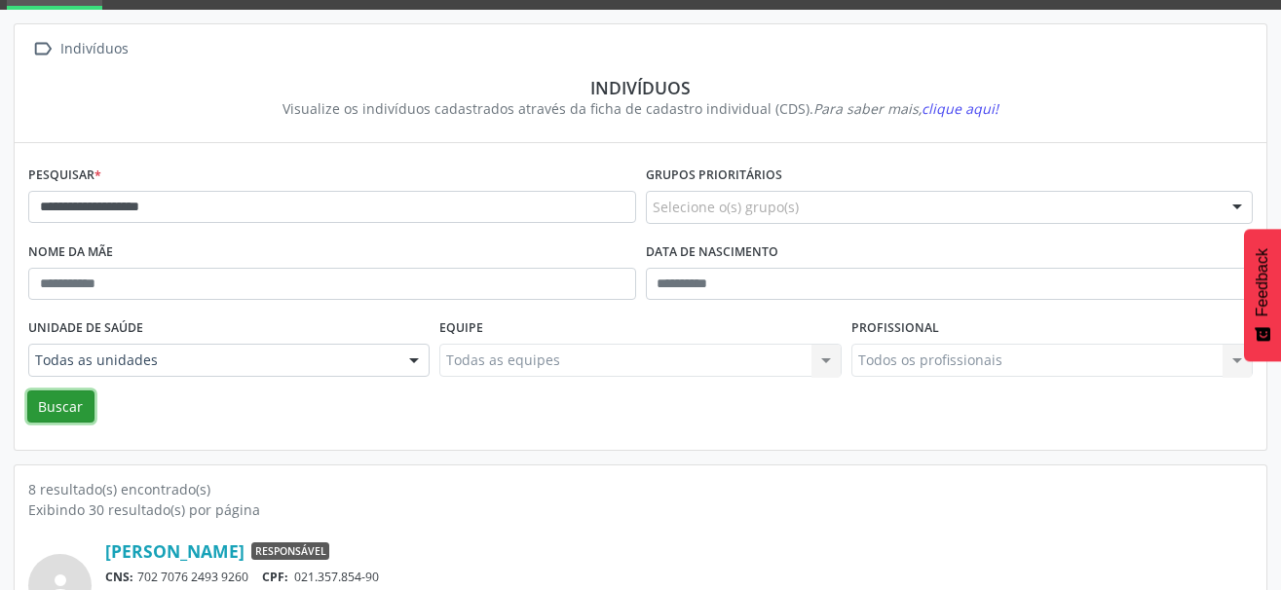
click at [82, 411] on button "Buscar" at bounding box center [60, 407] width 67 height 33
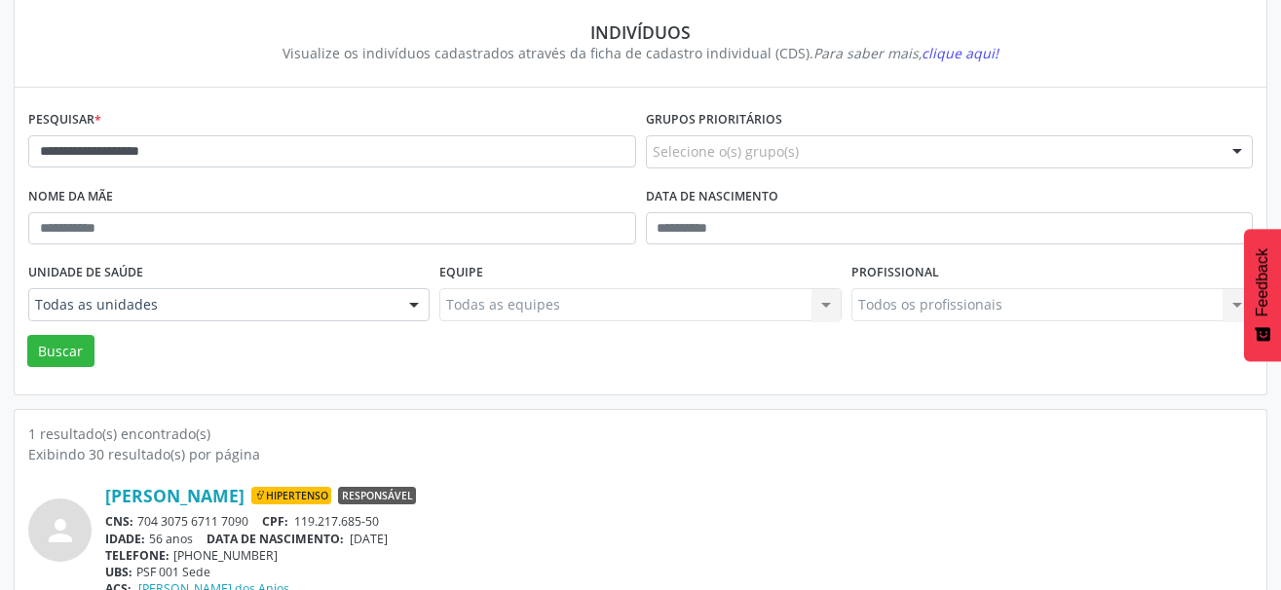
scroll to position [205, 0]
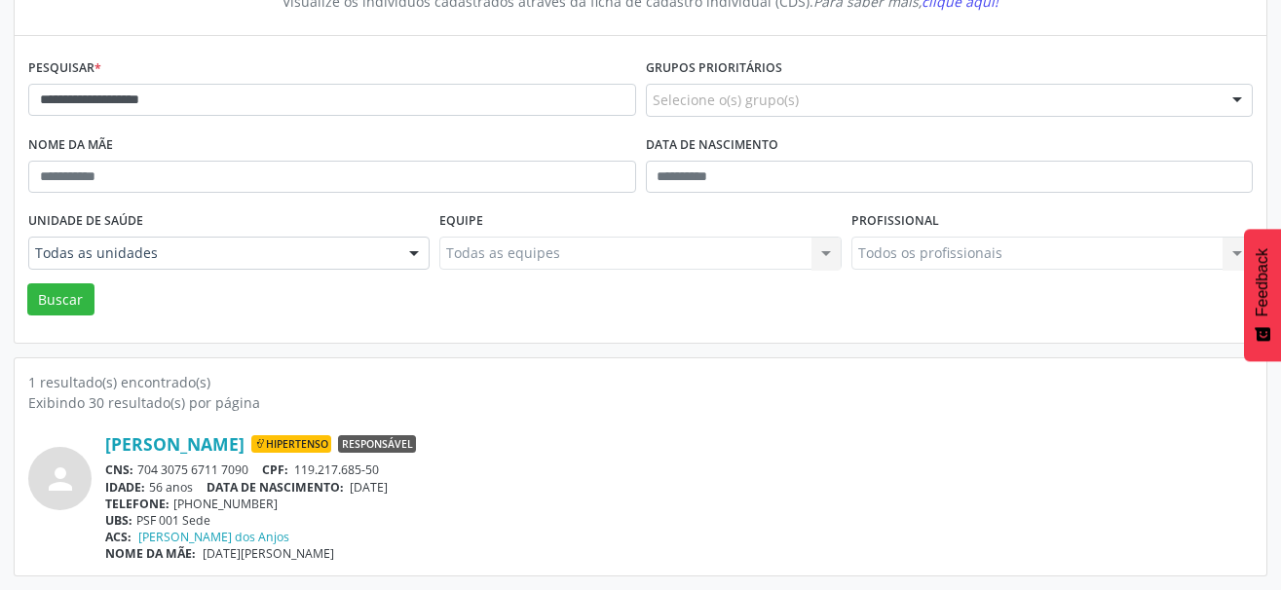
drag, startPoint x: 259, startPoint y: 468, endPoint x: 132, endPoint y: 469, distance: 126.6
click at [132, 469] on div "CNS: 704 3075 6711 7090 CPF: 119.217.685-50" at bounding box center [678, 470] width 1147 height 17
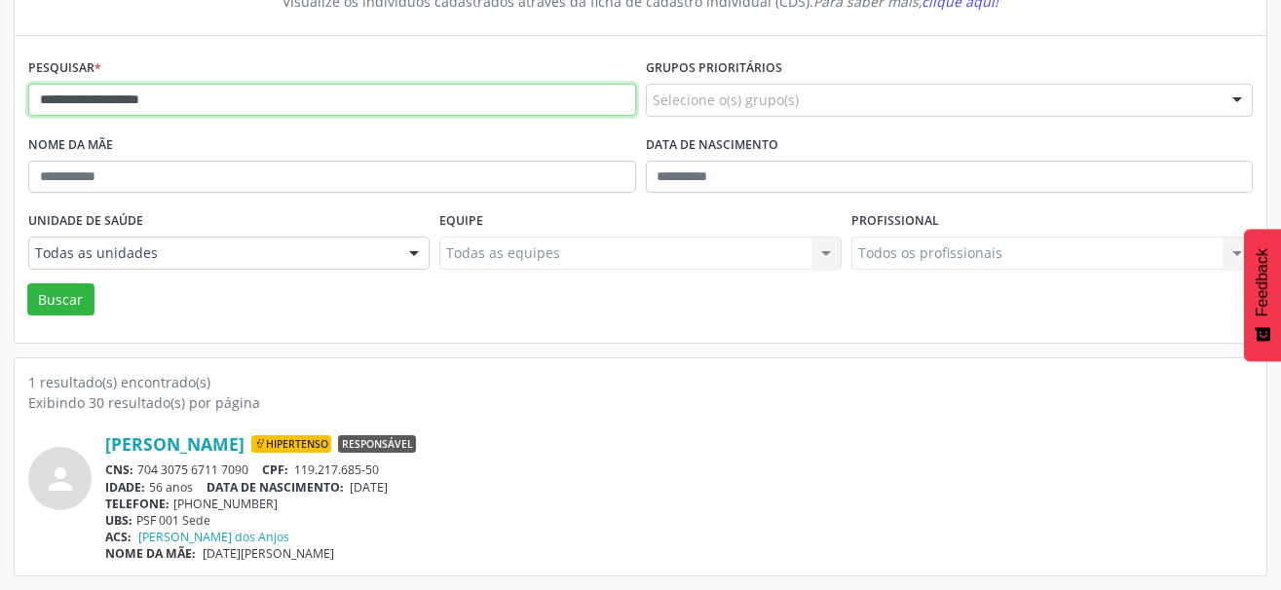
drag, startPoint x: 206, startPoint y: 103, endPoint x: -10, endPoint y: 119, distance: 215.8
click at [0, 119] on html "**********" at bounding box center [640, 90] width 1281 height 590
type input "**********"
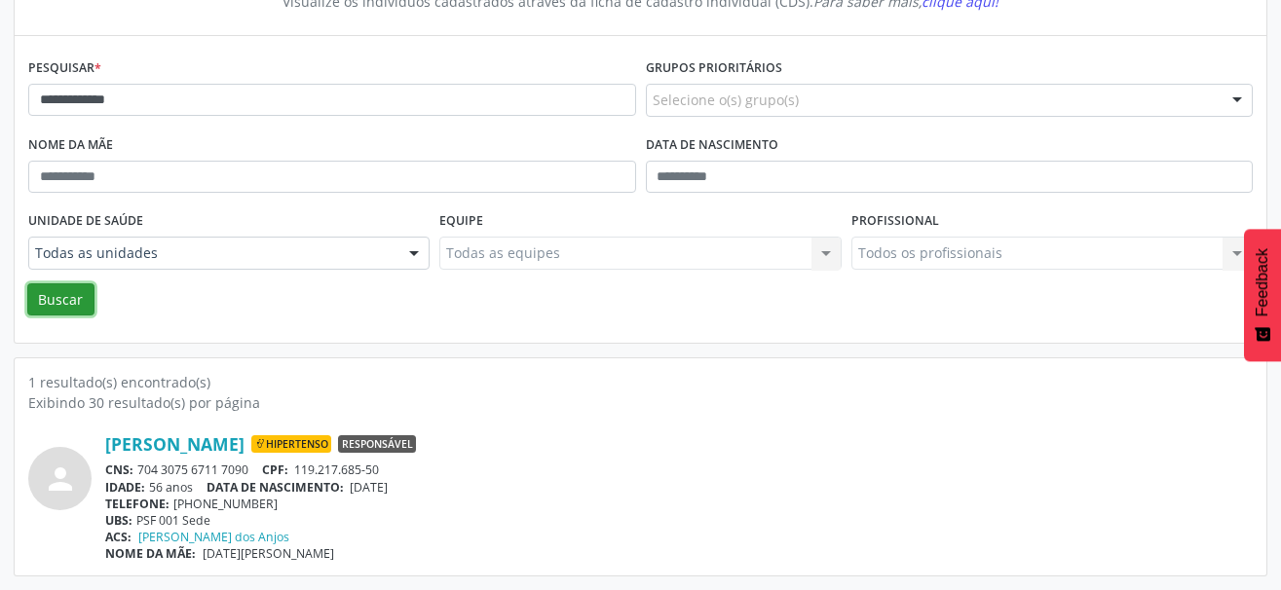
click at [60, 304] on button "Buscar" at bounding box center [60, 299] width 67 height 33
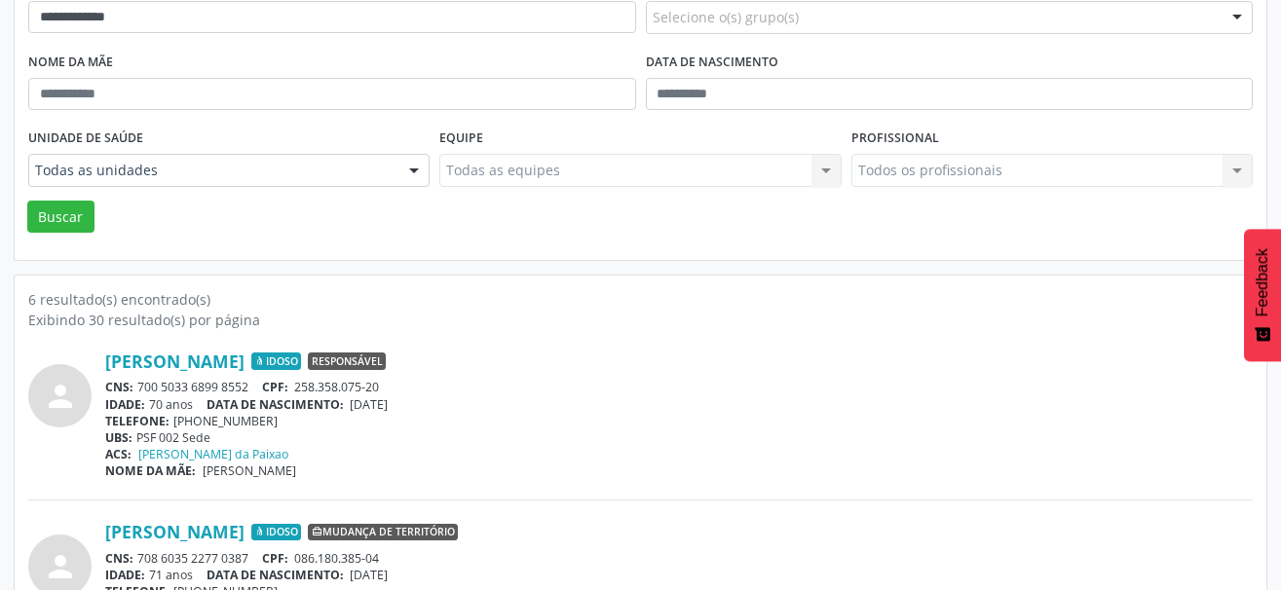
scroll to position [399, 0]
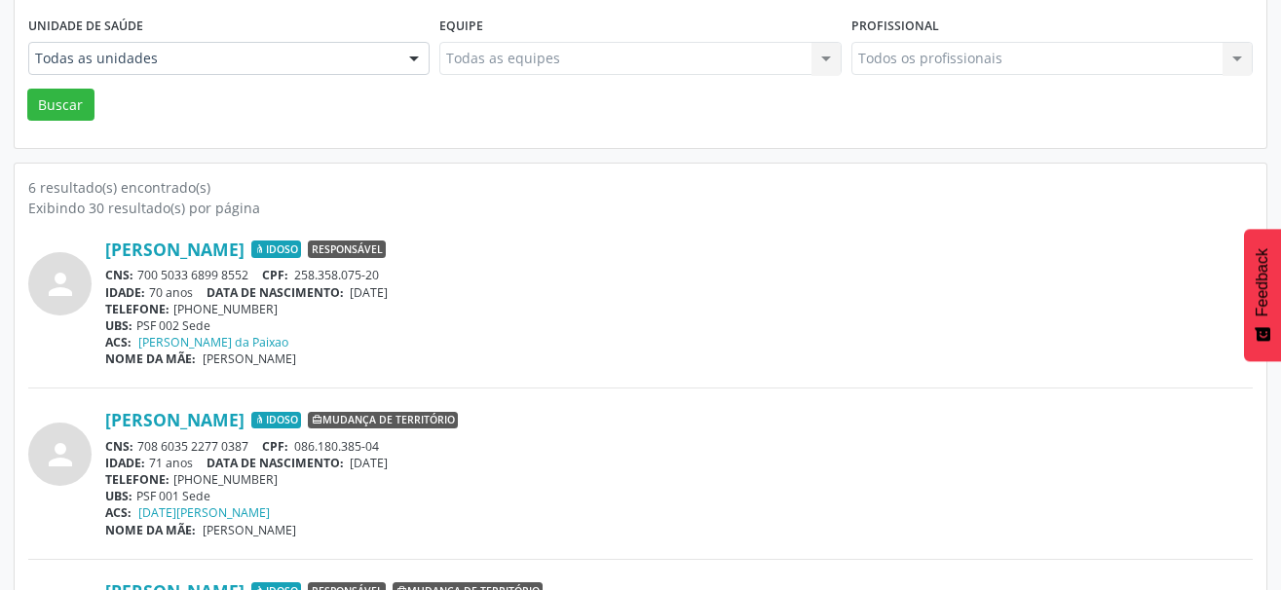
drag, startPoint x: 255, startPoint y: 278, endPoint x: 140, endPoint y: 278, distance: 114.9
click at [140, 278] on div "CNS: 700 5033 6899 8552 CPF: 258.358.075-20" at bounding box center [678, 275] width 1147 height 17
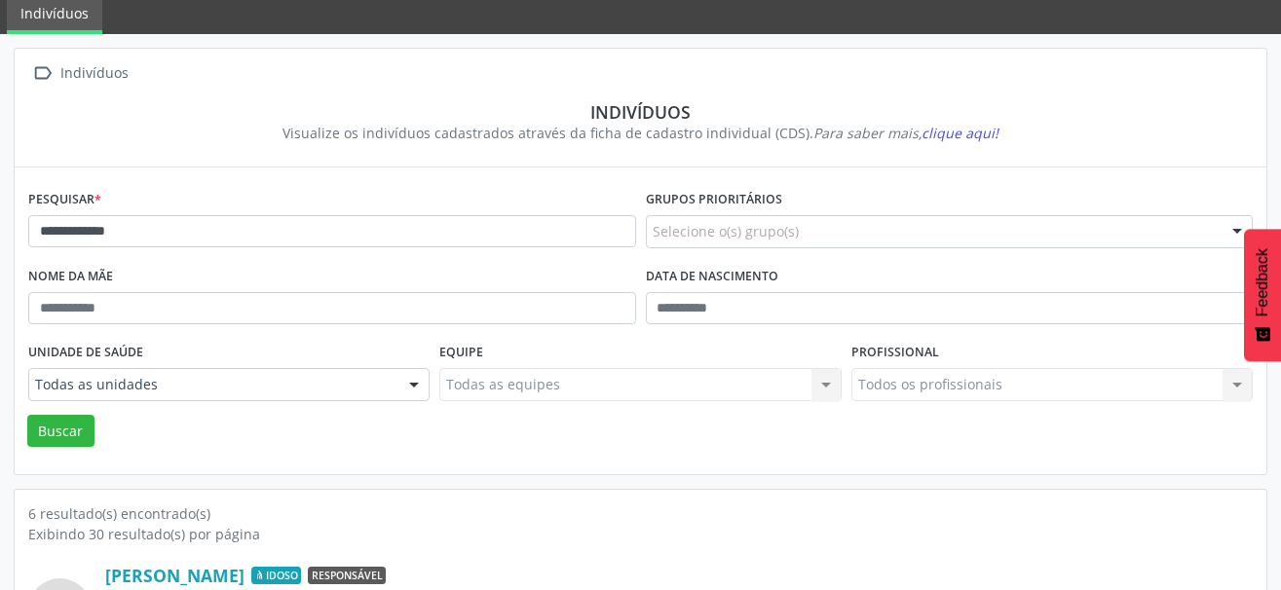
scroll to position [107, 0]
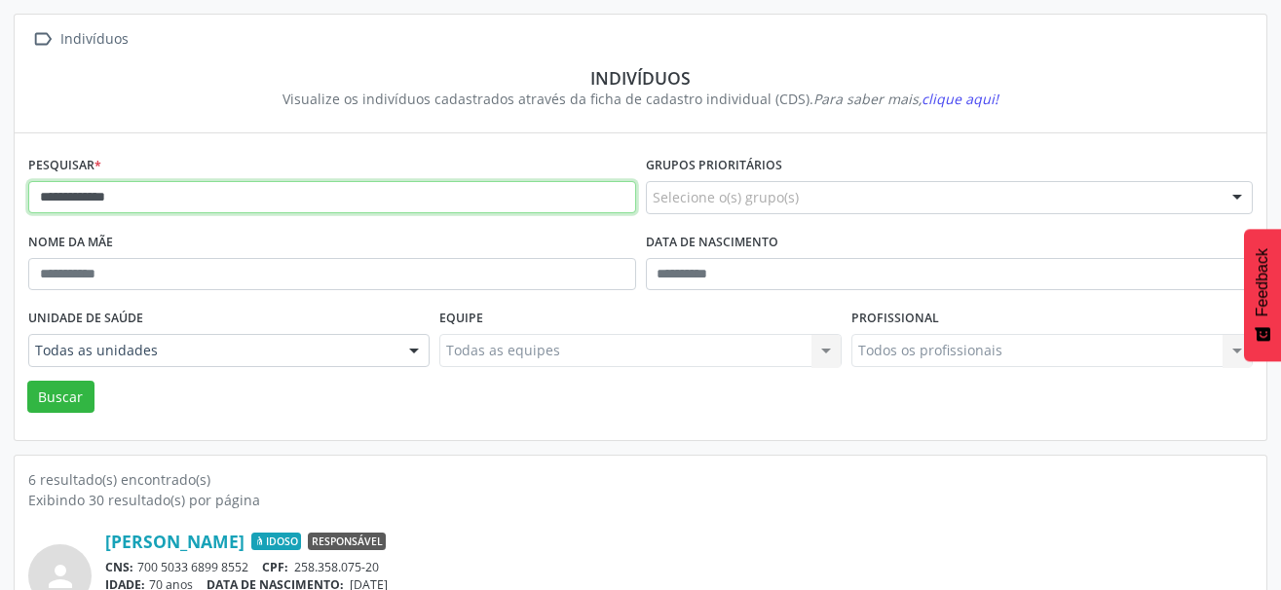
drag, startPoint x: 170, startPoint y: 196, endPoint x: -10, endPoint y: 195, distance: 180.2
click at [0, 195] on html "**********" at bounding box center [640, 188] width 1281 height 590
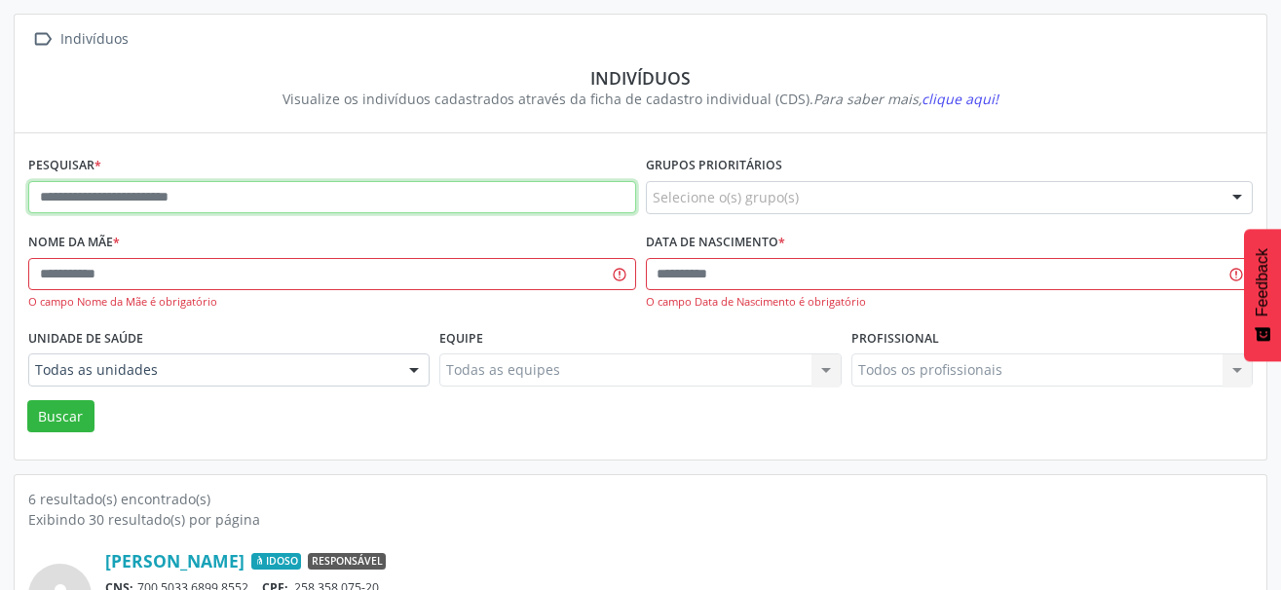
click at [165, 202] on input "text" at bounding box center [332, 197] width 608 height 33
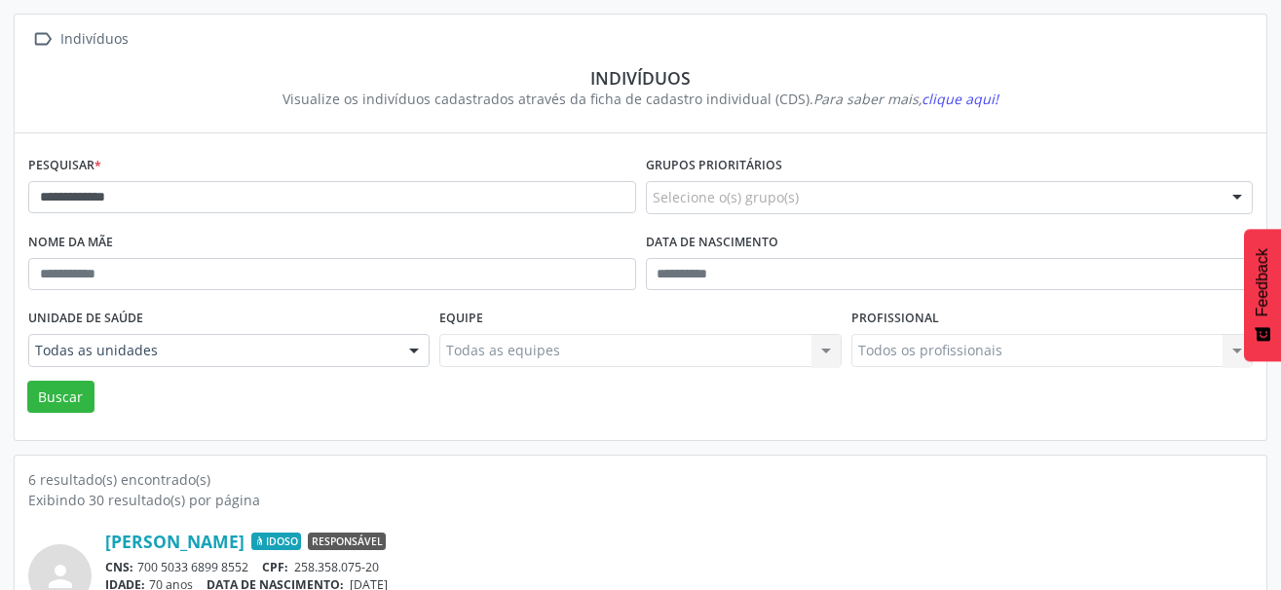
click at [41, 414] on div "**********" at bounding box center [640, 289] width 1224 height 276
click at [49, 405] on button "Buscar" at bounding box center [60, 397] width 67 height 33
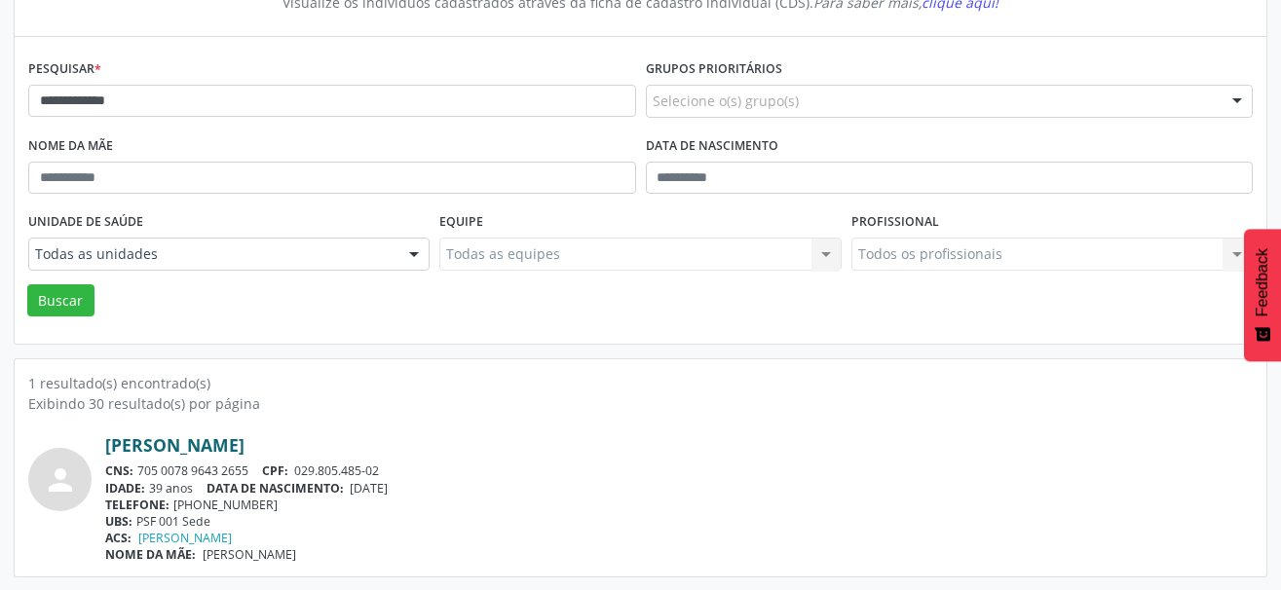
scroll to position [205, 0]
drag, startPoint x: 252, startPoint y: 465, endPoint x: 134, endPoint y: 469, distance: 117.9
click at [134, 469] on div "CNS: 705 0078 9643 2655 CPF: 029.805.485-02" at bounding box center [678, 470] width 1147 height 17
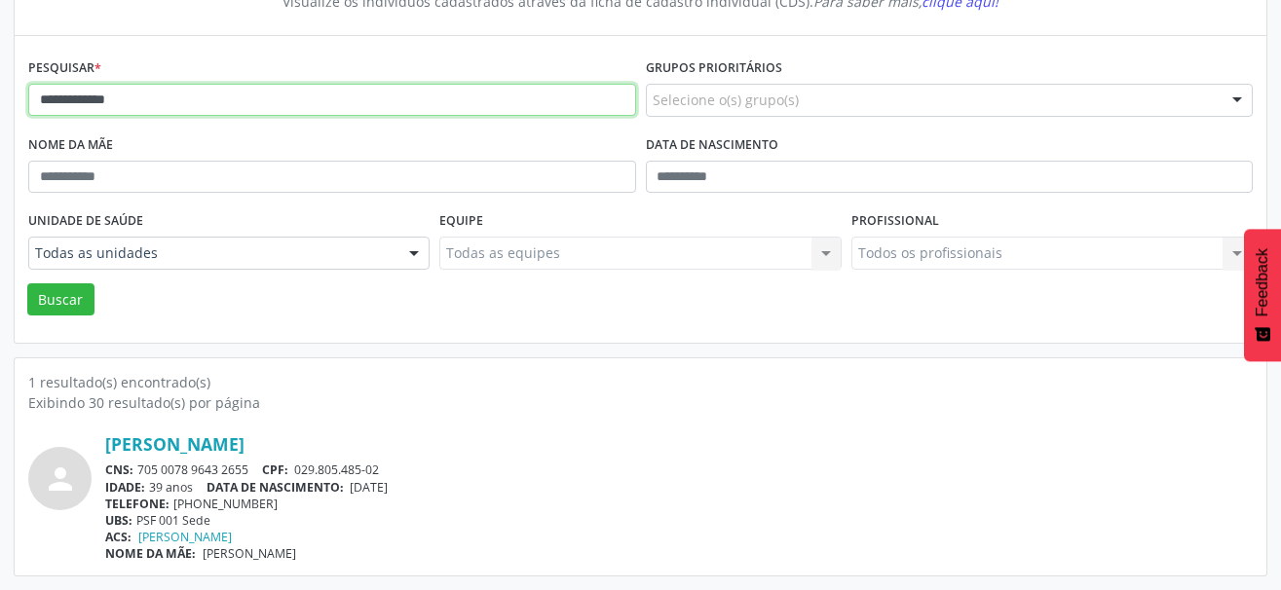
drag, startPoint x: 173, startPoint y: 113, endPoint x: -10, endPoint y: 118, distance: 183.2
click at [0, 118] on html "**********" at bounding box center [640, 90] width 1281 height 590
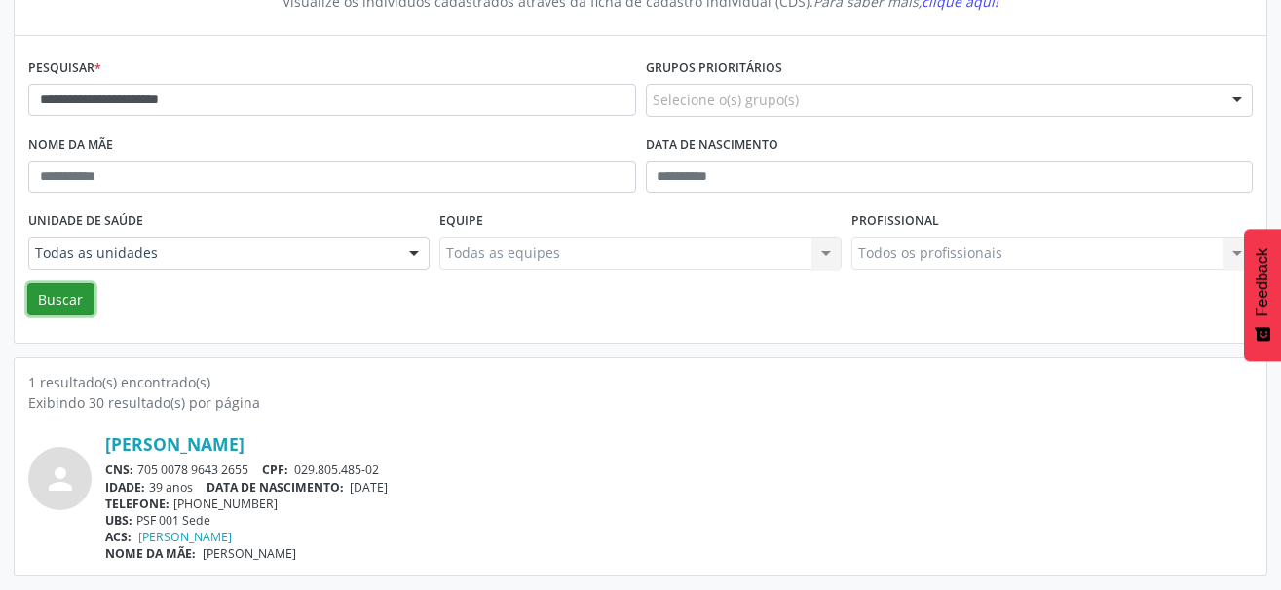
click at [81, 303] on button "Buscar" at bounding box center [60, 299] width 67 height 33
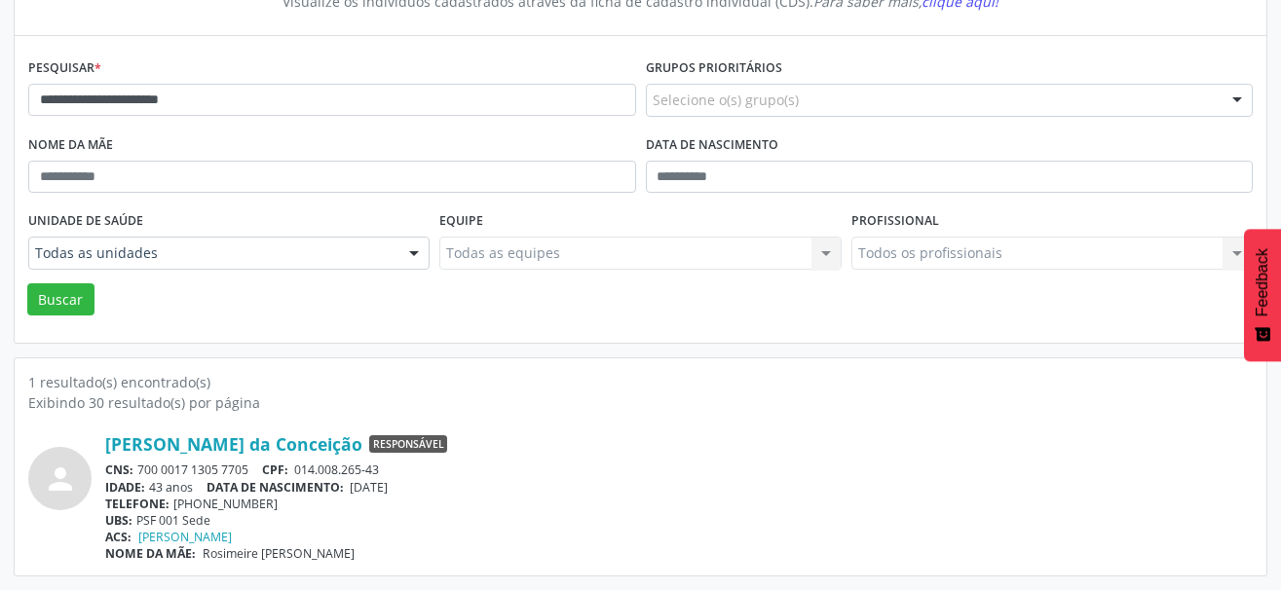
drag, startPoint x: 257, startPoint y: 471, endPoint x: 140, endPoint y: 472, distance: 116.9
click at [140, 472] on div "CNS: 700 0017 1305 7705 CPF: 014.008.265-43" at bounding box center [678, 470] width 1147 height 17
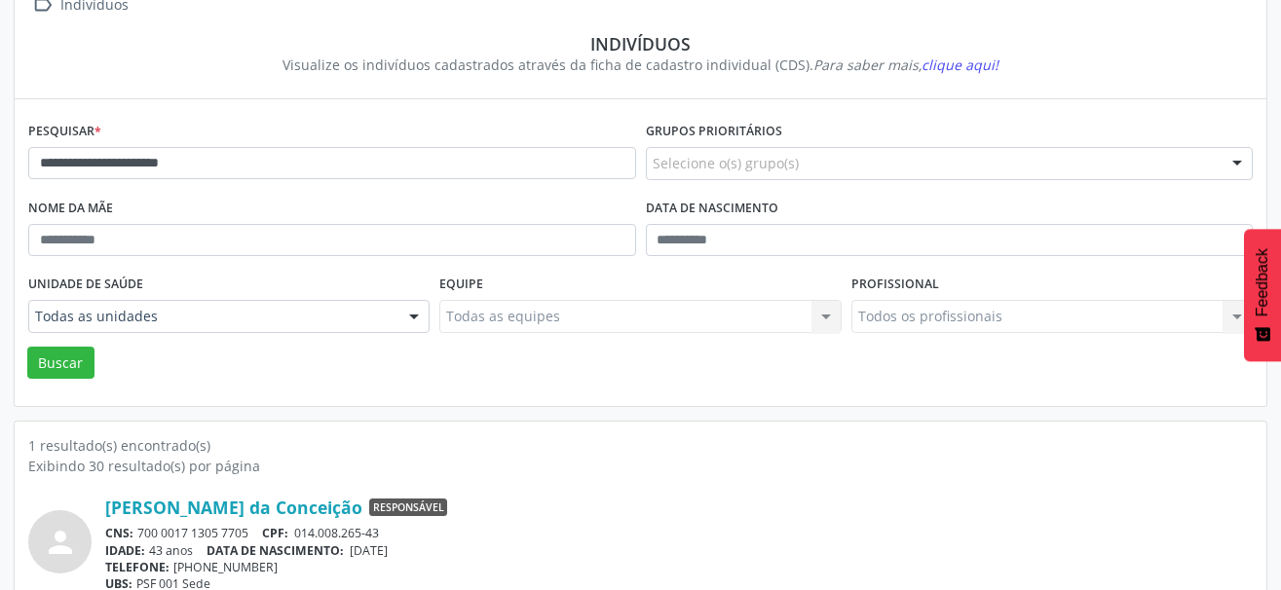
scroll to position [107, 0]
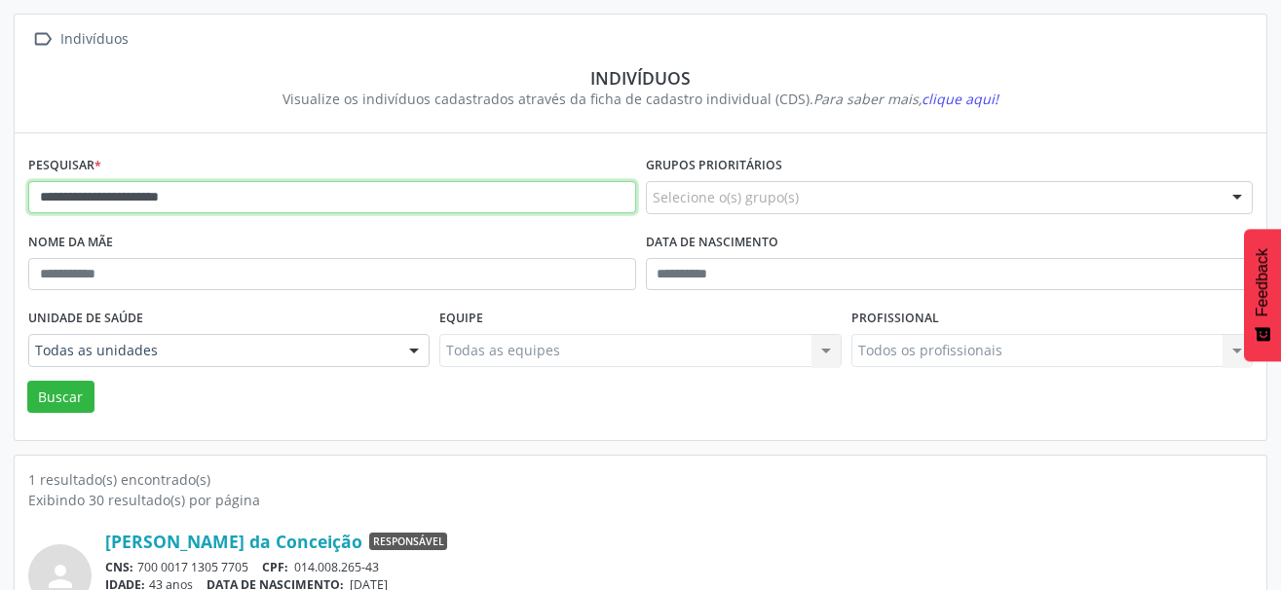
drag, startPoint x: 248, startPoint y: 206, endPoint x: -1, endPoint y: 209, distance: 249.4
click at [0, 209] on html "**********" at bounding box center [640, 188] width 1281 height 590
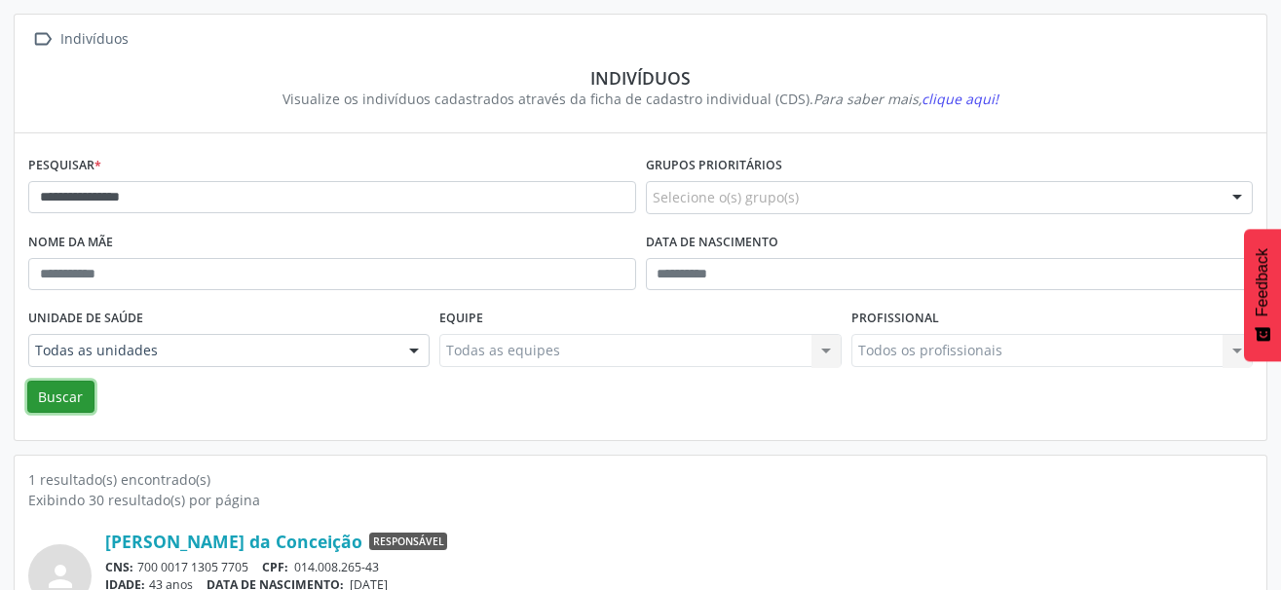
click at [45, 390] on button "Buscar" at bounding box center [60, 397] width 67 height 33
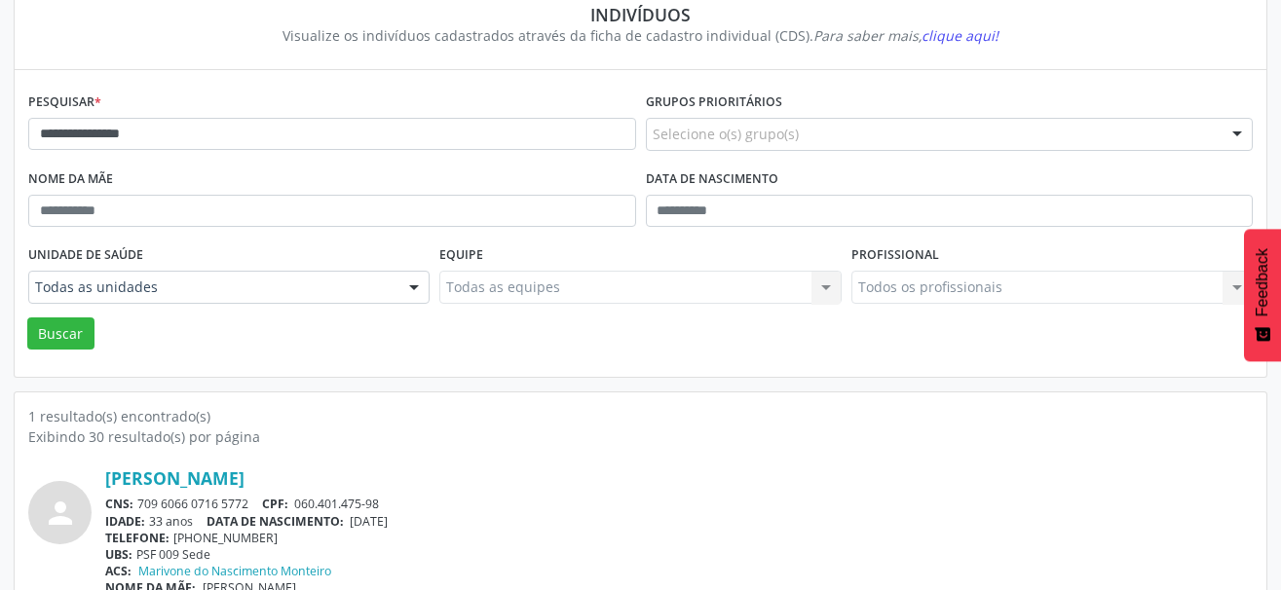
scroll to position [205, 0]
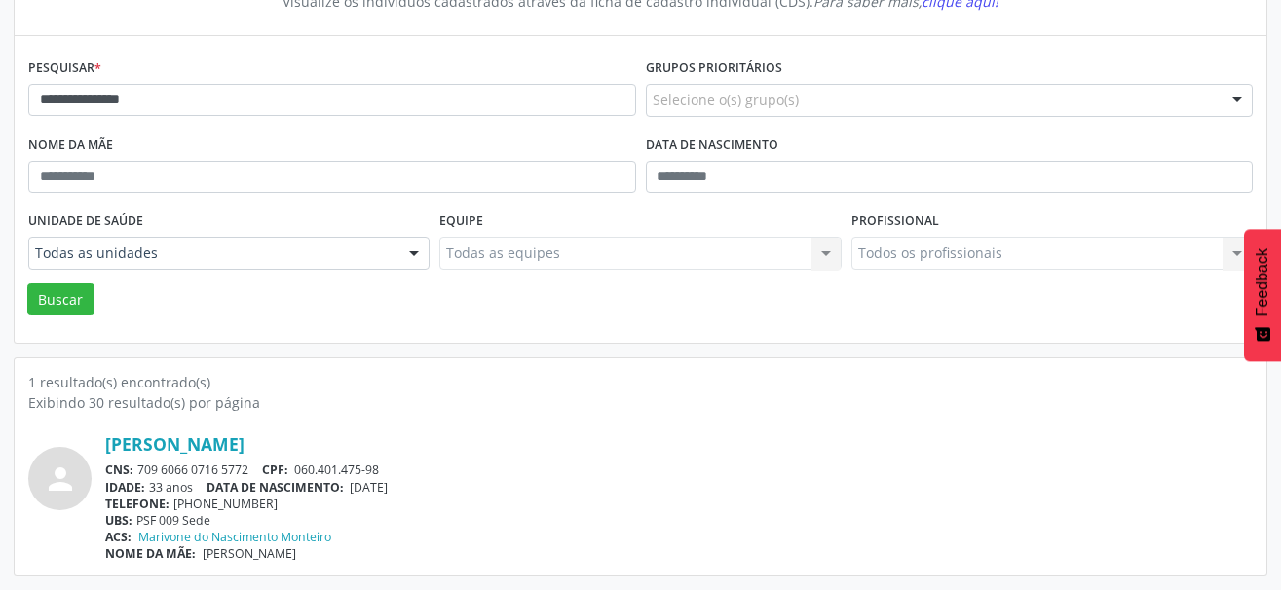
drag, startPoint x: 254, startPoint y: 465, endPoint x: 136, endPoint y: 475, distance: 118.3
click at [136, 475] on div "CNS: 709 6066 0716 5772 CPF: 060.401.475-98" at bounding box center [678, 470] width 1147 height 17
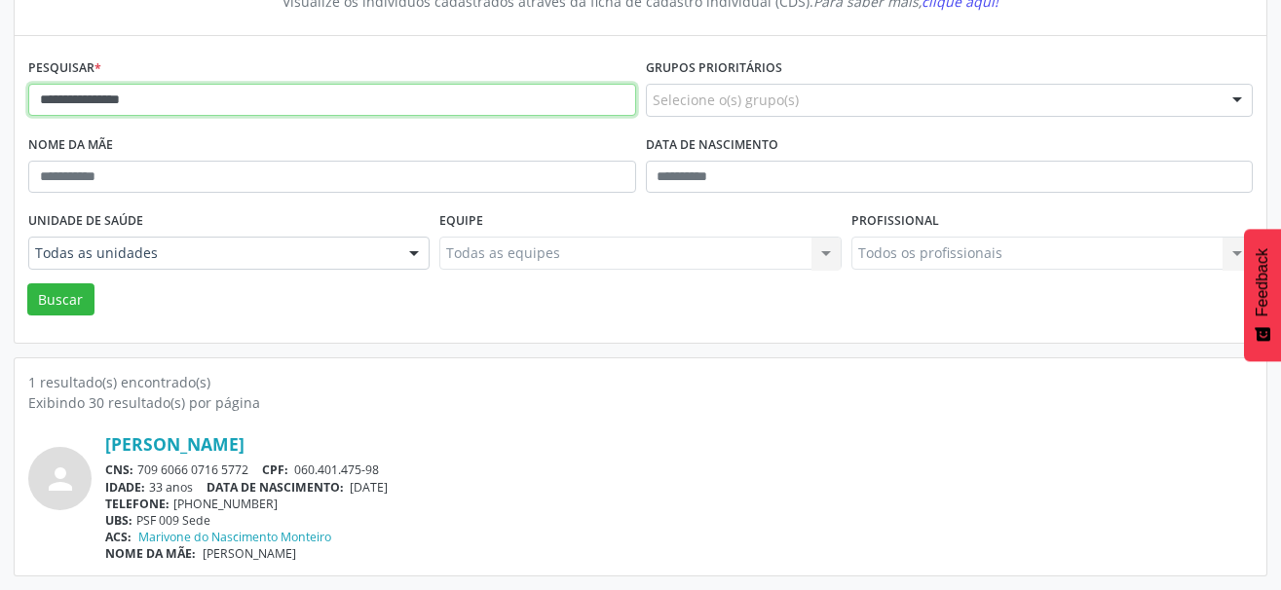
drag, startPoint x: 202, startPoint y: 102, endPoint x: 10, endPoint y: 128, distance: 193.5
click at [10, 128] on div "**********" at bounding box center [640, 247] width 1281 height 688
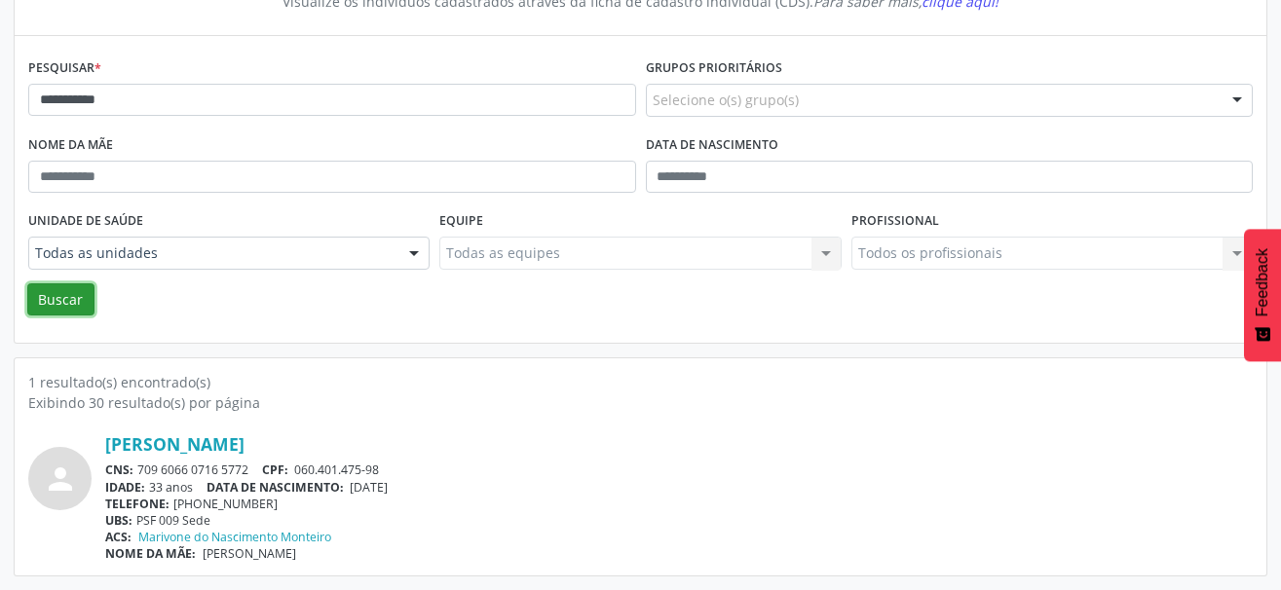
click at [54, 304] on button "Buscar" at bounding box center [60, 299] width 67 height 33
drag, startPoint x: 255, startPoint y: 470, endPoint x: 139, endPoint y: 467, distance: 116.0
click at [139, 467] on div "CNS: 704 8055 7867 5840 CPF: 105.281.355-03" at bounding box center [678, 470] width 1147 height 17
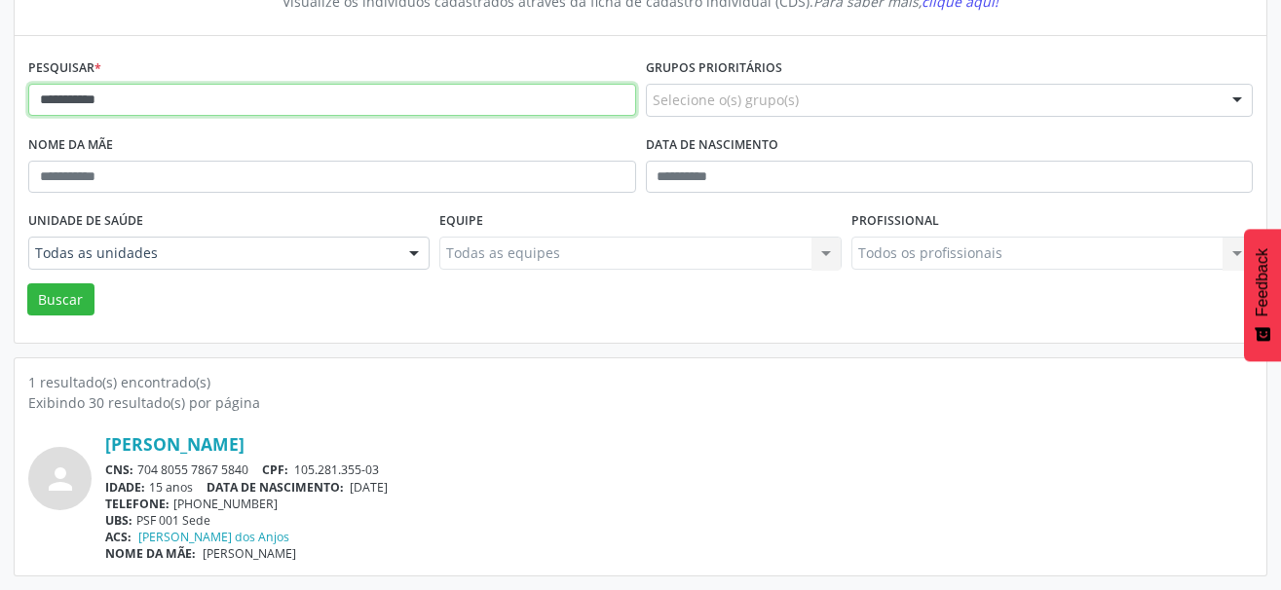
drag, startPoint x: 134, startPoint y: 101, endPoint x: -10, endPoint y: 101, distance: 144.1
click at [0, 101] on html "**********" at bounding box center [640, 90] width 1281 height 590
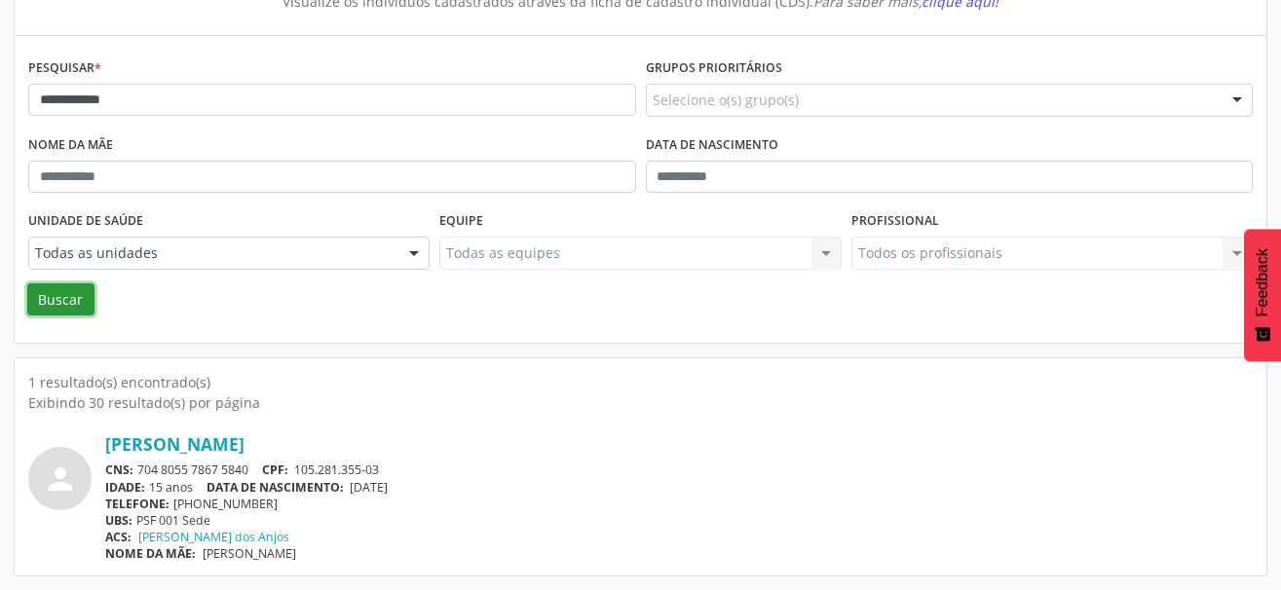
click at [57, 299] on button "Buscar" at bounding box center [60, 299] width 67 height 33
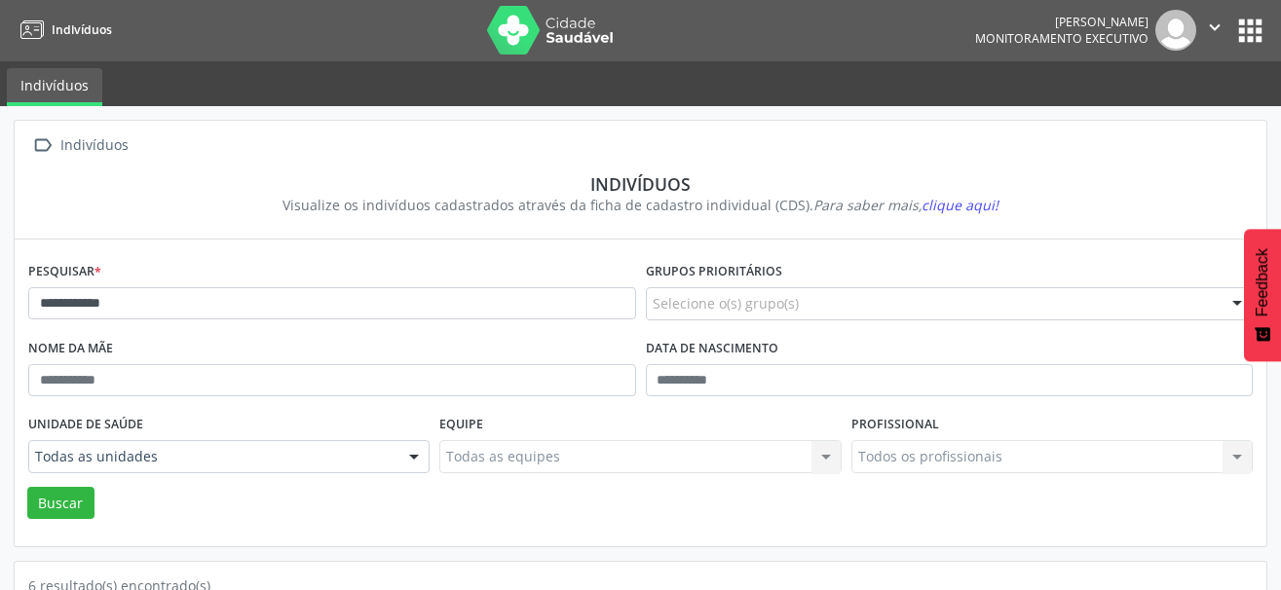
scroll to position [0, 0]
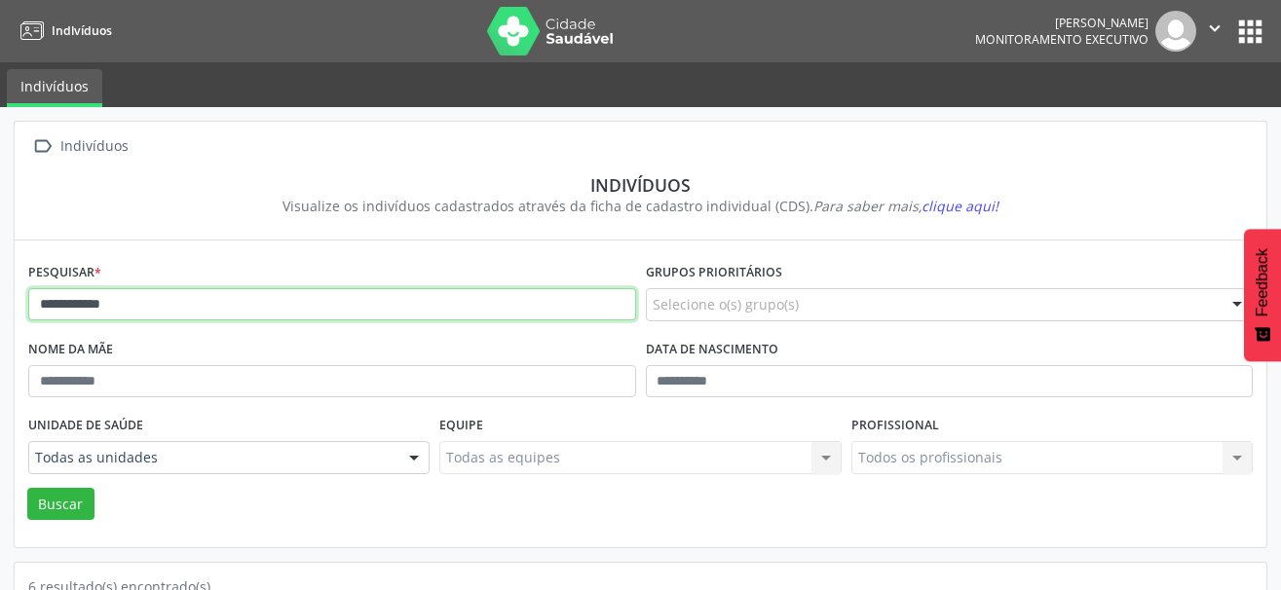
click at [197, 301] on input "**********" at bounding box center [332, 304] width 608 height 33
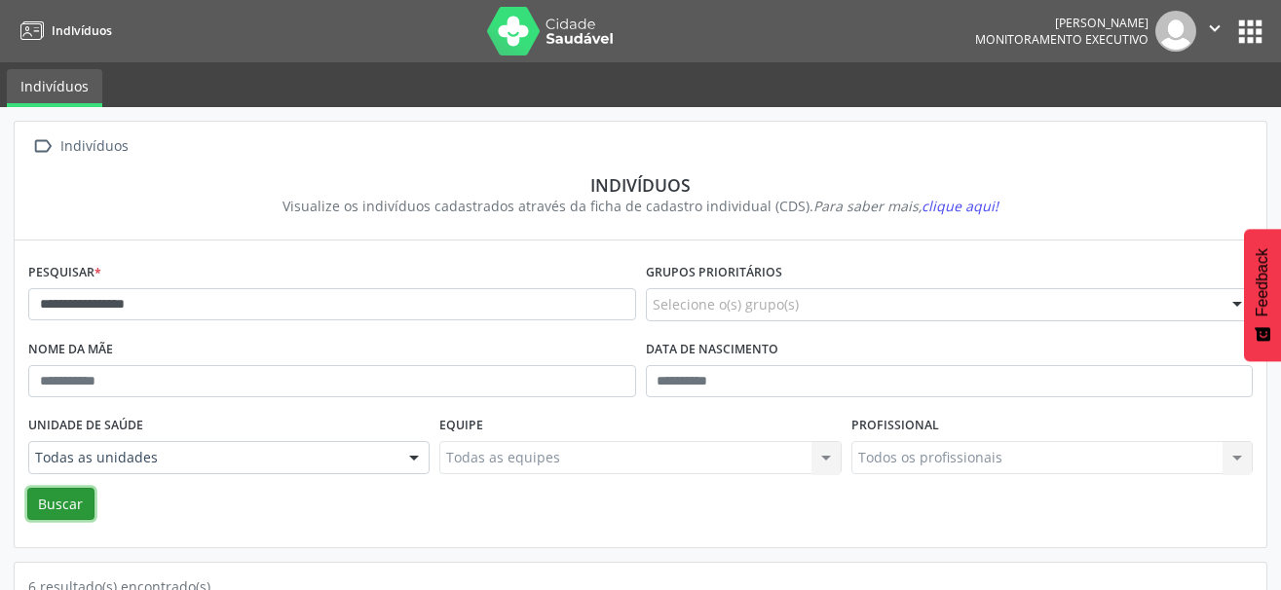
click at [52, 489] on button "Buscar" at bounding box center [60, 504] width 67 height 33
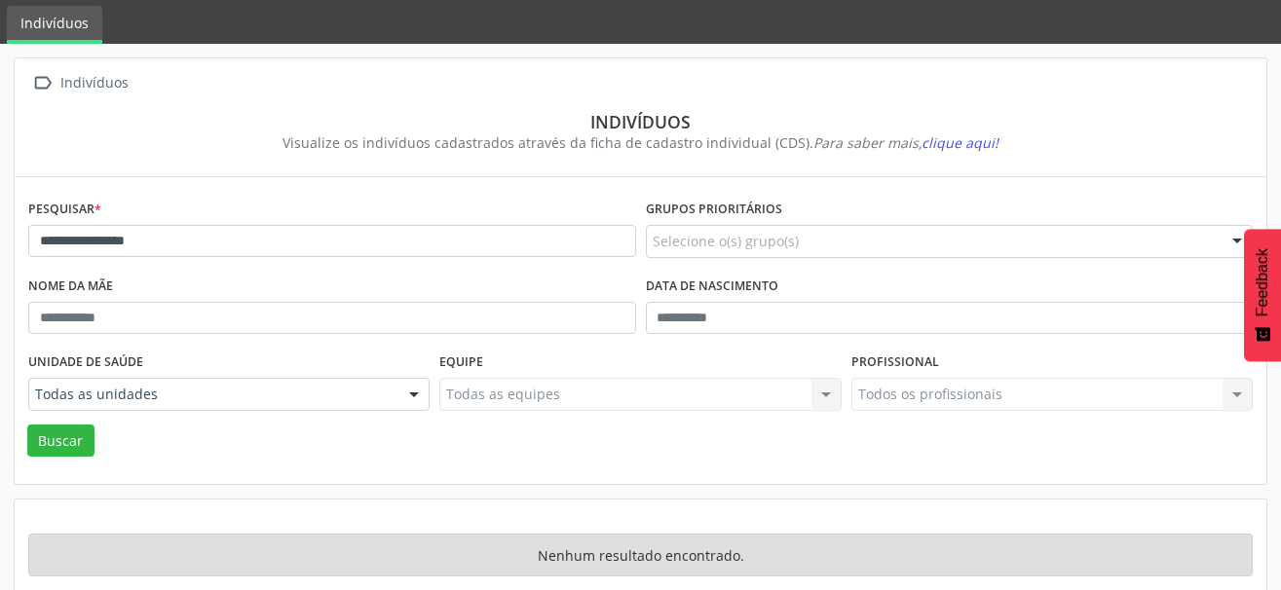
scroll to position [92, 0]
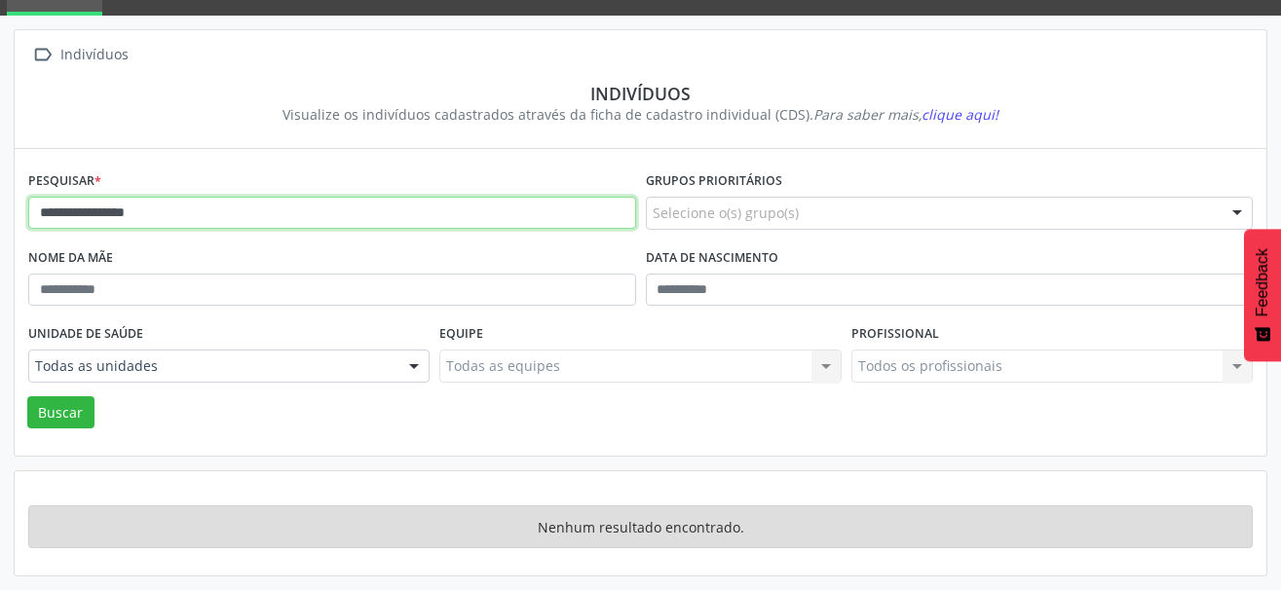
click at [182, 219] on input "**********" at bounding box center [332, 213] width 608 height 33
click at [67, 208] on input "**********" at bounding box center [332, 213] width 608 height 33
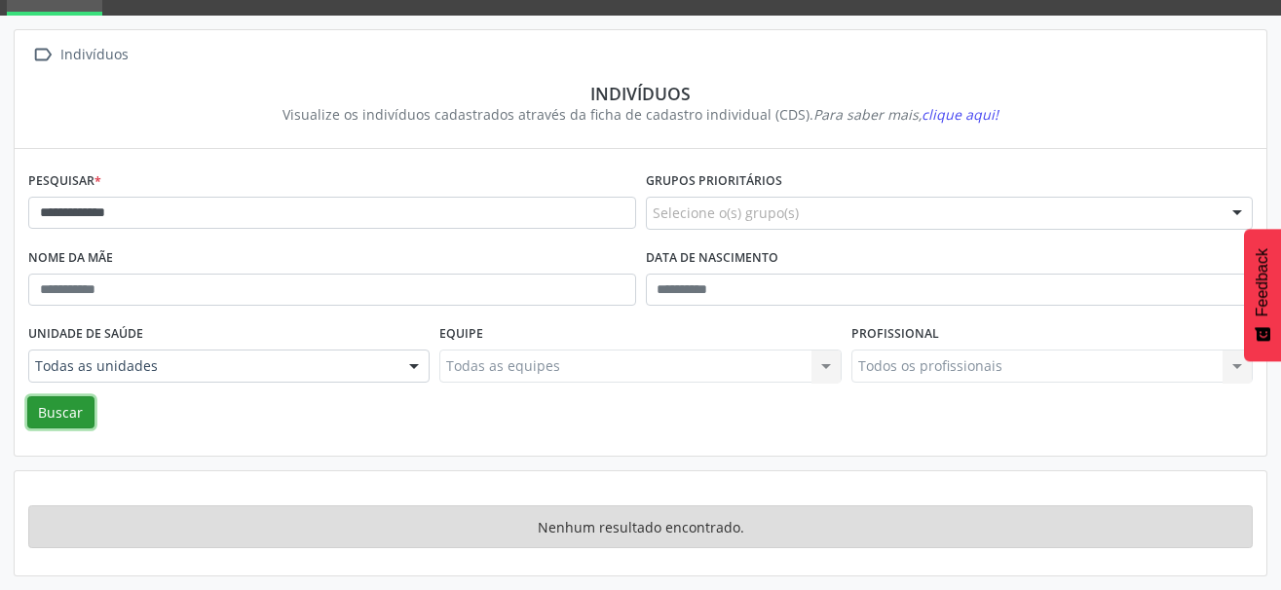
click at [68, 419] on button "Buscar" at bounding box center [60, 412] width 67 height 33
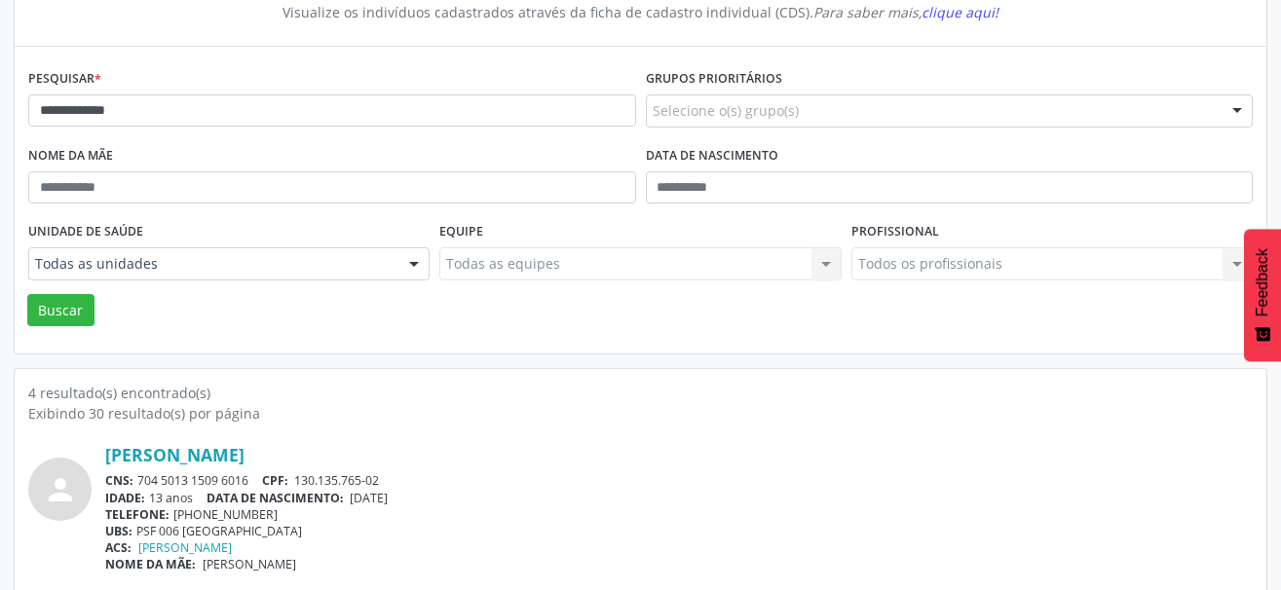
scroll to position [195, 0]
click at [82, 315] on button "Buscar" at bounding box center [60, 309] width 67 height 33
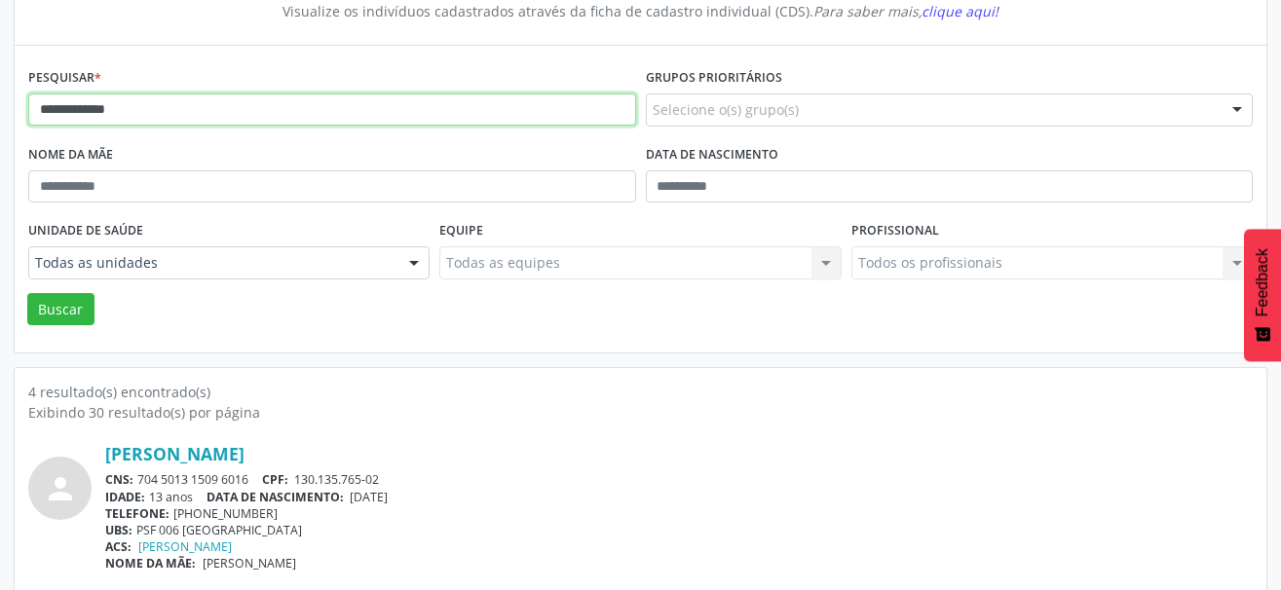
click at [67, 109] on input "**********" at bounding box center [332, 109] width 608 height 33
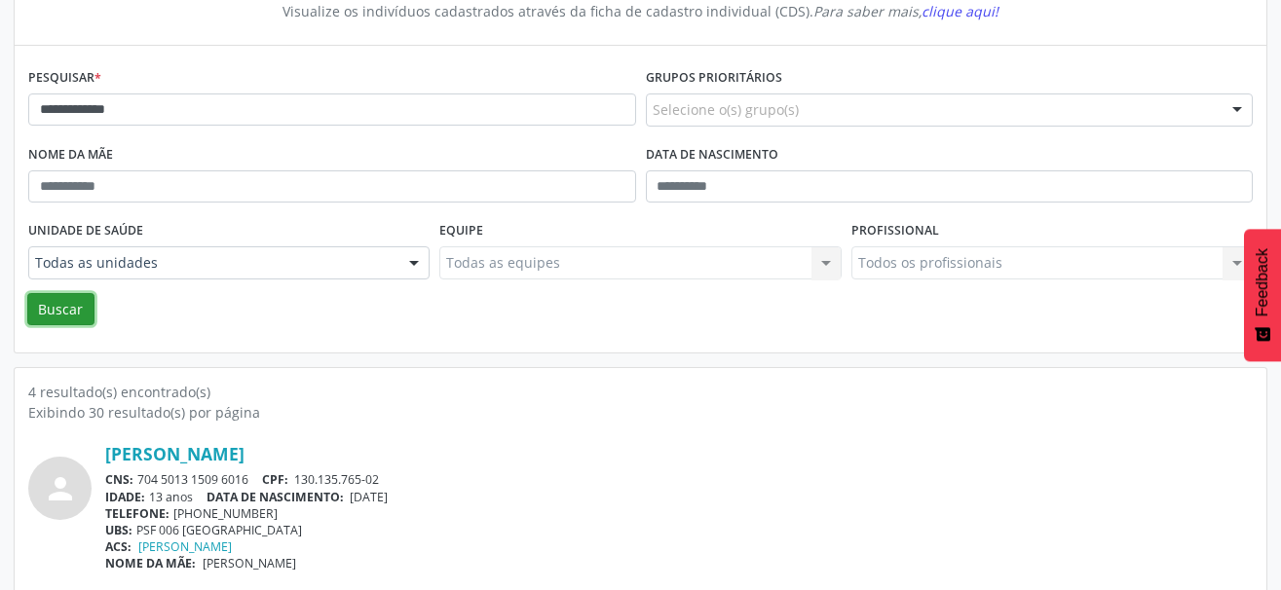
click at [70, 309] on button "Buscar" at bounding box center [60, 309] width 67 height 33
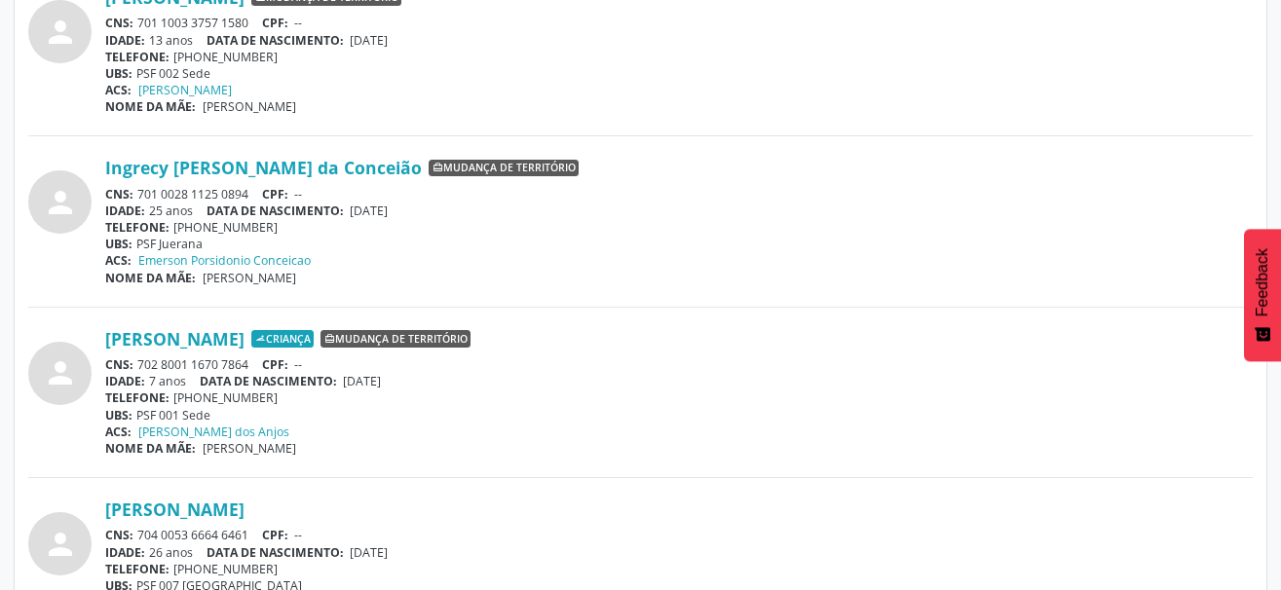
scroll to position [779, 0]
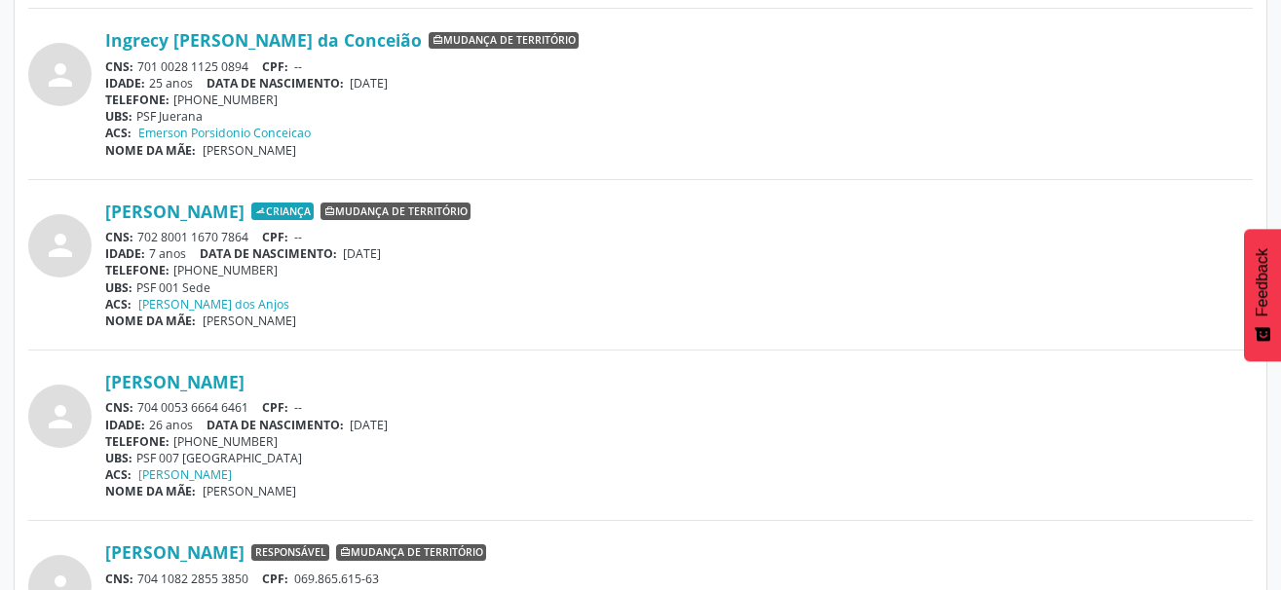
drag, startPoint x: 254, startPoint y: 240, endPoint x: 140, endPoint y: 236, distance: 114.0
click at [140, 236] on div "CNS: 702 8001 1670 7864 CPF: --" at bounding box center [678, 237] width 1147 height 17
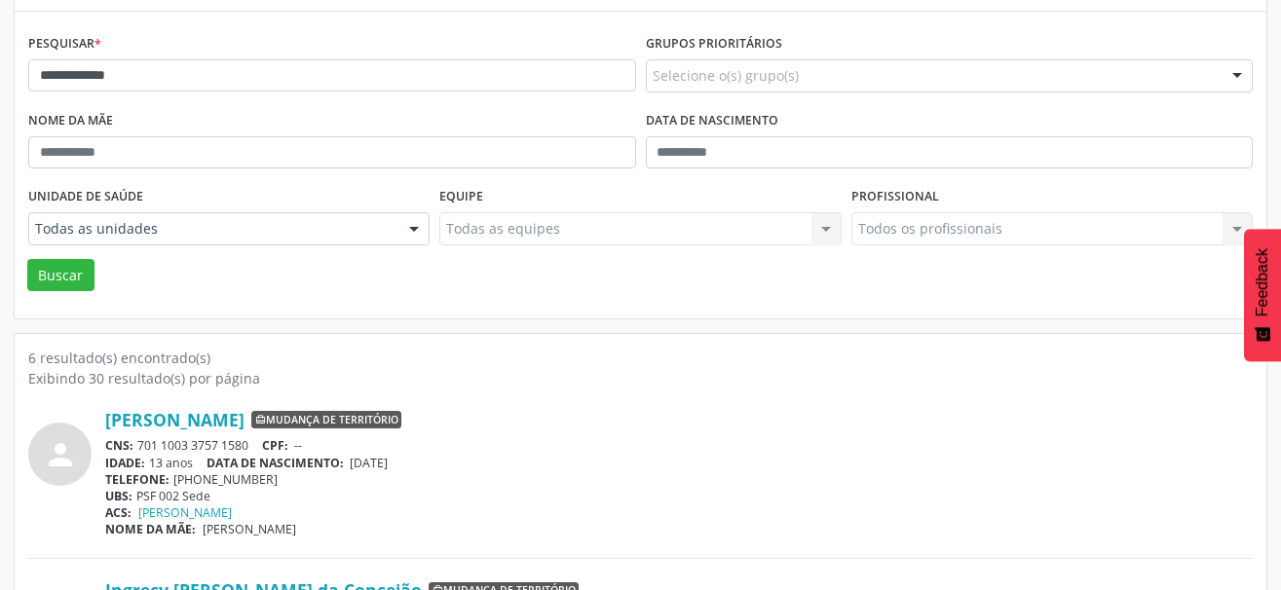
scroll to position [195, 0]
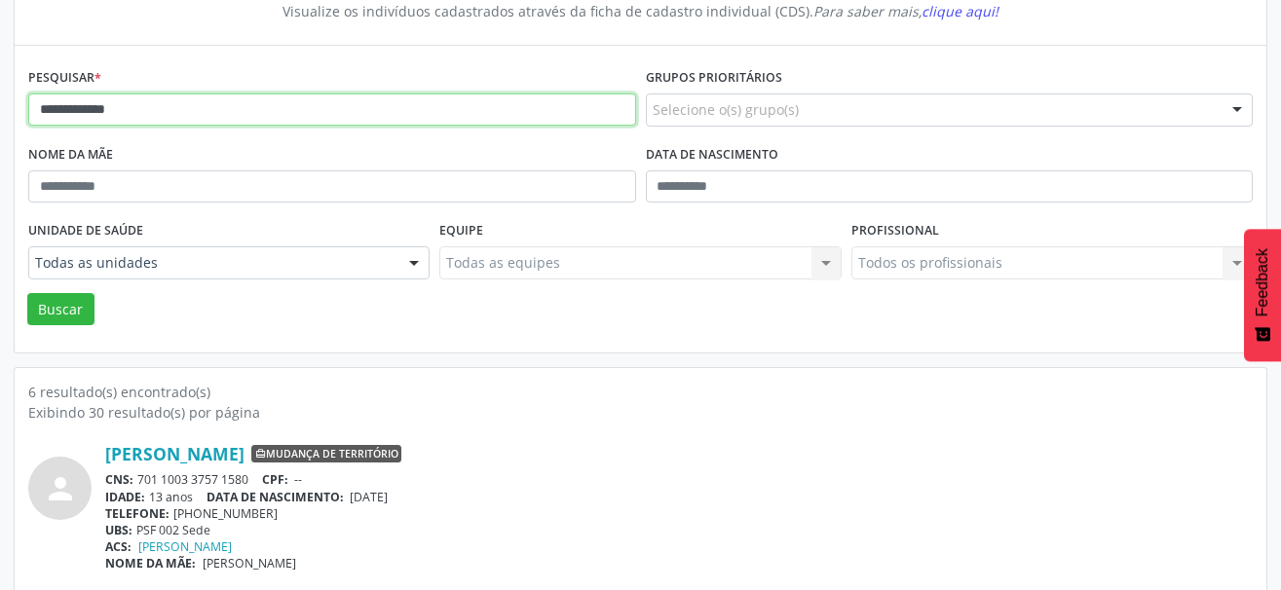
drag, startPoint x: 169, startPoint y: 113, endPoint x: -10, endPoint y: 113, distance: 179.2
click at [0, 113] on html "**********" at bounding box center [640, 100] width 1281 height 590
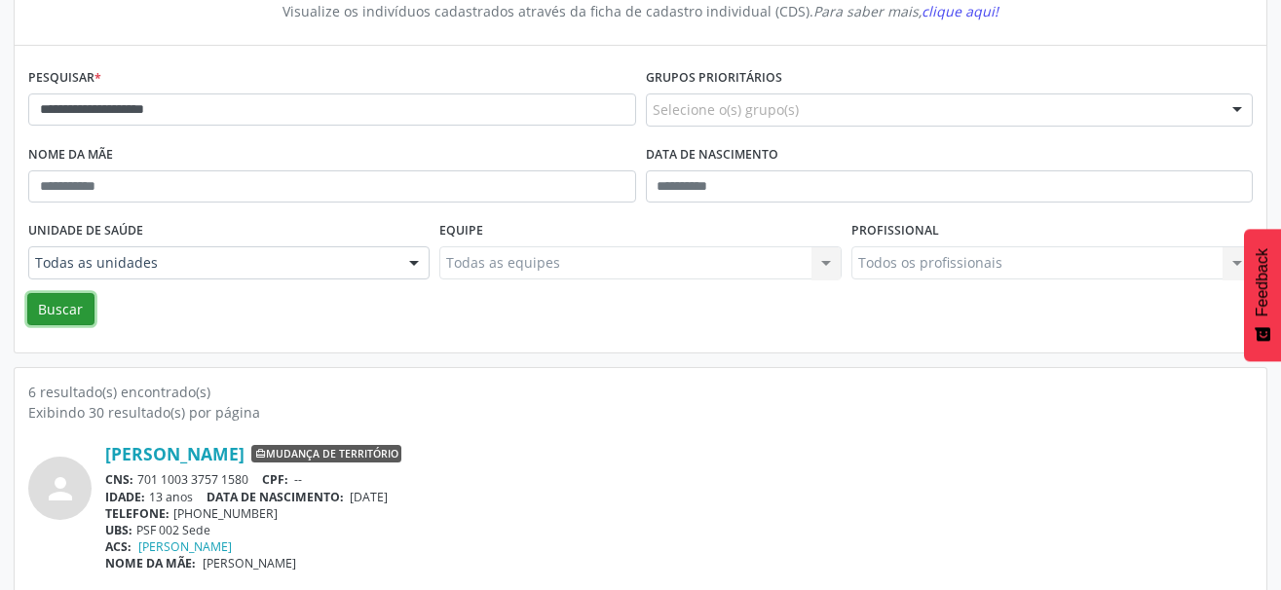
click at [63, 306] on button "Buscar" at bounding box center [60, 309] width 67 height 33
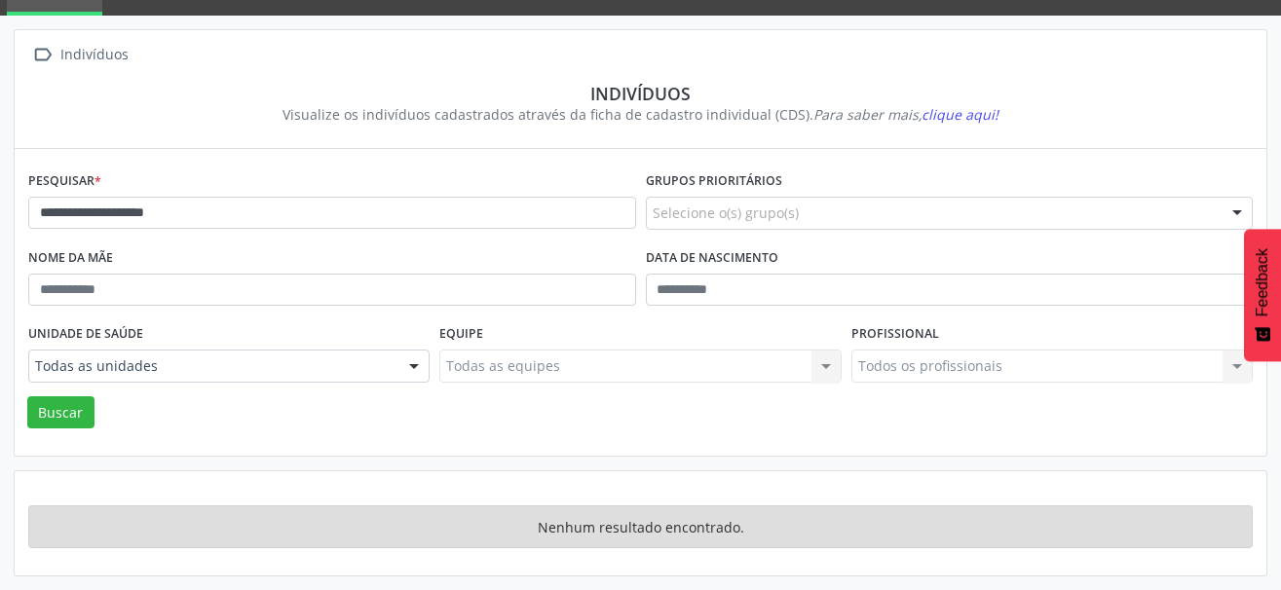
scroll to position [92, 0]
click at [67, 401] on button "Buscar" at bounding box center [60, 412] width 67 height 33
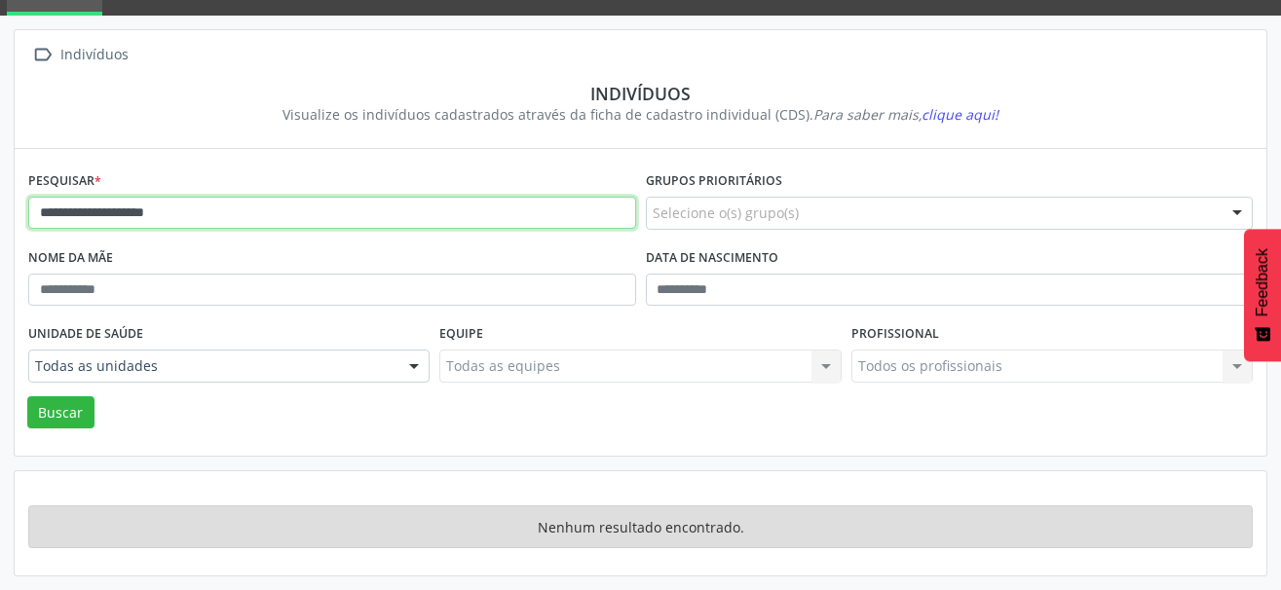
drag, startPoint x: 201, startPoint y: 217, endPoint x: 138, endPoint y: 216, distance: 62.3
click at [138, 216] on input "**********" at bounding box center [332, 213] width 608 height 33
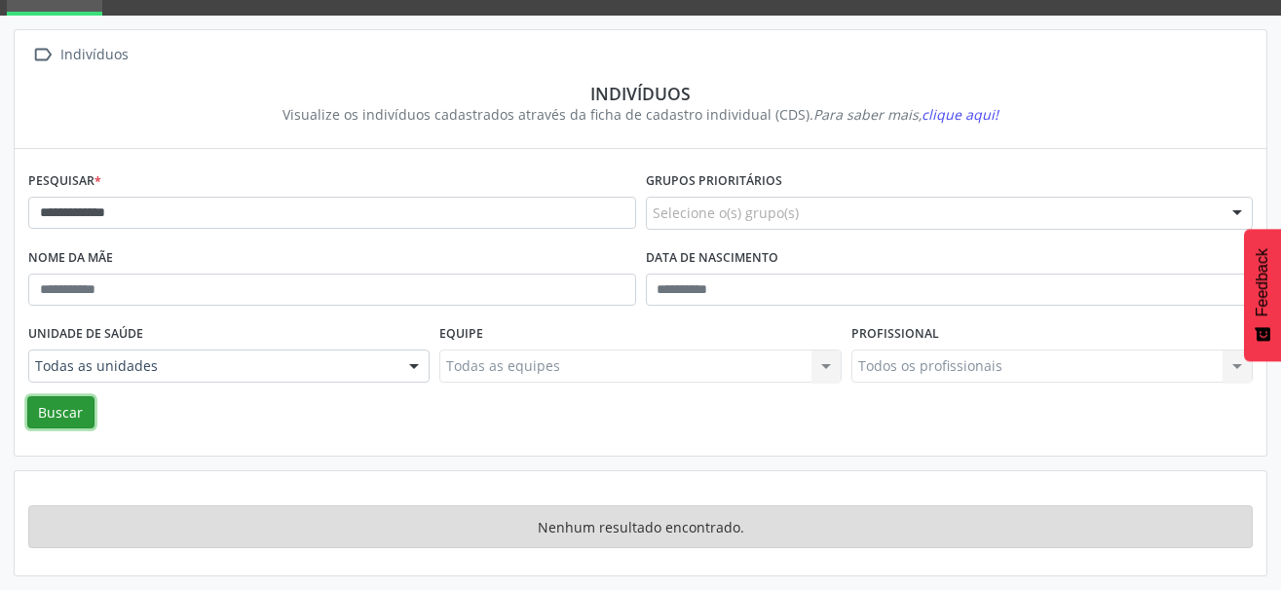
click at [60, 406] on button "Buscar" at bounding box center [60, 412] width 67 height 33
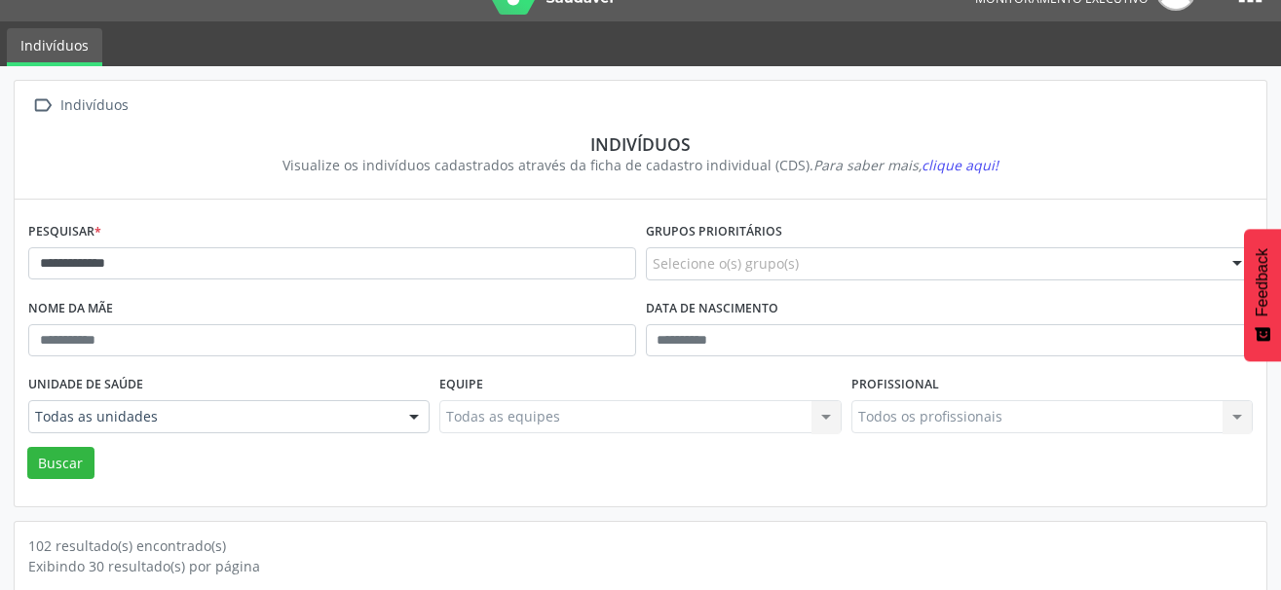
scroll to position [0, 0]
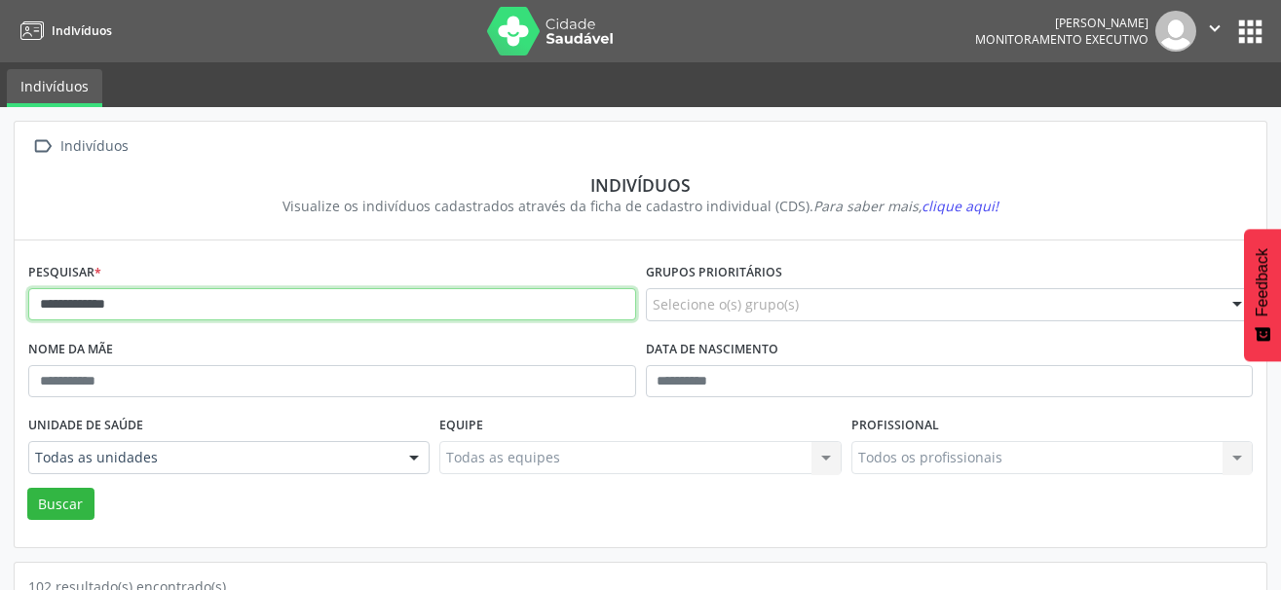
click at [175, 292] on input "**********" at bounding box center [332, 304] width 608 height 33
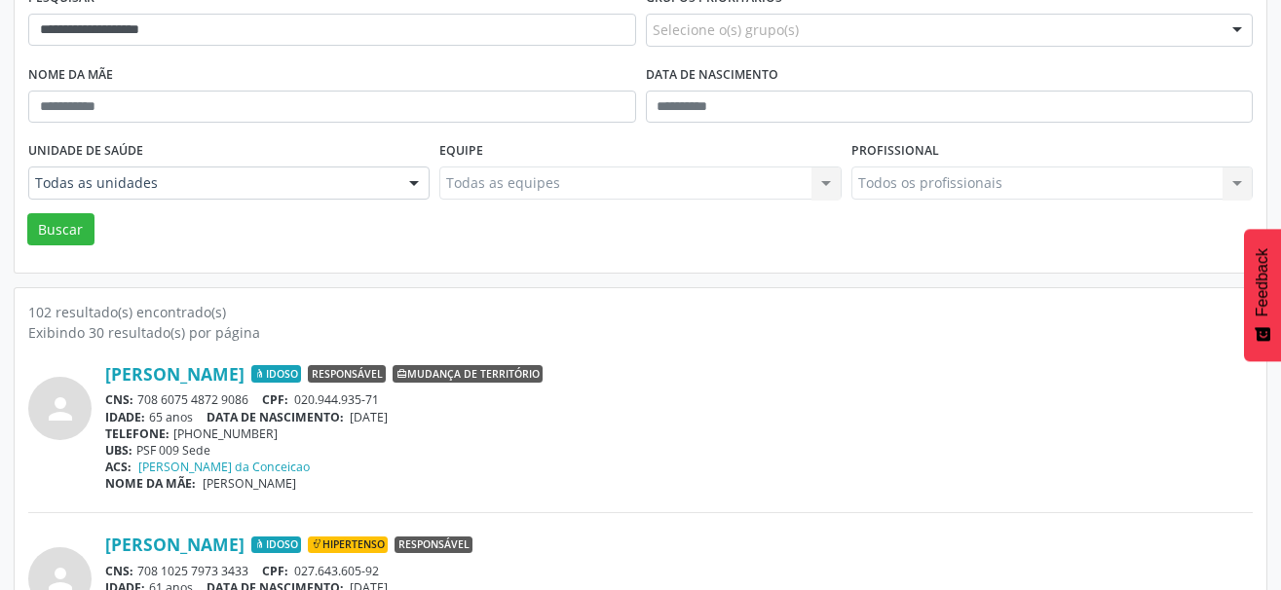
scroll to position [292, 0]
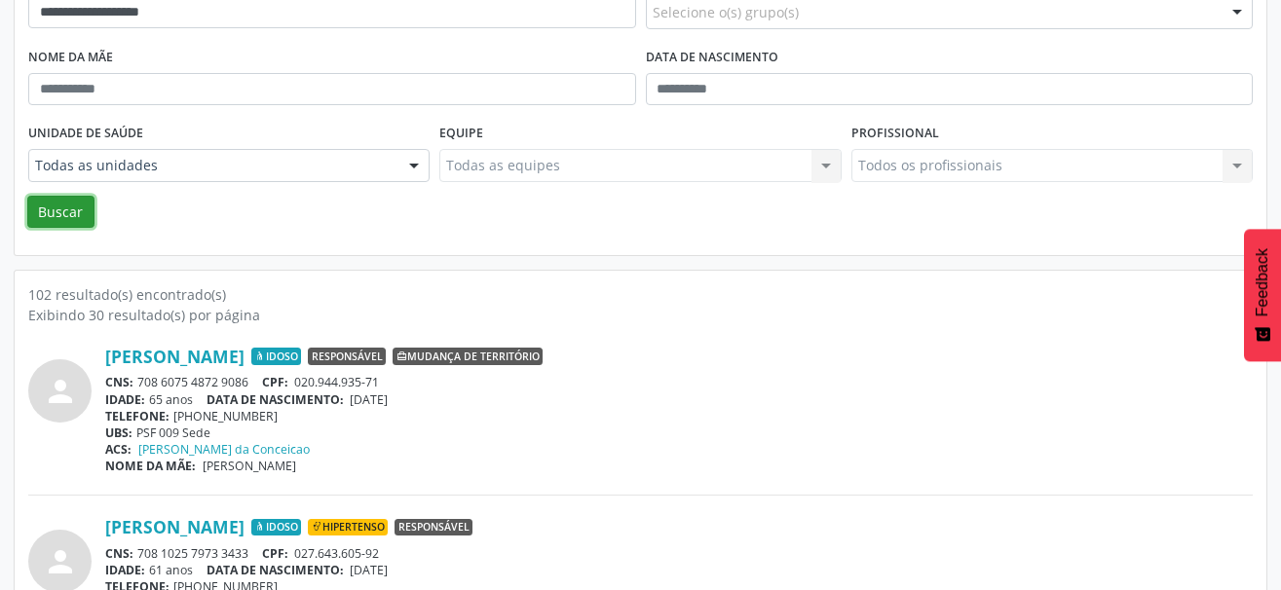
click at [81, 215] on button "Buscar" at bounding box center [60, 212] width 67 height 33
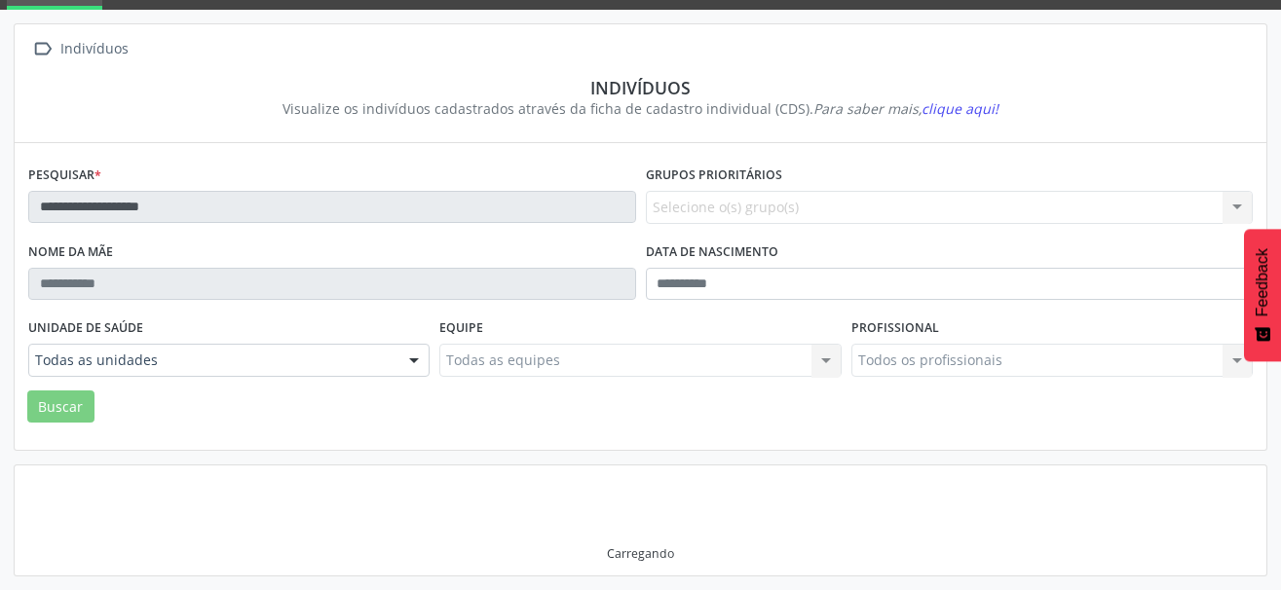
scroll to position [205, 0]
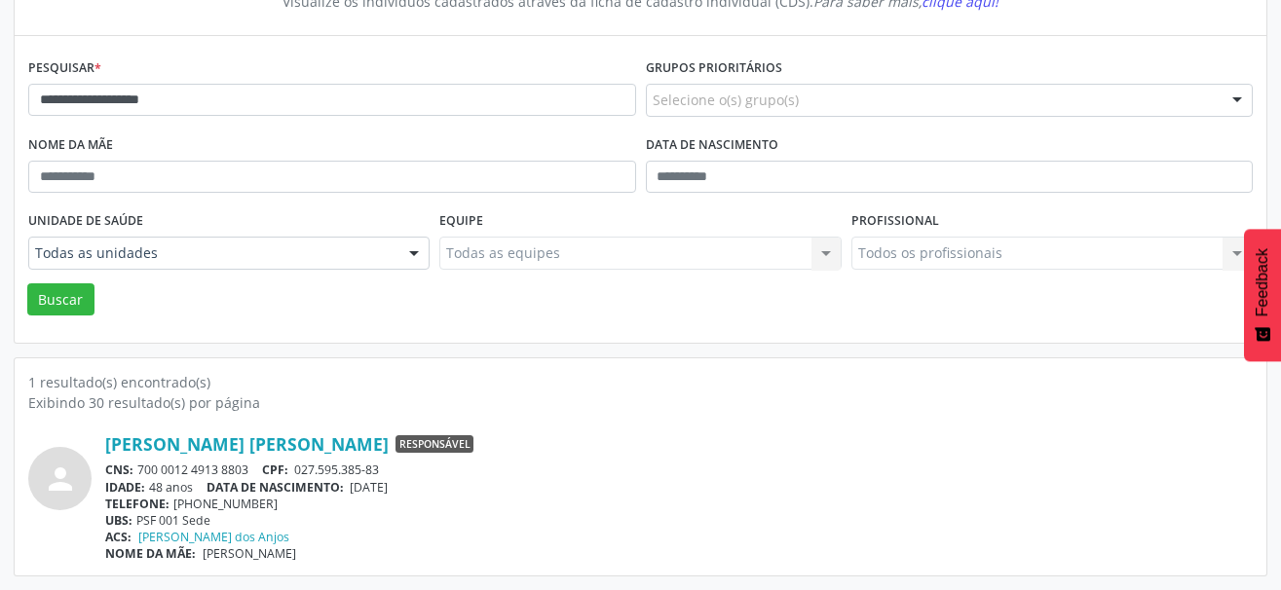
drag, startPoint x: 259, startPoint y: 469, endPoint x: 139, endPoint y: 474, distance: 119.9
click at [139, 474] on div "CNS: 700 0012 4913 8803 CPF: 027.595.385-83" at bounding box center [678, 470] width 1147 height 17
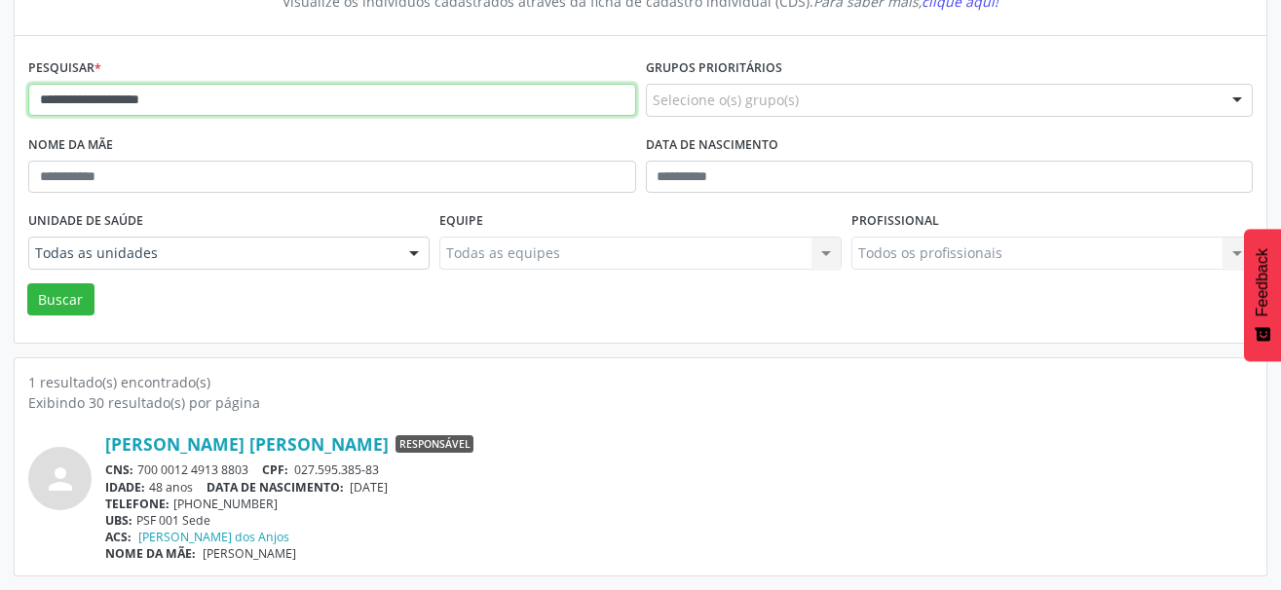
drag, startPoint x: 234, startPoint y: 93, endPoint x: -6, endPoint y: 96, distance: 239.6
click at [0, 96] on html "**********" at bounding box center [640, 90] width 1281 height 590
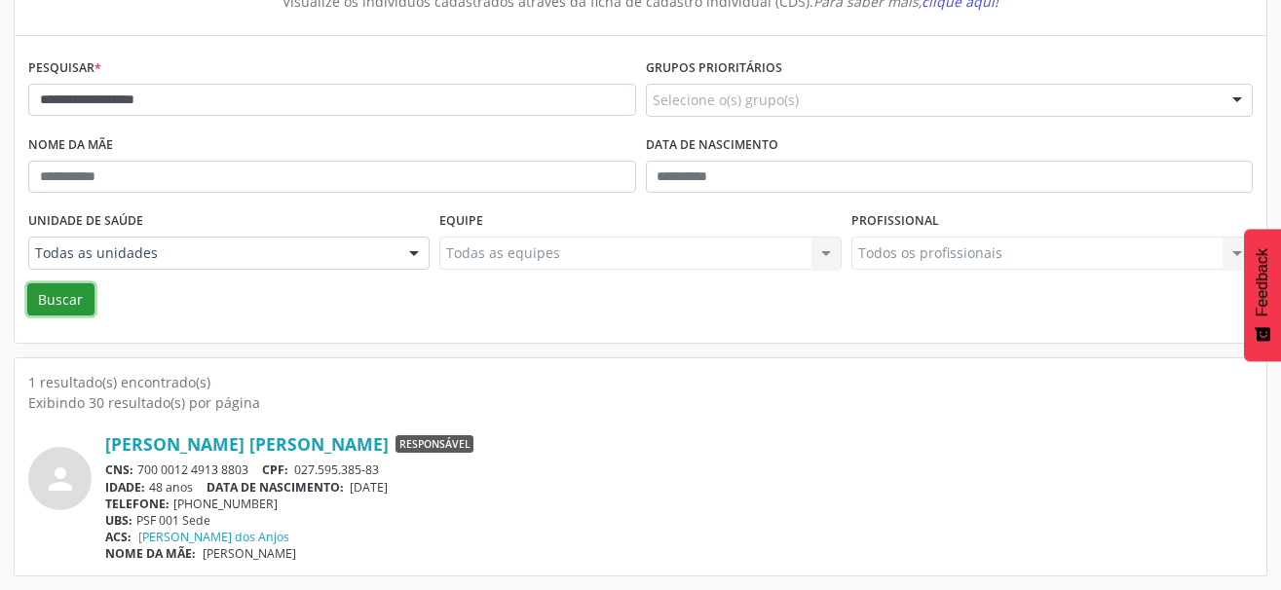
click at [53, 301] on button "Buscar" at bounding box center [60, 299] width 67 height 33
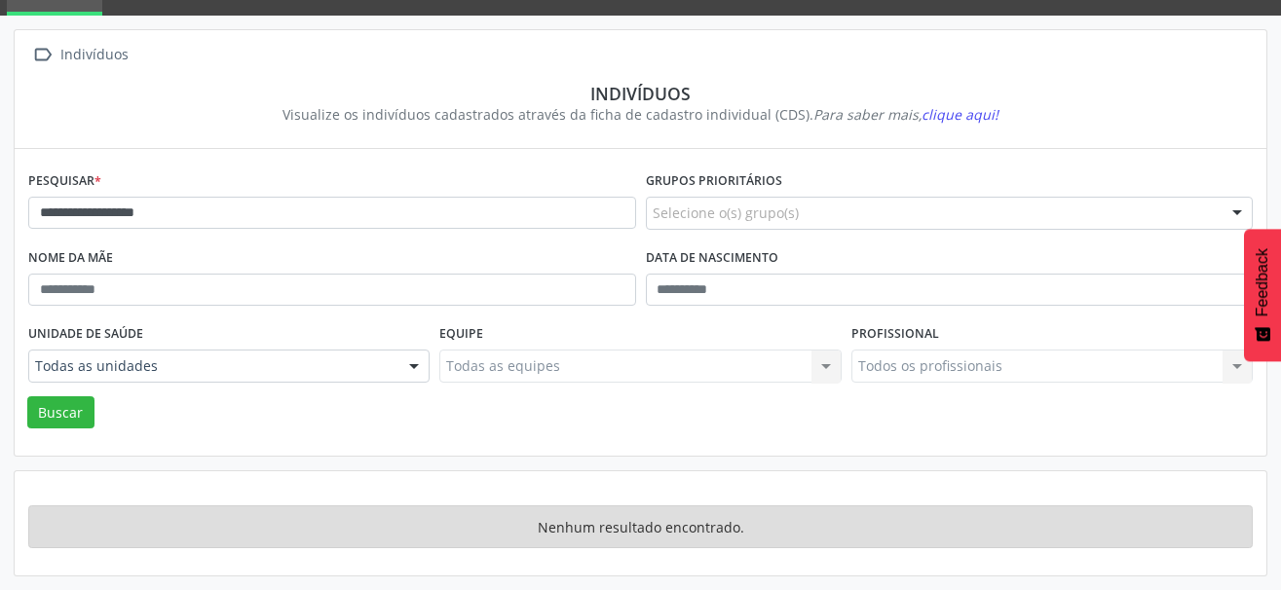
scroll to position [92, 0]
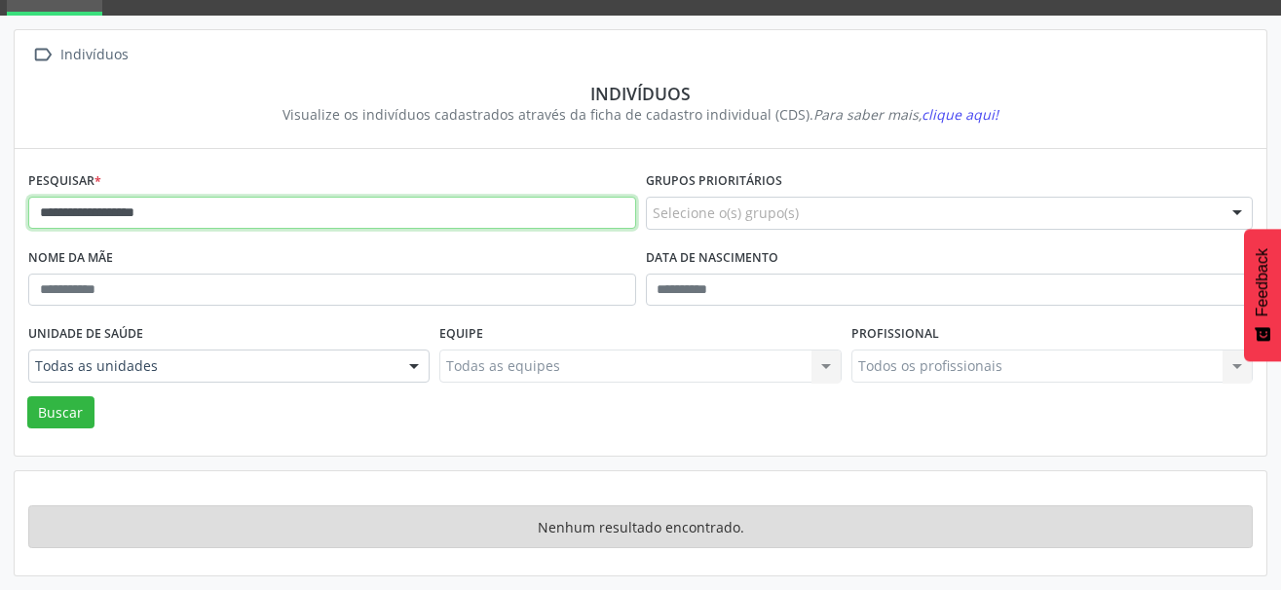
drag, startPoint x: 206, startPoint y: 218, endPoint x: 119, endPoint y: 216, distance: 87.7
click at [119, 216] on input "**********" at bounding box center [332, 213] width 608 height 33
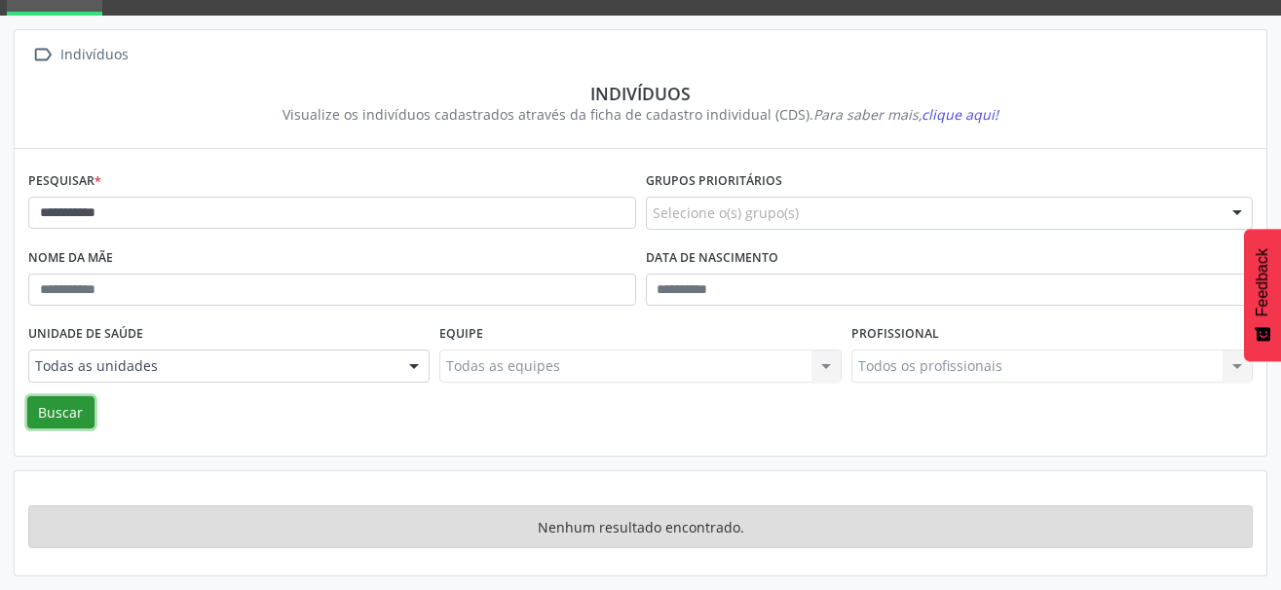
click at [69, 414] on button "Buscar" at bounding box center [60, 412] width 67 height 33
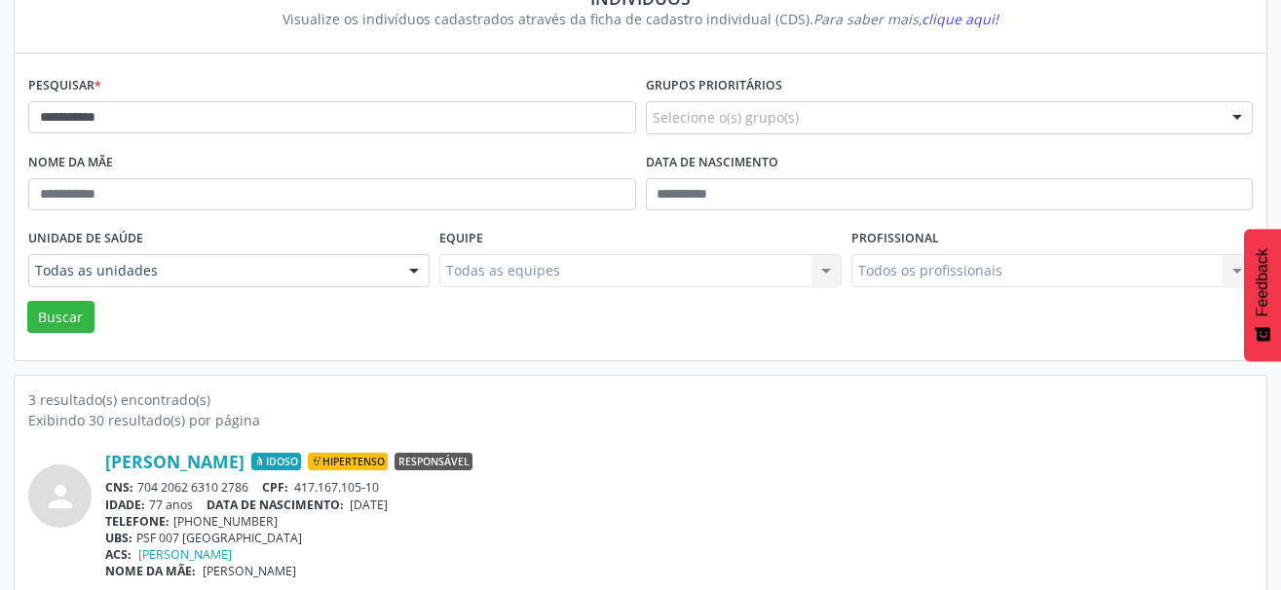
scroll to position [286, 0]
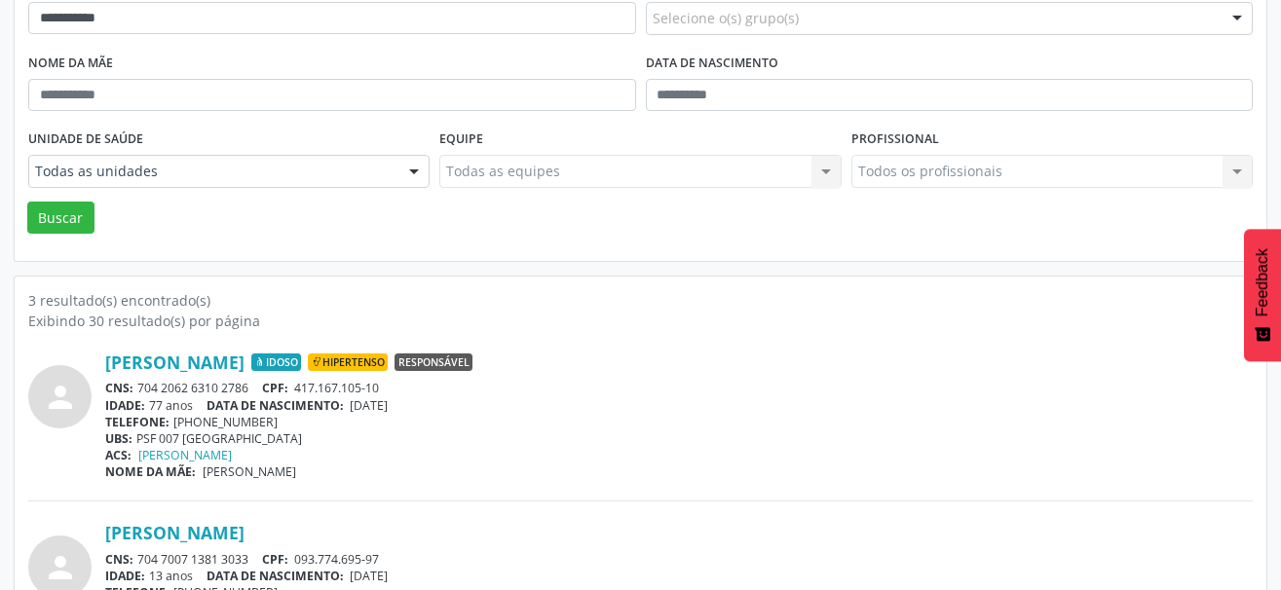
drag, startPoint x: 251, startPoint y: 390, endPoint x: 140, endPoint y: 387, distance: 111.1
click at [140, 387] on div "CNS: 704 2062 6310 2786 CPF: 417.167.105-10" at bounding box center [678, 388] width 1147 height 17
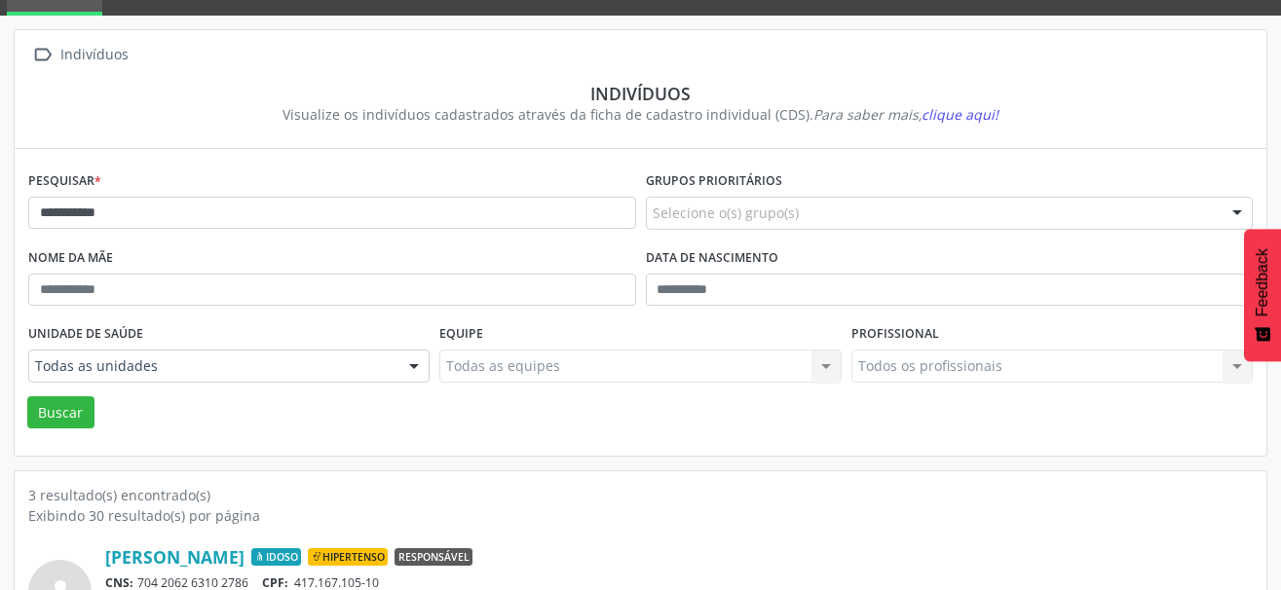
scroll to position [0, 0]
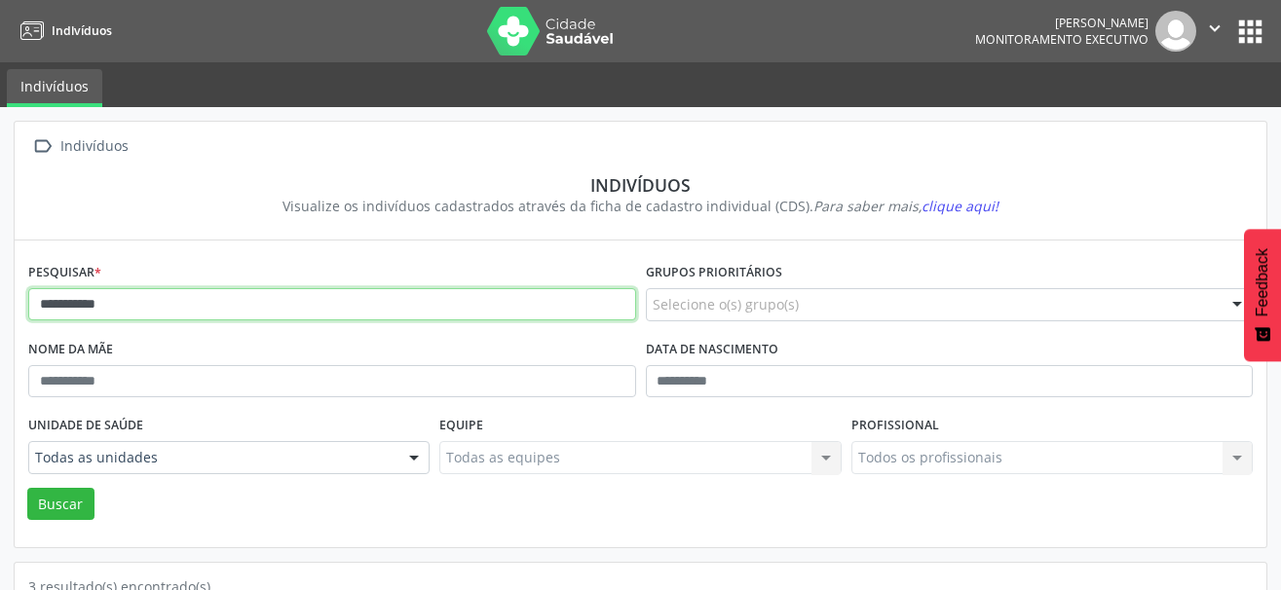
drag, startPoint x: 173, startPoint y: 307, endPoint x: 3, endPoint y: 333, distance: 172.5
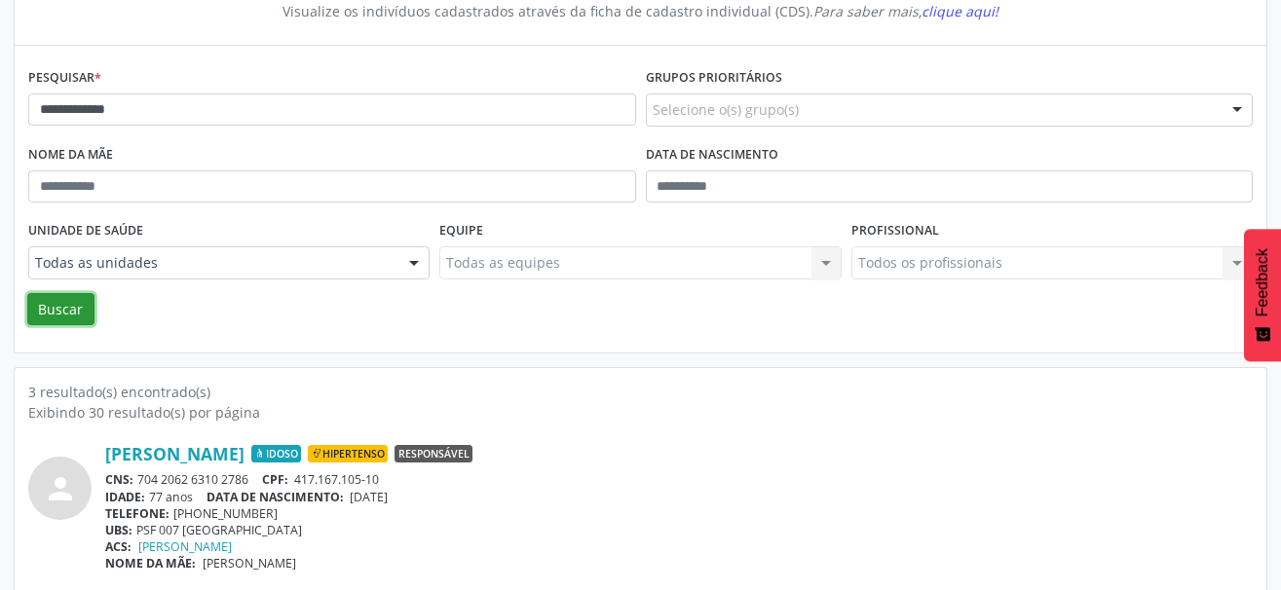
click at [72, 307] on button "Buscar" at bounding box center [60, 309] width 67 height 33
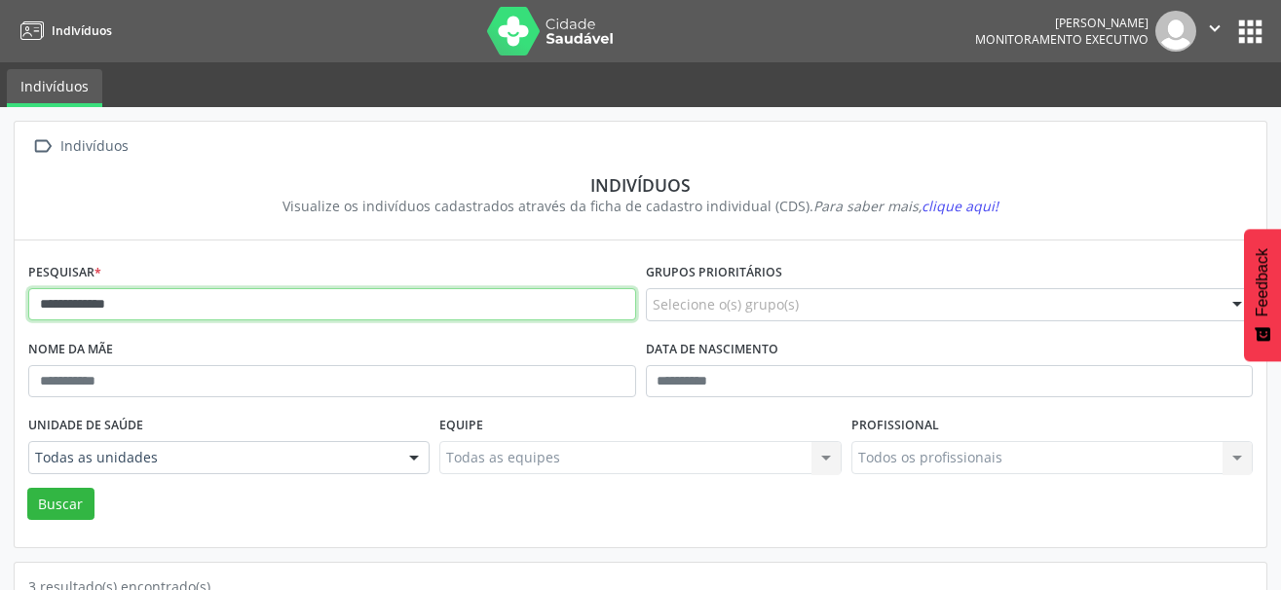
drag, startPoint x: 179, startPoint y: 317, endPoint x: -10, endPoint y: 310, distance: 189.1
click at [0, 310] on html "**********" at bounding box center [640, 295] width 1281 height 590
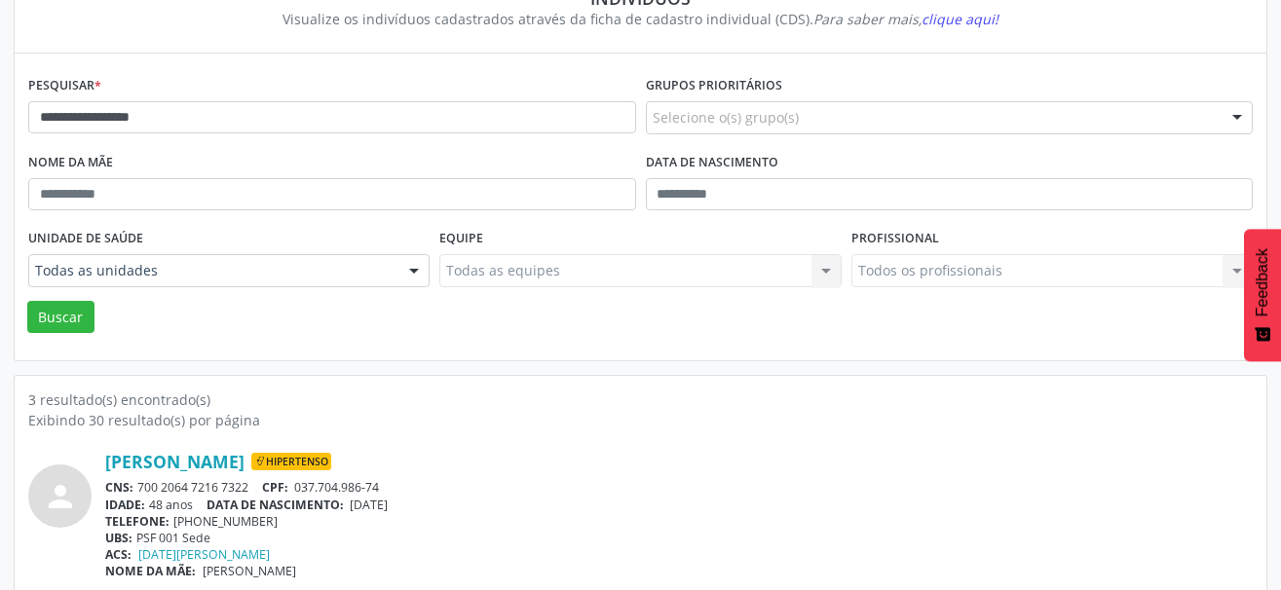
scroll to position [195, 0]
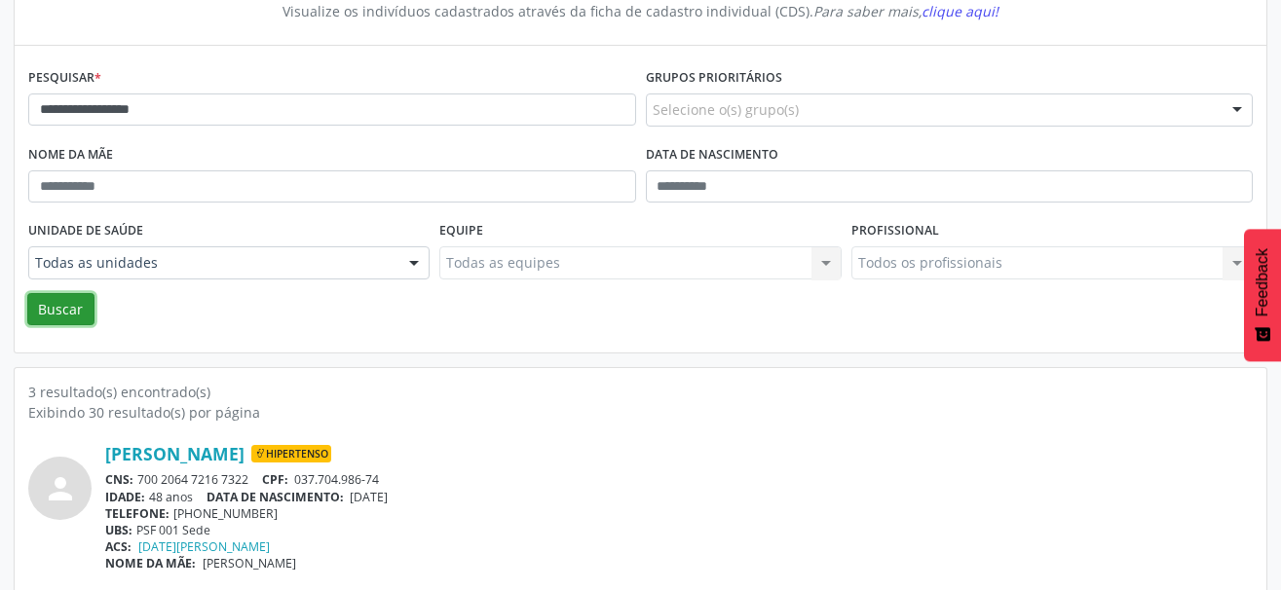
click at [81, 315] on button "Buscar" at bounding box center [60, 309] width 67 height 33
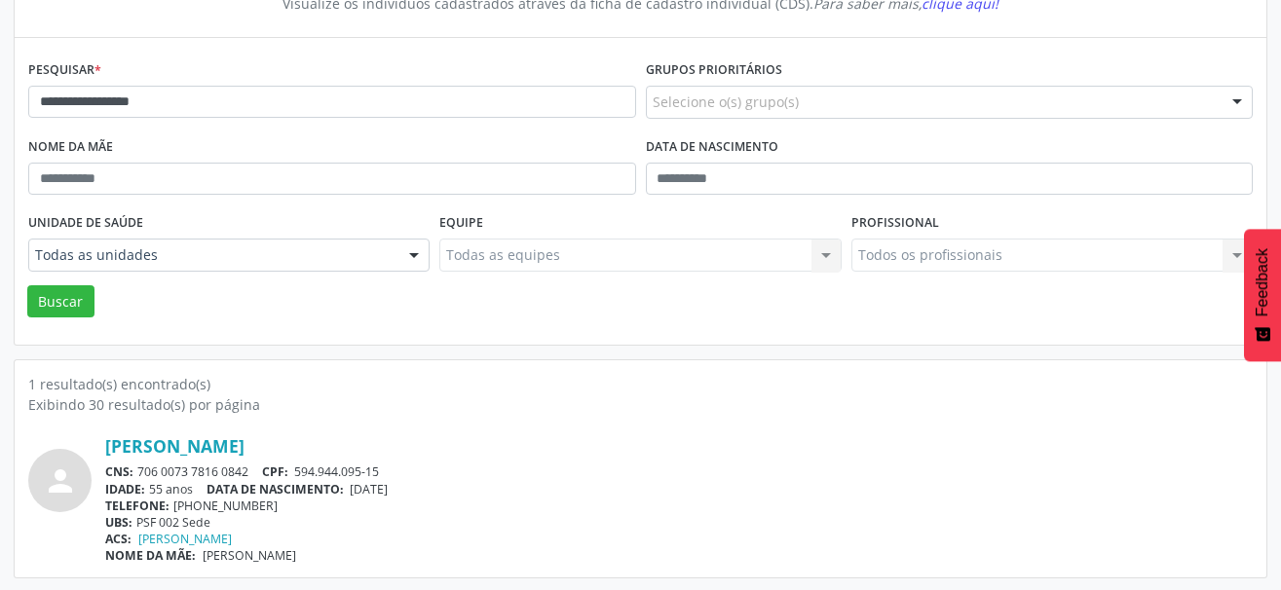
scroll to position [205, 0]
drag, startPoint x: 256, startPoint y: 471, endPoint x: 139, endPoint y: 469, distance: 116.9
click at [139, 469] on div "CNS: 706 0073 7816 0842 CPF: 594.944.095-15" at bounding box center [678, 470] width 1147 height 17
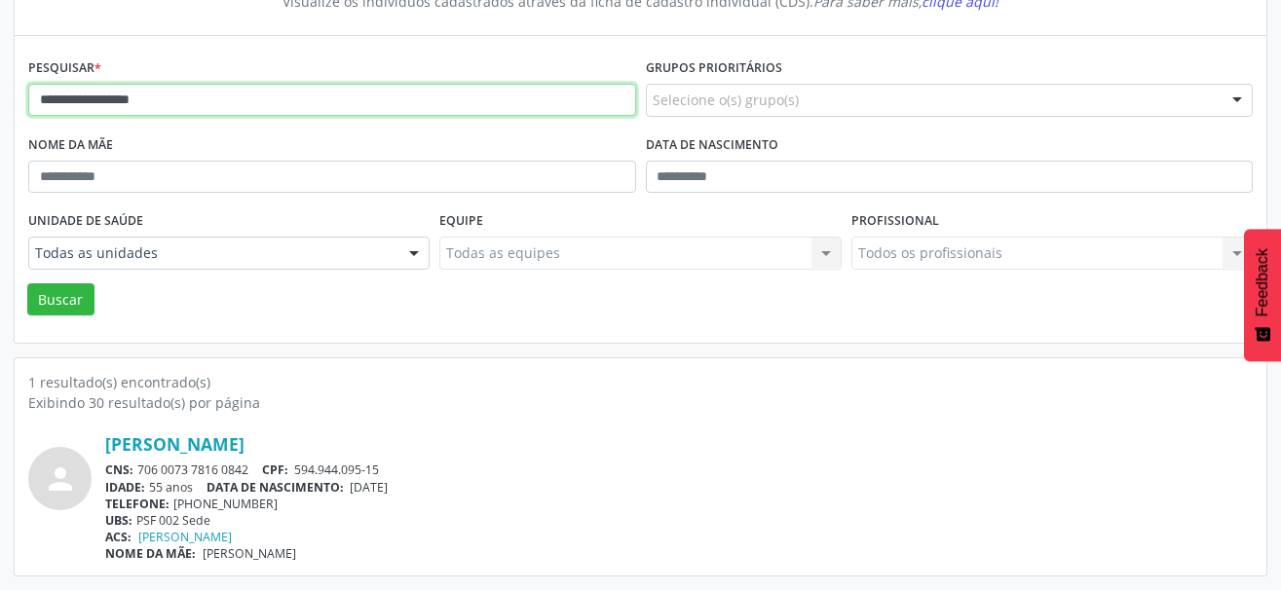
drag, startPoint x: 215, startPoint y: 105, endPoint x: -10, endPoint y: 66, distance: 228.3
click at [0, 66] on html "**********" at bounding box center [640, 90] width 1281 height 590
type input "**********"
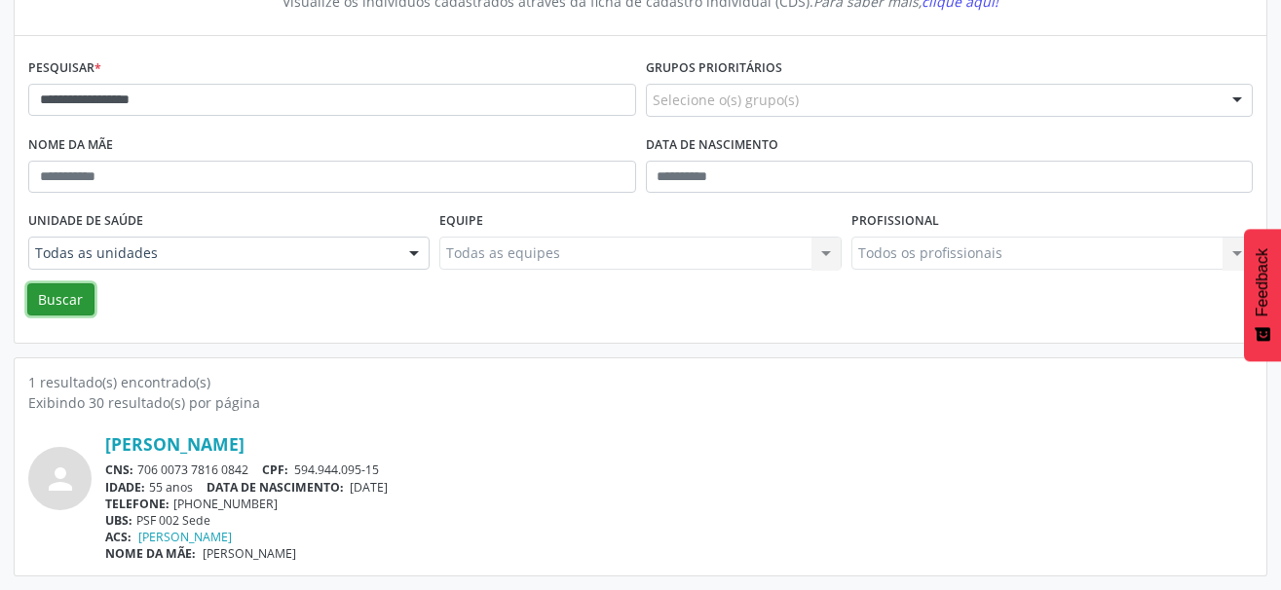
click at [53, 291] on button "Buscar" at bounding box center [60, 299] width 67 height 33
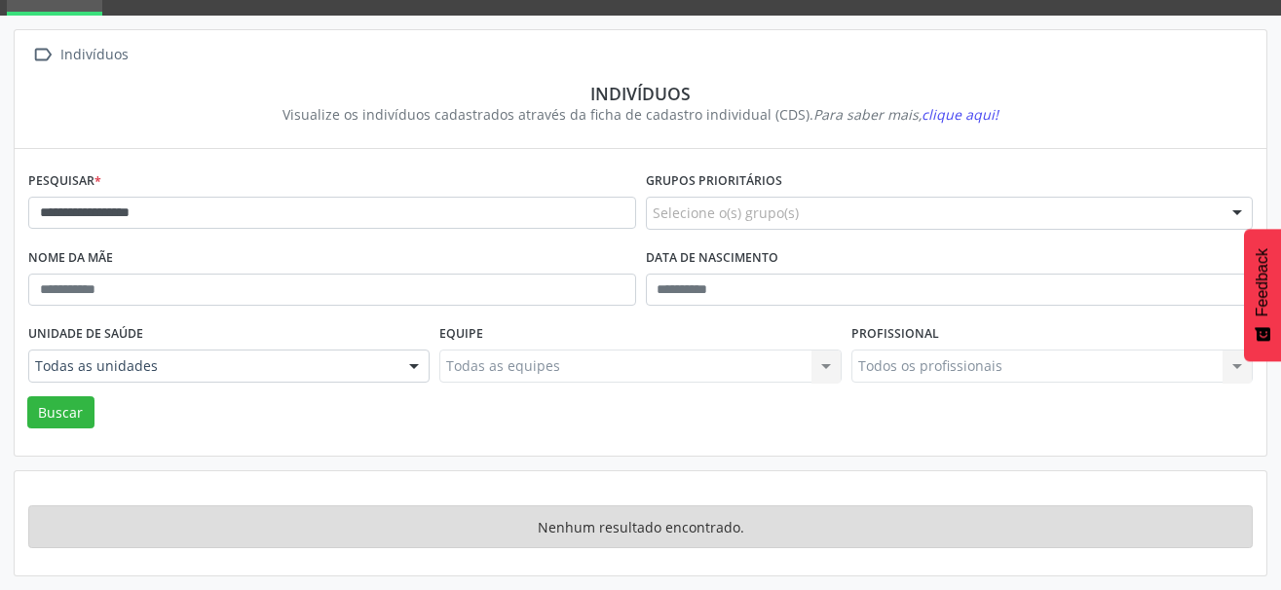
scroll to position [92, 0]
click at [69, 408] on button "Buscar" at bounding box center [60, 412] width 67 height 33
